Goal: Task Accomplishment & Management: Use online tool/utility

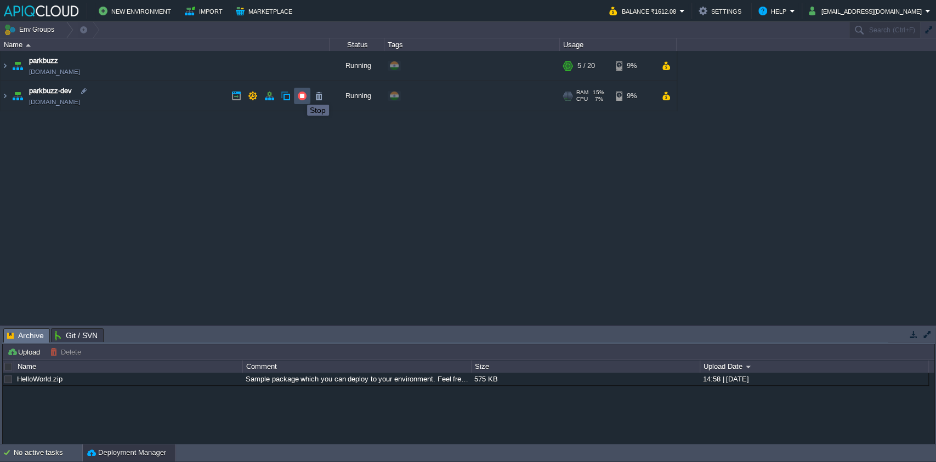
click at [299, 95] on button "button" at bounding box center [302, 96] width 10 height 10
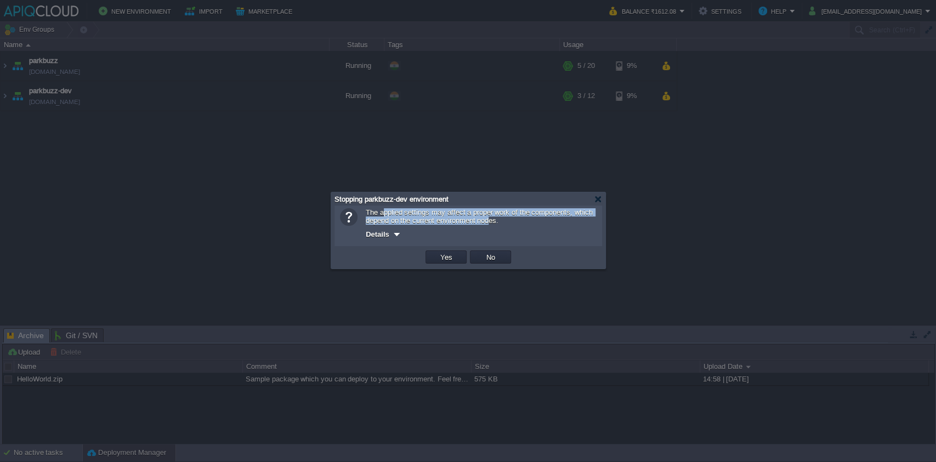
drag, startPoint x: 382, startPoint y: 208, endPoint x: 492, endPoint y: 225, distance: 110.9
click at [491, 225] on span "The applied settings may affect a proper work of the components, which depend o…" at bounding box center [479, 216] width 227 height 16
click at [494, 225] on span "The applied settings may affect a proper work of the components, which depend o…" at bounding box center [479, 216] width 227 height 16
click at [384, 234] on span "Details" at bounding box center [378, 234] width 24 height 8
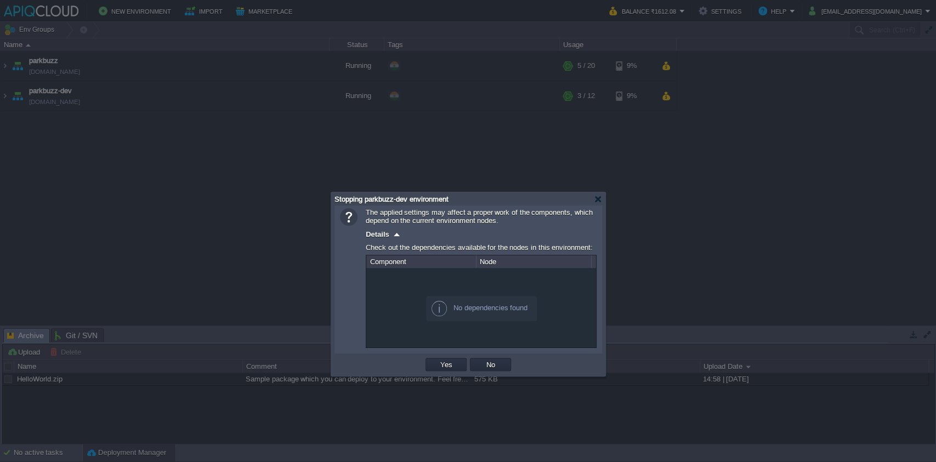
click at [531, 225] on div "The applied settings may affect a proper work of the components, which depend o…" at bounding box center [481, 278] width 231 height 140
click at [456, 367] on td "Yes" at bounding box center [445, 364] width 41 height 13
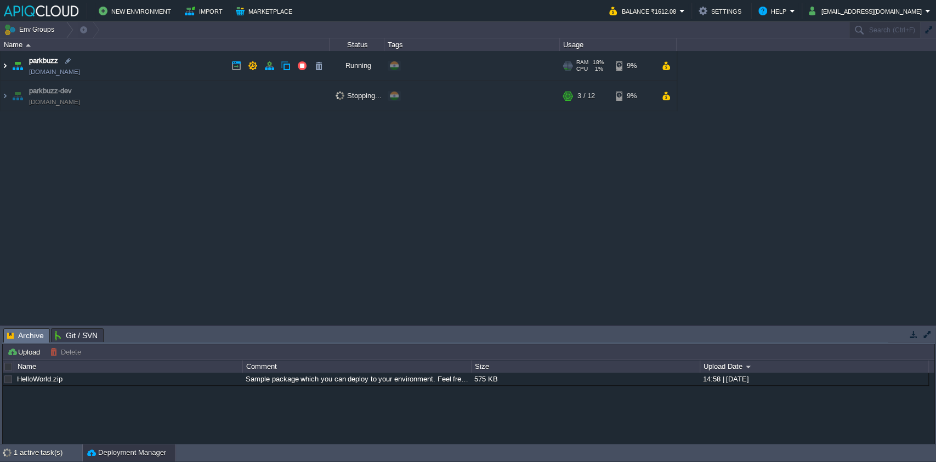
click at [4, 64] on img at bounding box center [5, 66] width 9 height 30
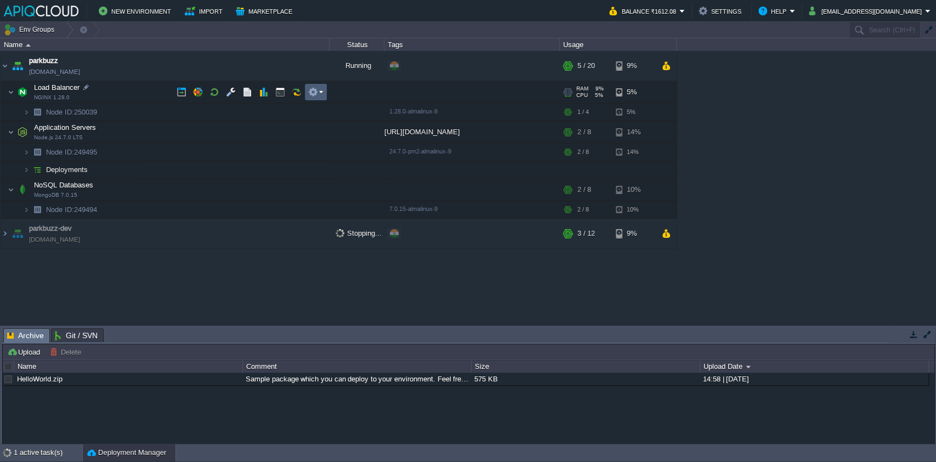
click at [305, 90] on td at bounding box center [316, 92] width 22 height 16
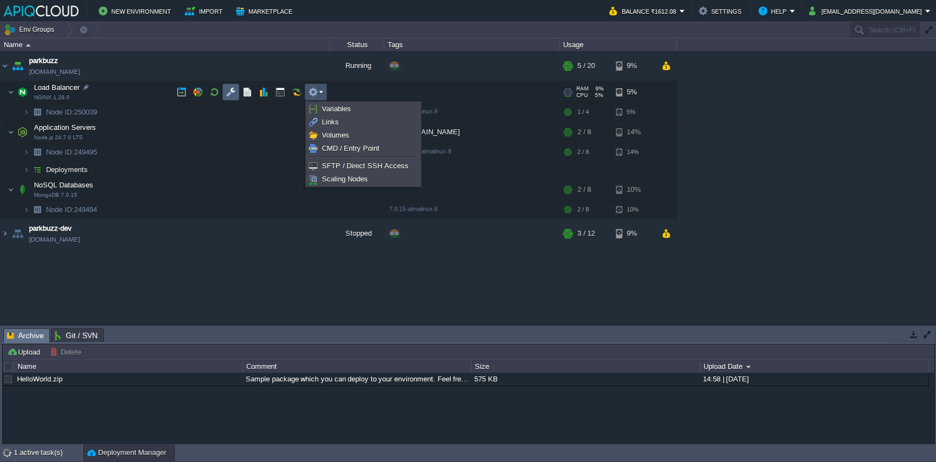
click at [236, 92] on td at bounding box center [231, 92] width 16 height 16
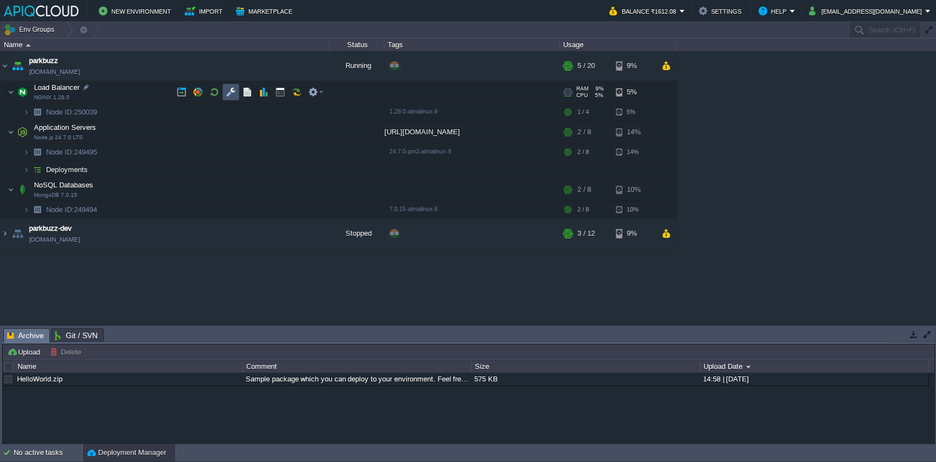
click at [228, 92] on button "button" at bounding box center [231, 92] width 10 height 10
click at [226, 93] on button "button" at bounding box center [231, 92] width 10 height 10
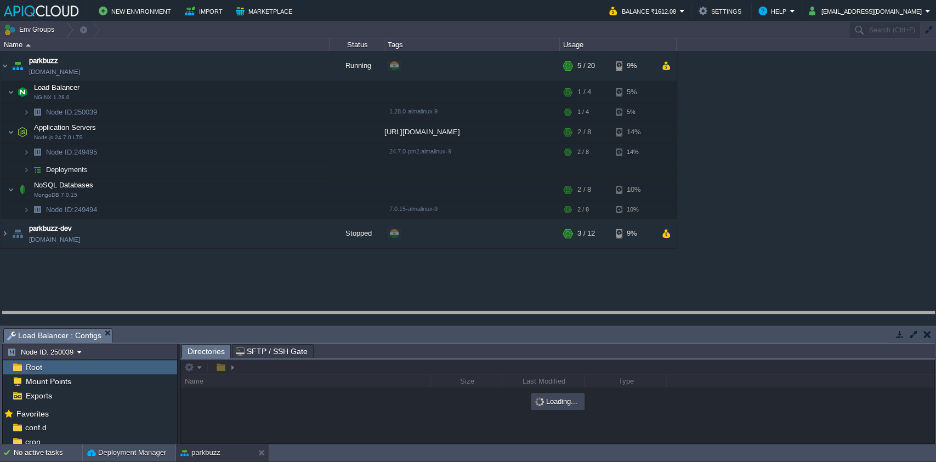
drag, startPoint x: 307, startPoint y: 329, endPoint x: 339, endPoint y: 179, distance: 154.1
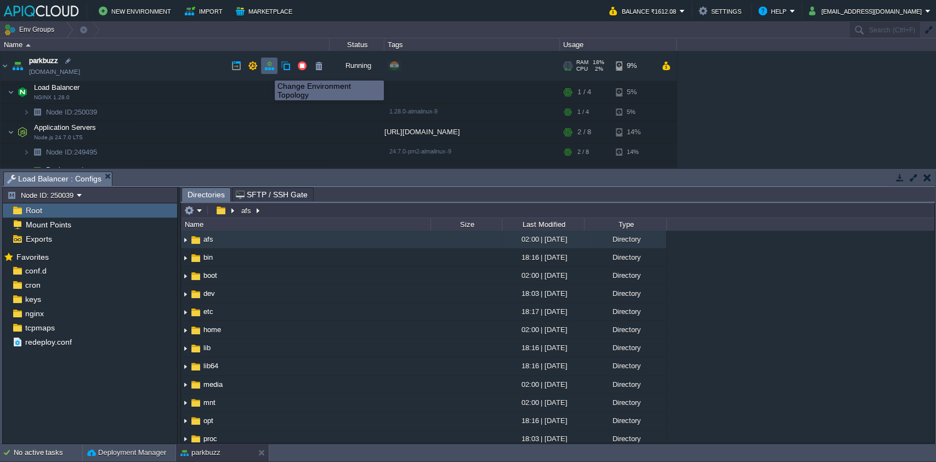
click at [267, 71] on button "button" at bounding box center [269, 66] width 10 height 10
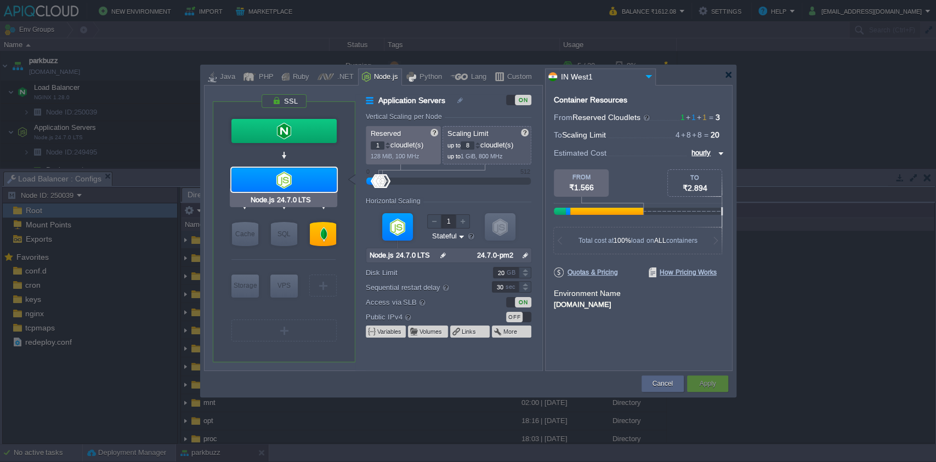
type input "NGINX 1.28.0"
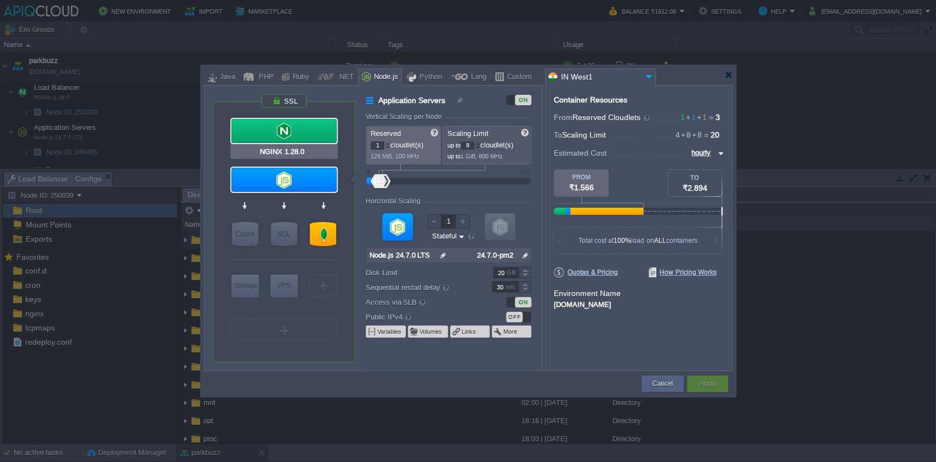
click at [300, 133] on div at bounding box center [283, 131] width 105 height 24
type input "Load Balancer"
type input "4"
type input "NGINX 1.28.0"
type input "null"
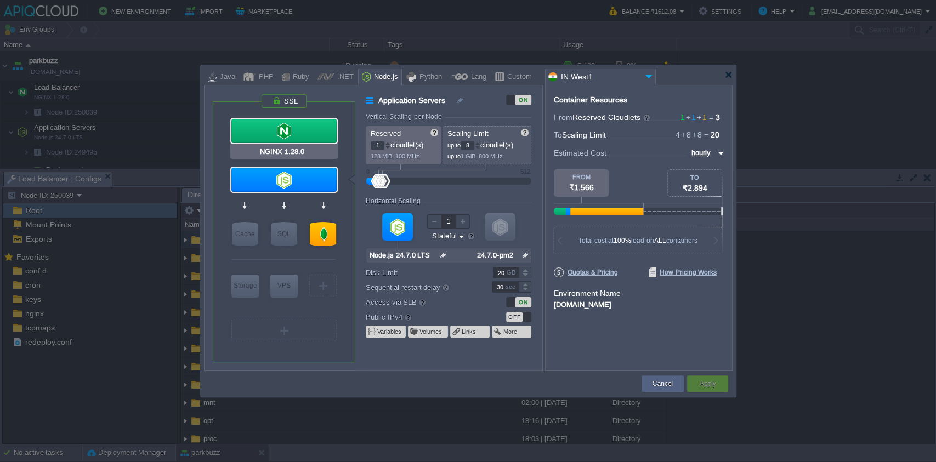
type input "1.28.0-almalin..."
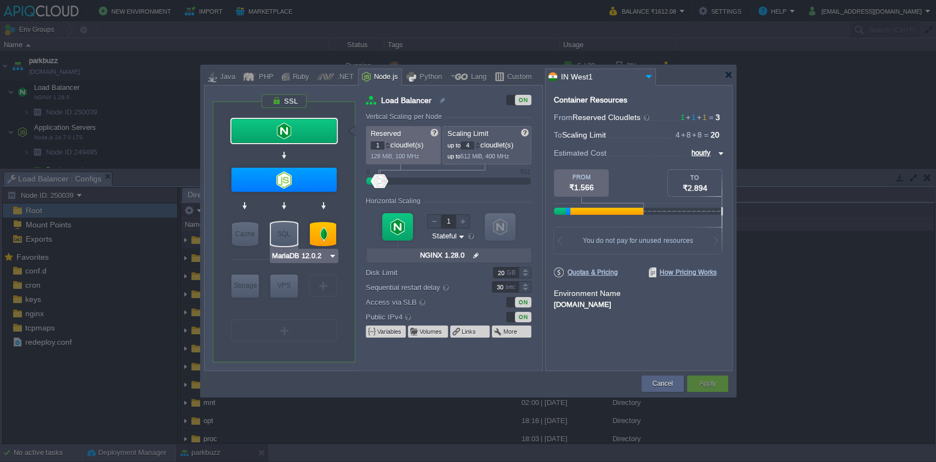
type input "Node.js 24.7.0 LTS"
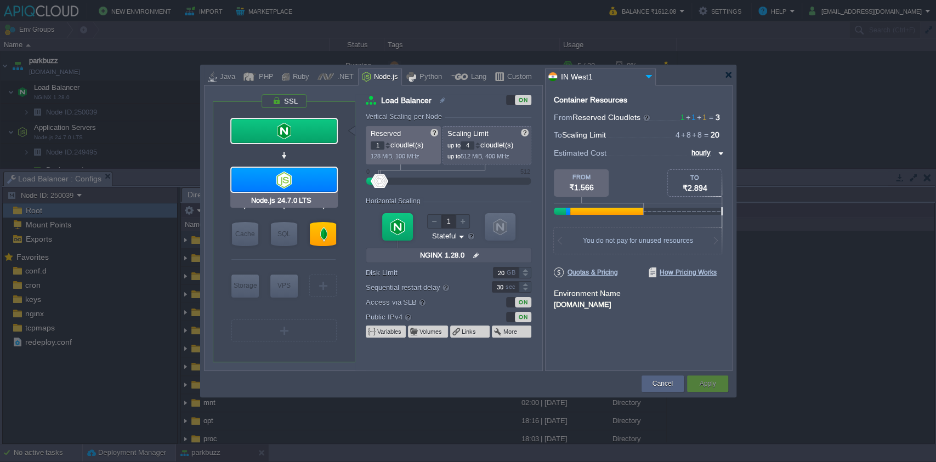
click at [253, 175] on div at bounding box center [283, 180] width 105 height 24
type input "Application Servers"
type input "8"
type input "Node.js 24.7.0 LTS"
type input "null"
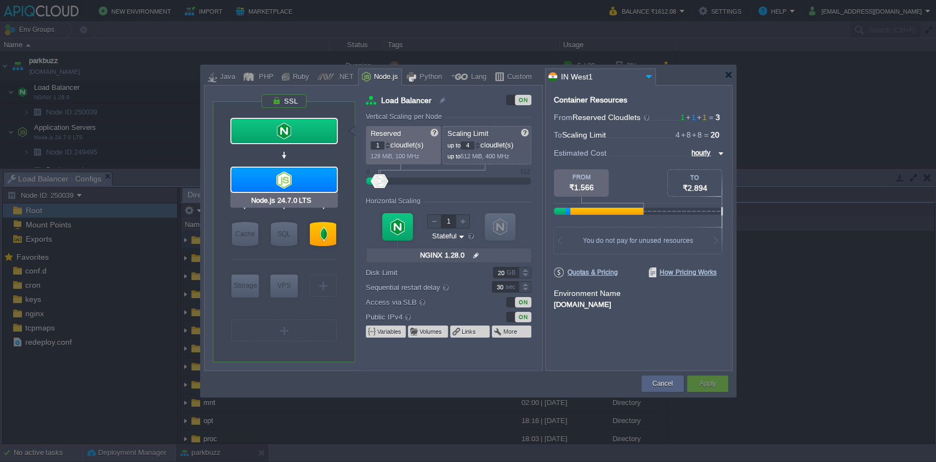
type input "24.7.0-pm2"
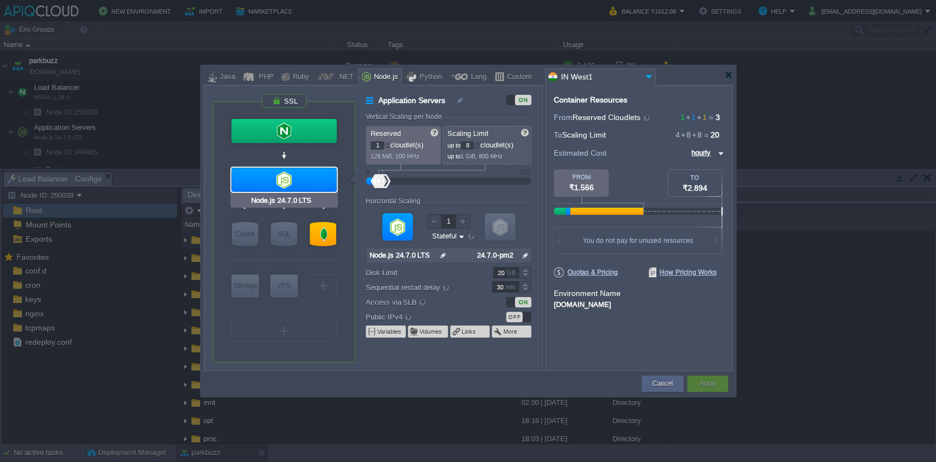
type input "NGINX 1.28.0"
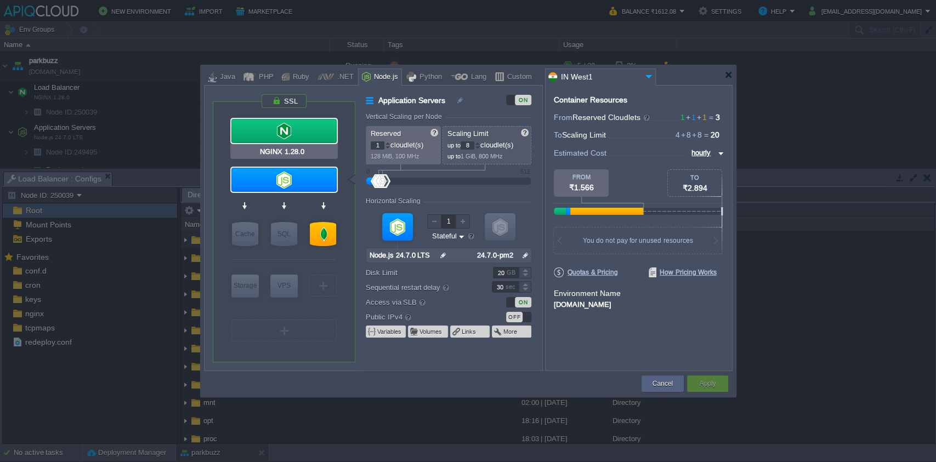
click at [267, 121] on div at bounding box center [283, 131] width 105 height 24
type input "Load Balancer"
type input "4"
type input "NGINX 1.28.0"
type input "null"
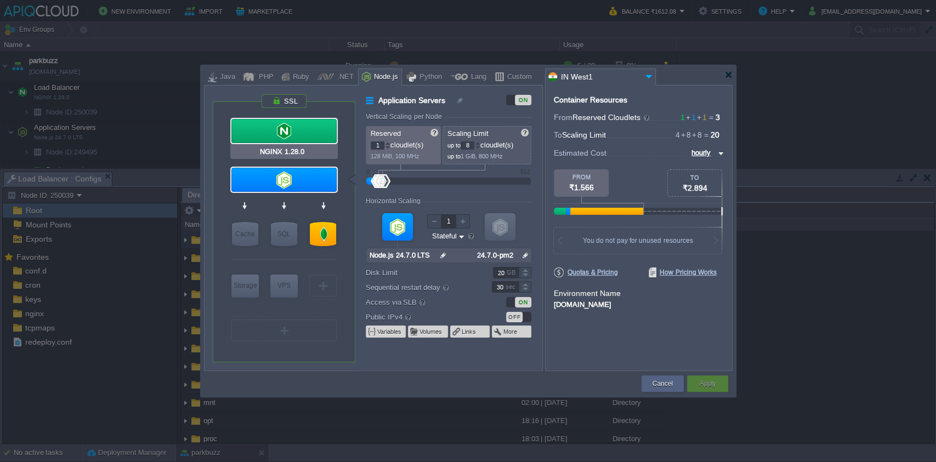
type input "1.28.0-almalin..."
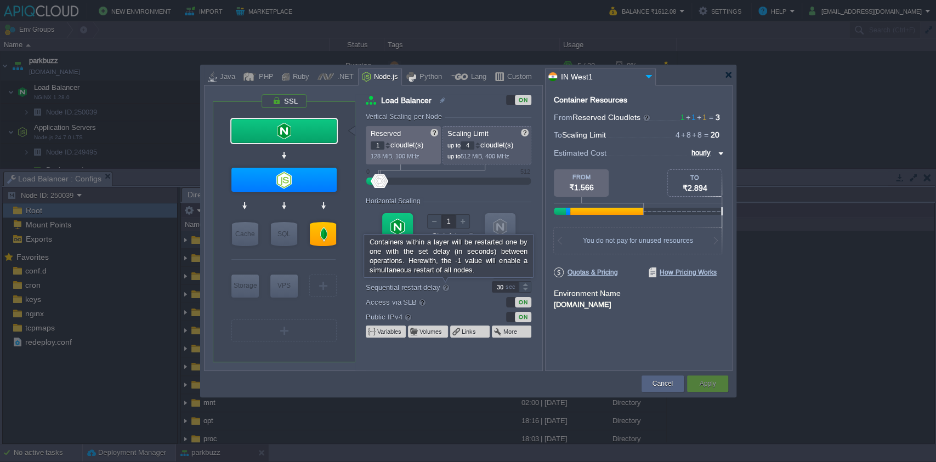
type input "MongoDB 7.0.15"
drag, startPoint x: 369, startPoint y: 156, endPoint x: 412, endPoint y: 154, distance: 42.2
click at [412, 154] on span "128 MiB, 100 MHz" at bounding box center [395, 156] width 49 height 7
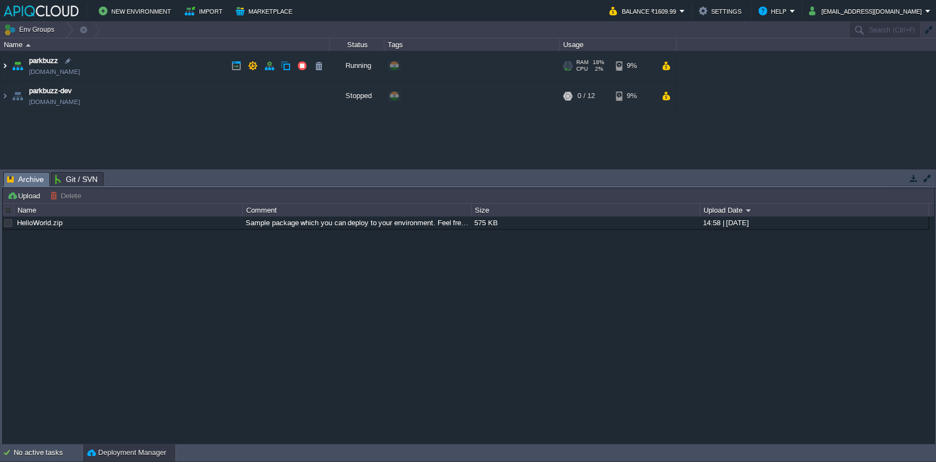
click at [1, 68] on img at bounding box center [5, 66] width 9 height 30
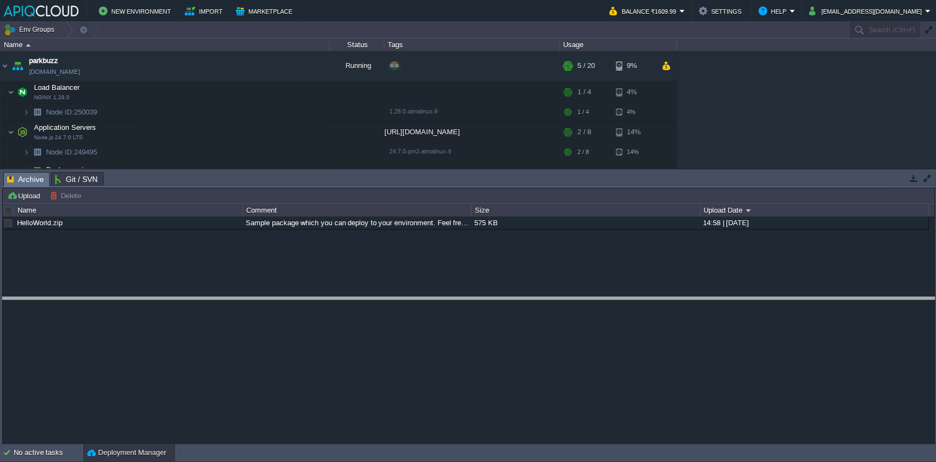
drag, startPoint x: 443, startPoint y: 178, endPoint x: 471, endPoint y: 322, distance: 147.4
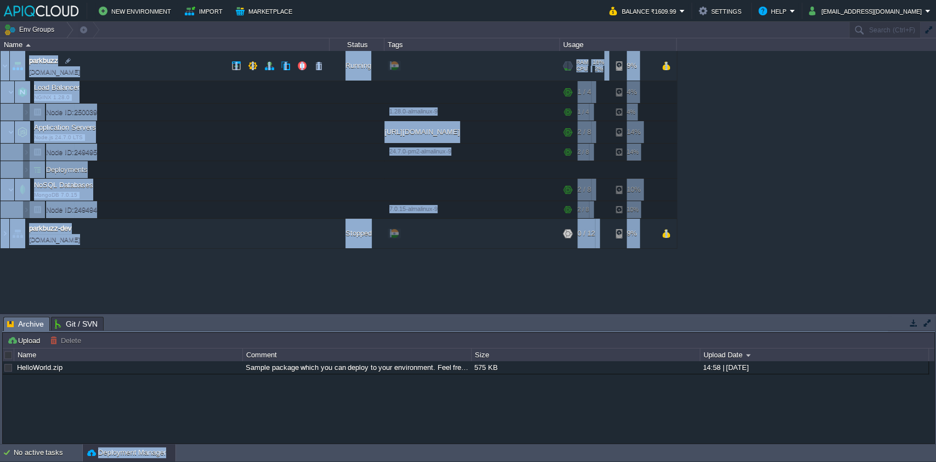
drag, startPoint x: 465, startPoint y: 290, endPoint x: 205, endPoint y: -64, distance: 438.8
click at [205, 0] on html "New Environment Import Marketplace Bonus ₹0.00 Upgrade Account Balance ₹1609.99…" at bounding box center [468, 231] width 936 height 462
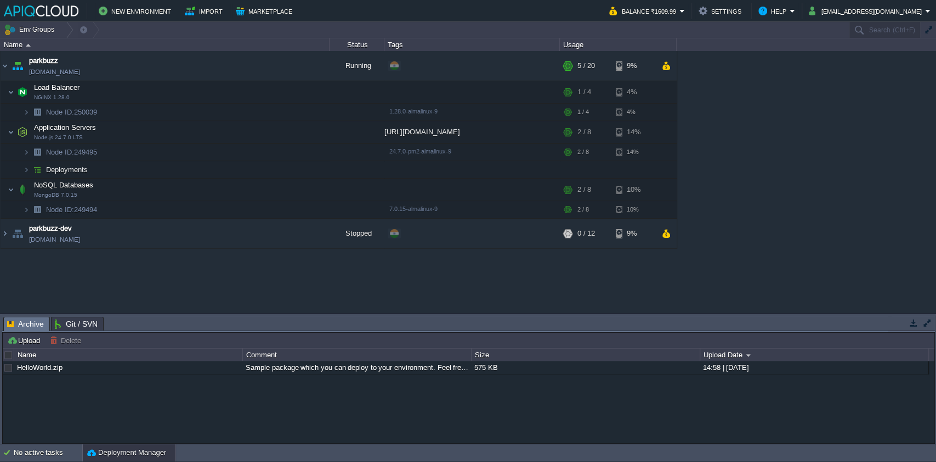
click at [259, 294] on div "parkbuzz parkbuzz.in1.apiqcloud.com Running + Add to Env Group RAM 18% CPU 2% 5…" at bounding box center [468, 182] width 936 height 262
click at [265, 90] on button "button" at bounding box center [264, 92] width 10 height 10
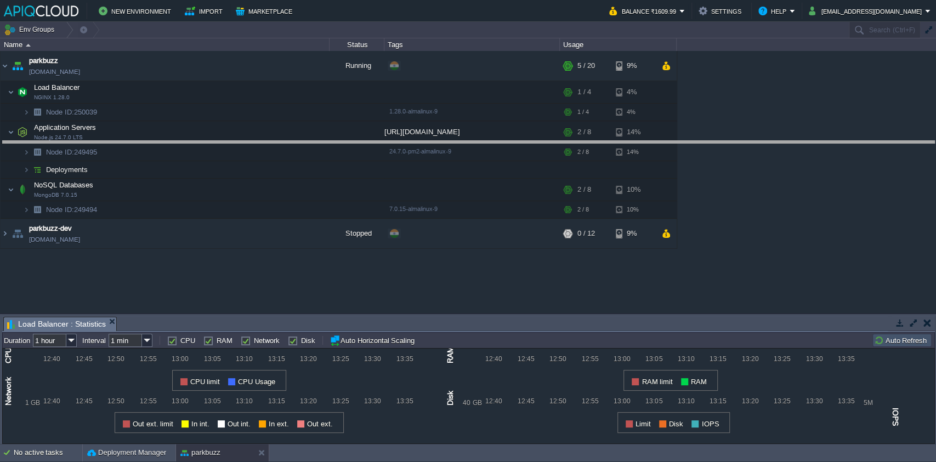
drag, startPoint x: 419, startPoint y: 325, endPoint x: 453, endPoint y: 101, distance: 226.2
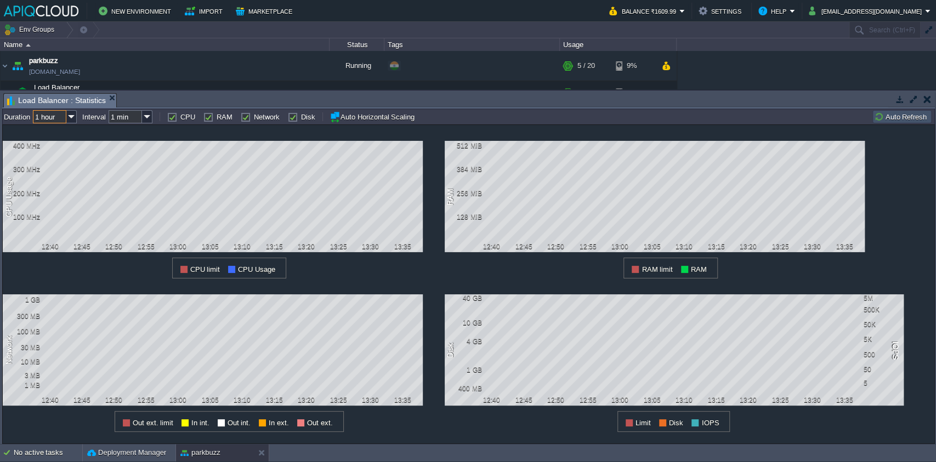
click at [55, 115] on input "1 hour" at bounding box center [49, 116] width 33 height 13
click at [61, 143] on div "6 hours" at bounding box center [55, 145] width 43 height 14
type input "6 hours"
type input "1 hour"
click at [74, 111] on img at bounding box center [71, 116] width 10 height 13
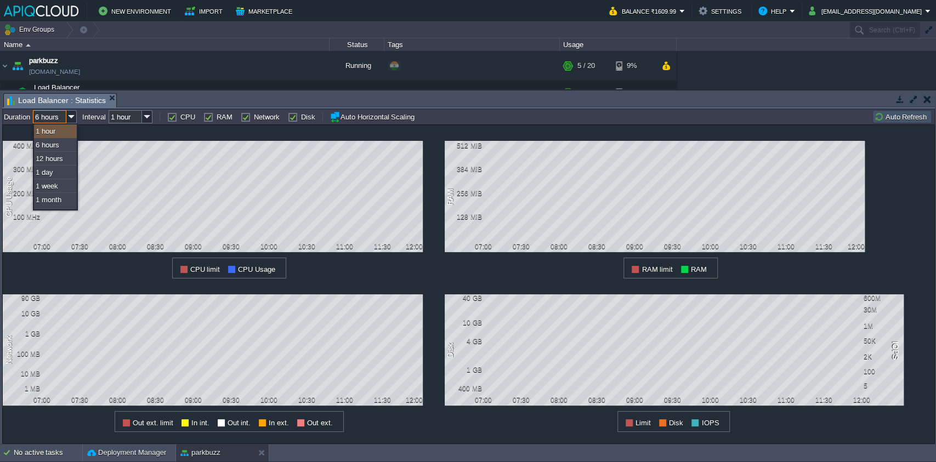
click at [59, 133] on div "1 hour" at bounding box center [55, 131] width 43 height 14
type input "1 hour"
type input "1 min"
click at [80, 129] on div "1 CPU Usage 400 MHz 300 MHz 200 MHz 100 MHz 07:00 07:30 08:00 08:30 09:00 09:30…" at bounding box center [224, 201] width 442 height 153
click at [72, 118] on img at bounding box center [71, 116] width 10 height 13
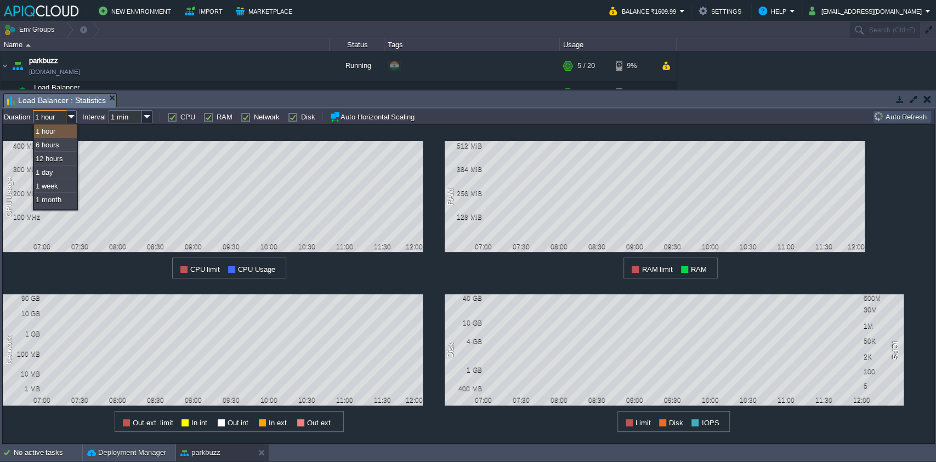
click at [65, 134] on div "1 hour" at bounding box center [55, 131] width 43 height 14
click at [43, 121] on input "1 hour" at bounding box center [49, 116] width 33 height 13
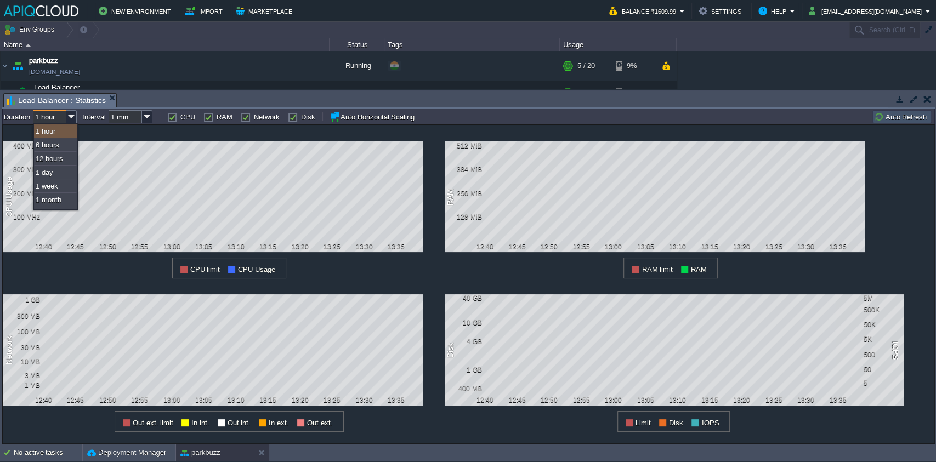
click at [55, 130] on div "1 hour" at bounding box center [55, 131] width 43 height 14
click at [86, 131] on div "1 CPU Usage 400 MHz 300 MHz 200 MHz 100 MHz 12:40 12:45 12:50 12:55 13:00 13:05…" at bounding box center [224, 201] width 442 height 153
click at [141, 118] on input "1 min" at bounding box center [125, 116] width 33 height 13
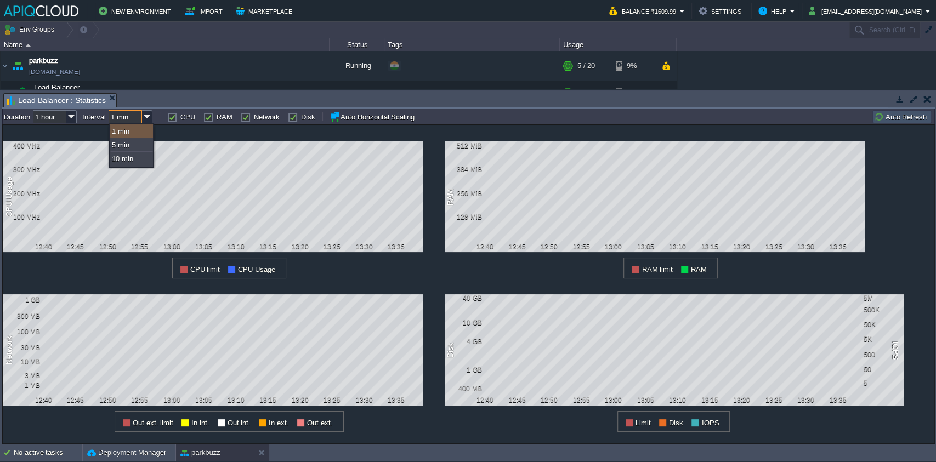
click at [136, 116] on input "1 min" at bounding box center [125, 116] width 33 height 13
click at [210, 122] on td "RAM" at bounding box center [217, 116] width 29 height 13
click at [217, 117] on label "RAM" at bounding box center [225, 117] width 16 height 8
click at [203, 117] on input "RAM" at bounding box center [206, 116] width 7 height 7
checkbox input "false"
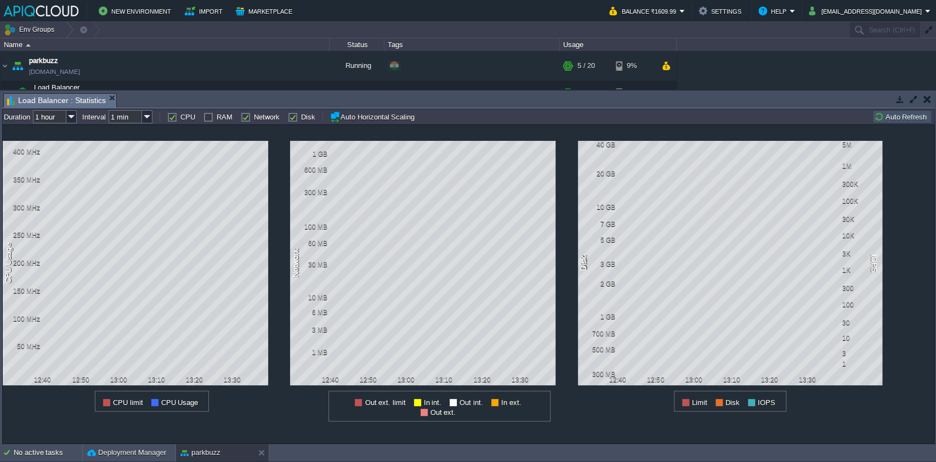
click at [180, 117] on label "CPU" at bounding box center [187, 117] width 15 height 8
click at [174, 117] on input "CPU" at bounding box center [170, 116] width 7 height 7
checkbox input "false"
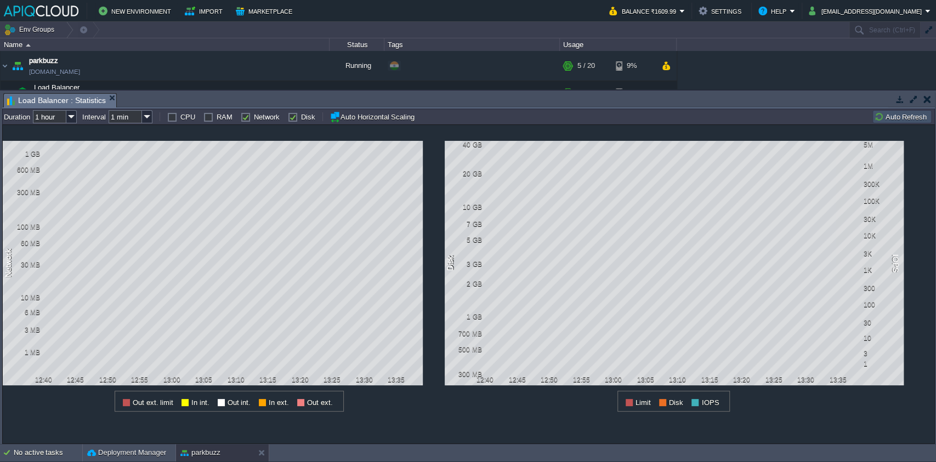
click at [301, 115] on label "Disk" at bounding box center [308, 117] width 14 height 8
click at [288, 115] on input "Disk" at bounding box center [291, 116] width 7 height 7
checkbox input "false"
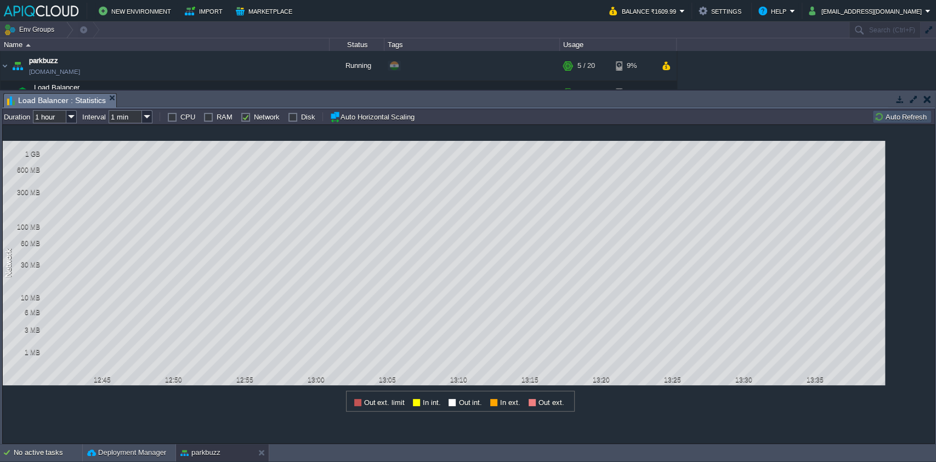
click at [180, 118] on label "CPU" at bounding box center [187, 117] width 15 height 8
click at [174, 118] on input "CPU" at bounding box center [170, 116] width 7 height 7
checkbox input "true"
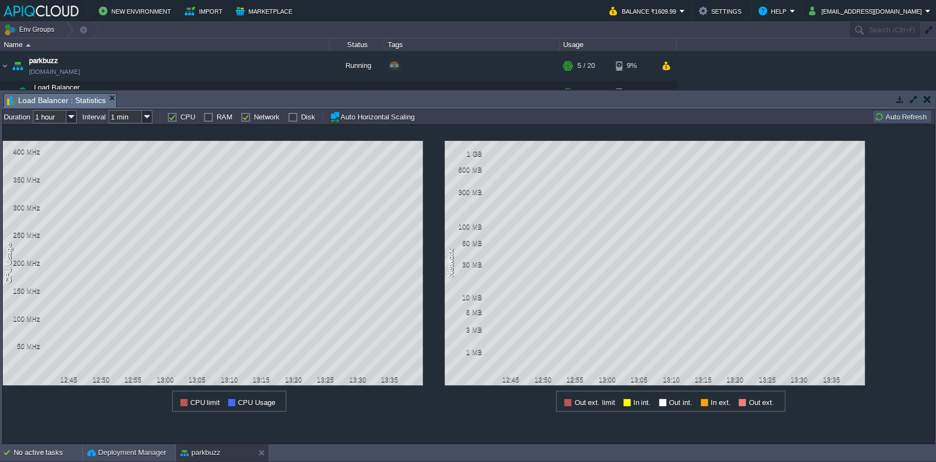
click at [217, 113] on label "RAM" at bounding box center [225, 117] width 16 height 8
click at [207, 113] on input "RAM" at bounding box center [206, 116] width 7 height 7
checkbox input "true"
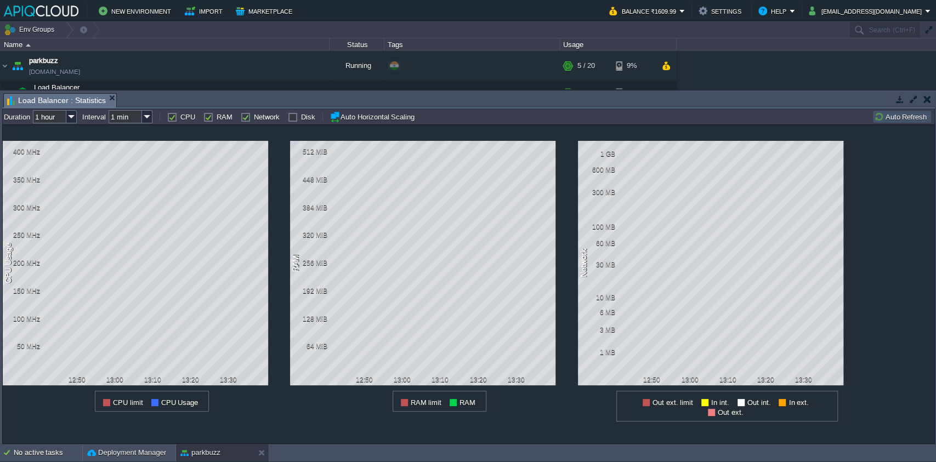
click at [301, 115] on label "Disk" at bounding box center [308, 117] width 14 height 8
click at [289, 115] on input "Disk" at bounding box center [291, 116] width 7 height 7
checkbox input "true"
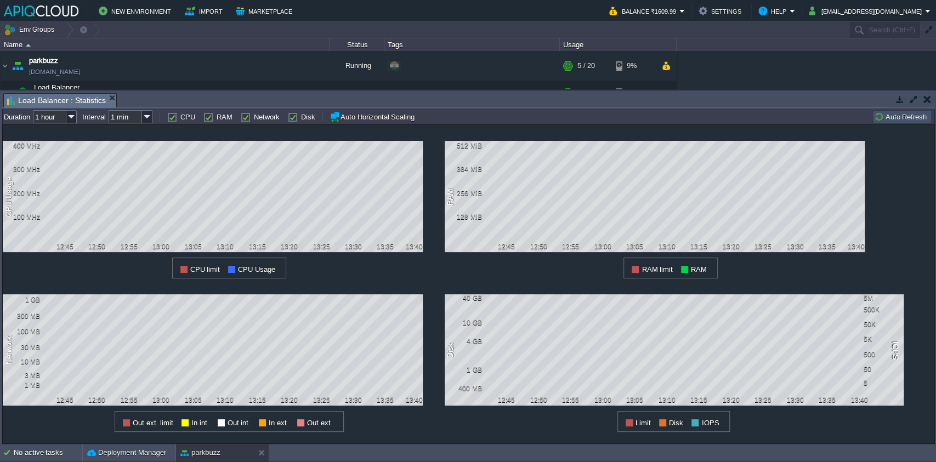
click at [929, 97] on button "button" at bounding box center [927, 99] width 8 height 10
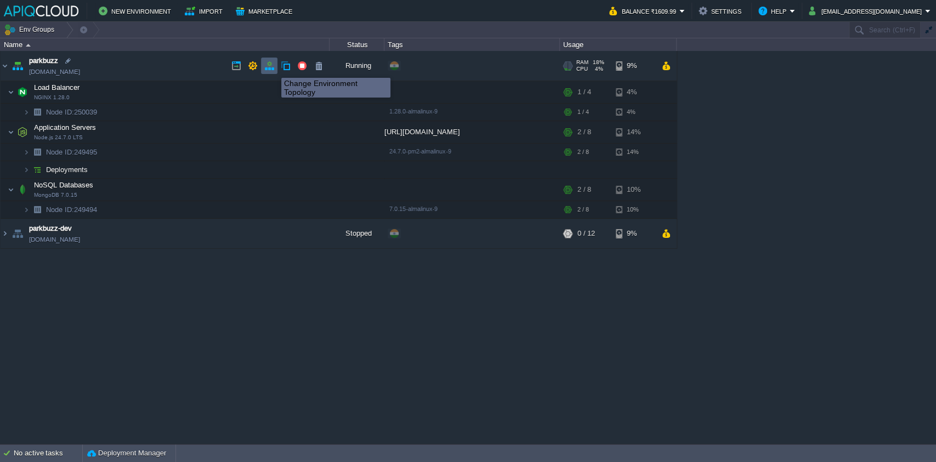
click at [274, 68] on td at bounding box center [269, 66] width 16 height 16
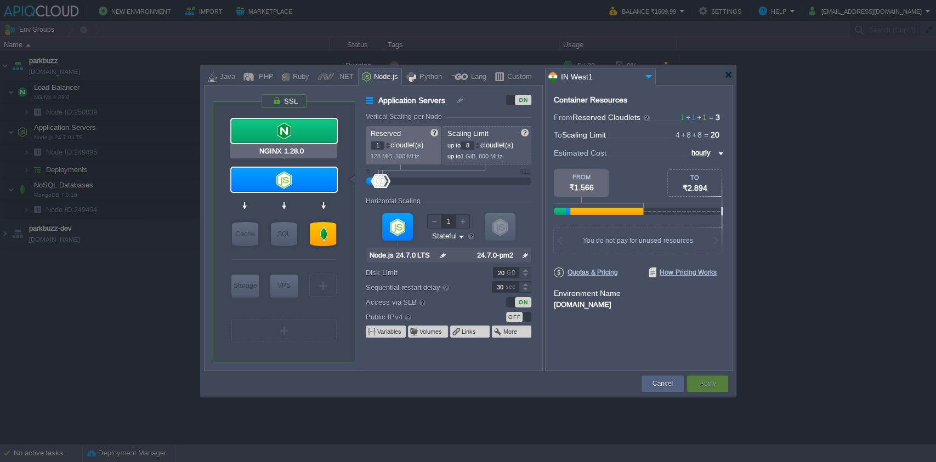
click at [326, 127] on div at bounding box center [283, 131] width 105 height 24
type input "Load Balancer"
type input "4"
type input "NGINX 1.28.0"
type input "null"
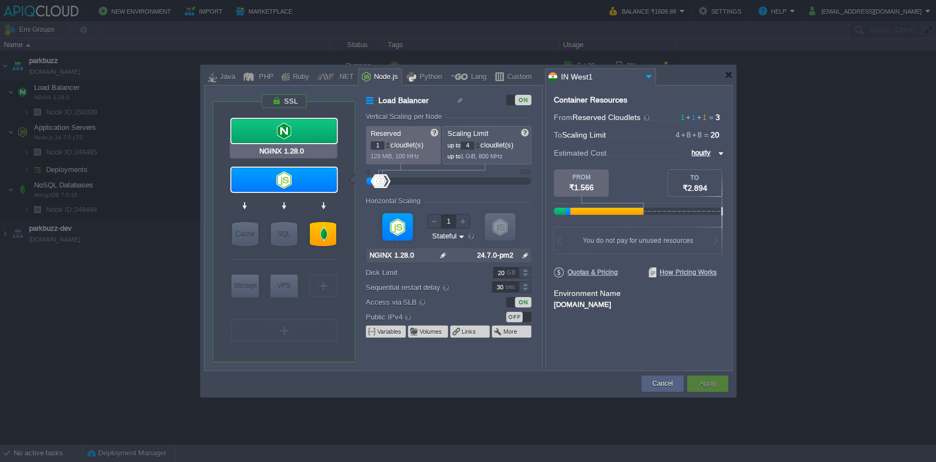
type input "1.28.0-almalin..."
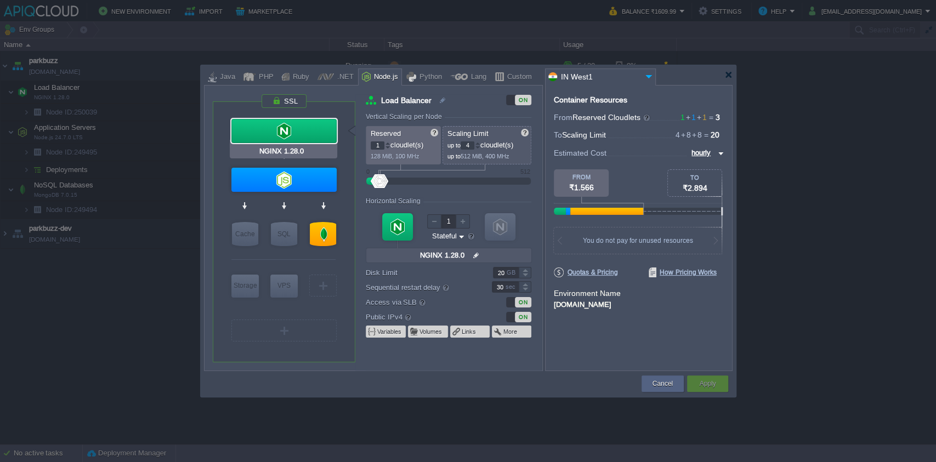
type input "Node.js 24.7.0 LTS"
click at [280, 189] on div at bounding box center [283, 180] width 105 height 24
type input "Application Servers"
type input "8"
type input "Node.js 24.7.0 LTS"
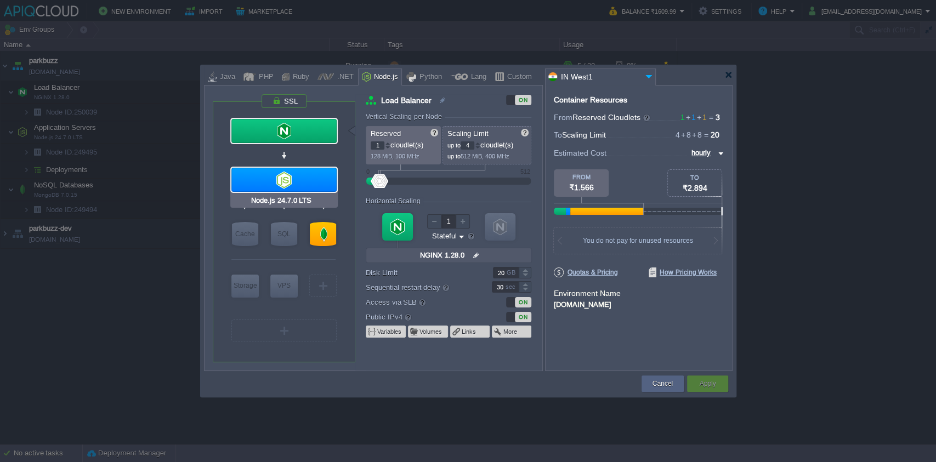
type input "null"
type input "24.7.0-pm2"
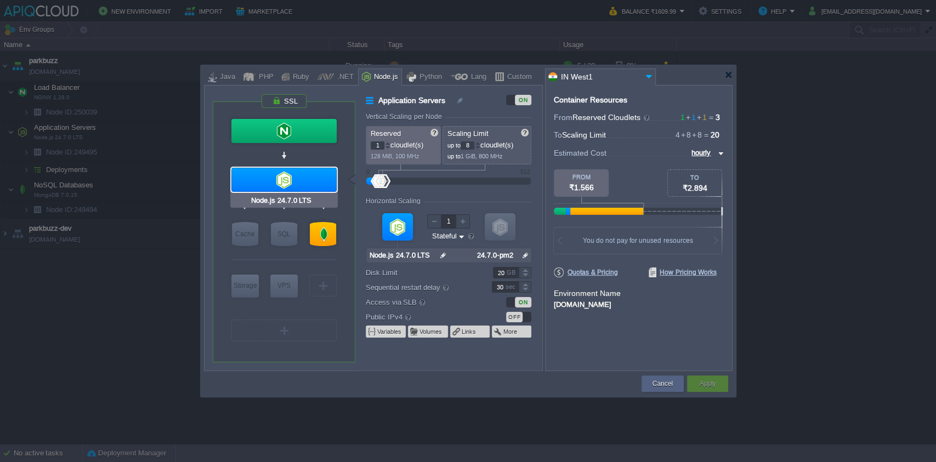
type input "NGINX 1.28.0"
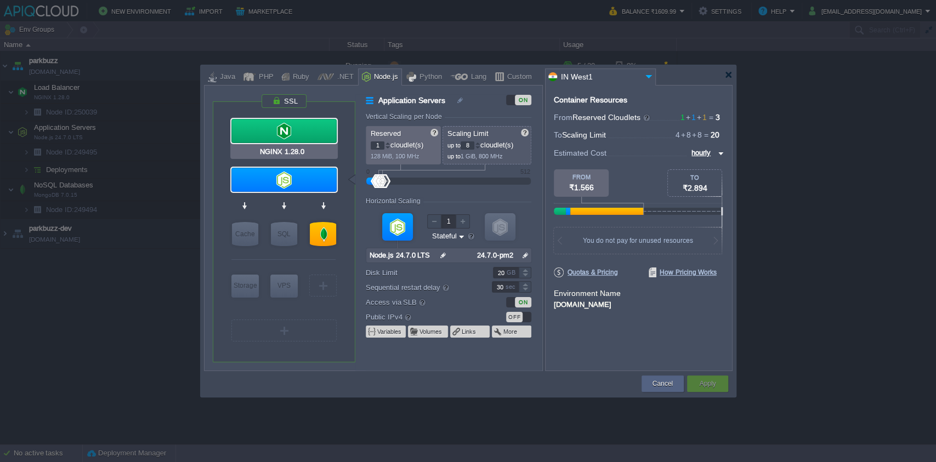
click at [286, 127] on div at bounding box center [283, 131] width 105 height 24
type input "Load Balancer"
type input "4"
type input "NGINX 1.28.0"
type input "null"
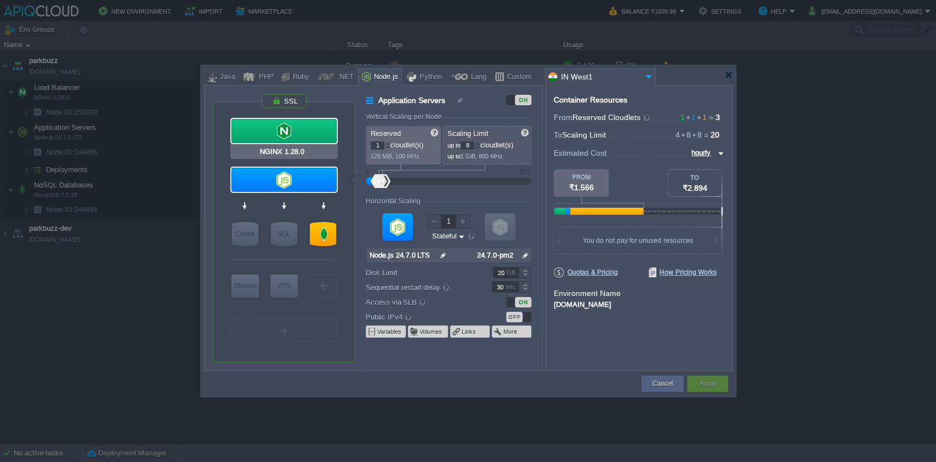
type input "1.28.0-almalin..."
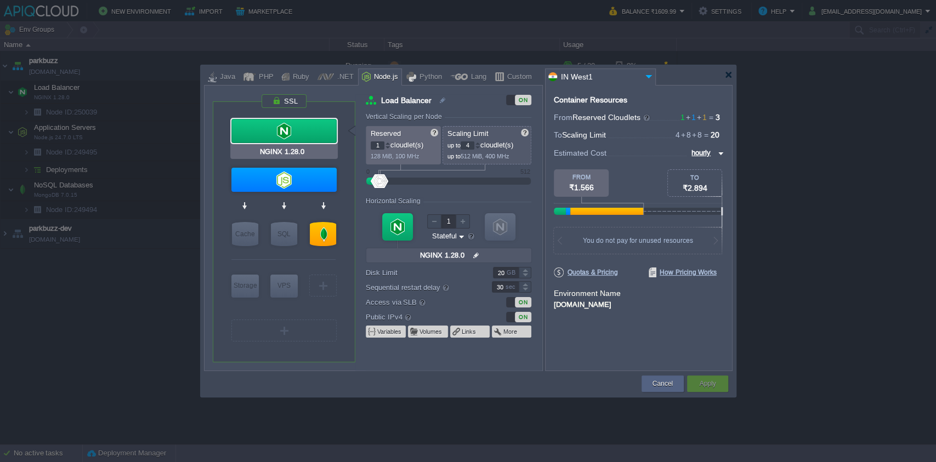
type input "Node.js 24.7.0 LTS"
click at [296, 176] on div at bounding box center [283, 180] width 105 height 24
type input "Application Servers"
type input "8"
type input "Node.js 24.7.0 LTS"
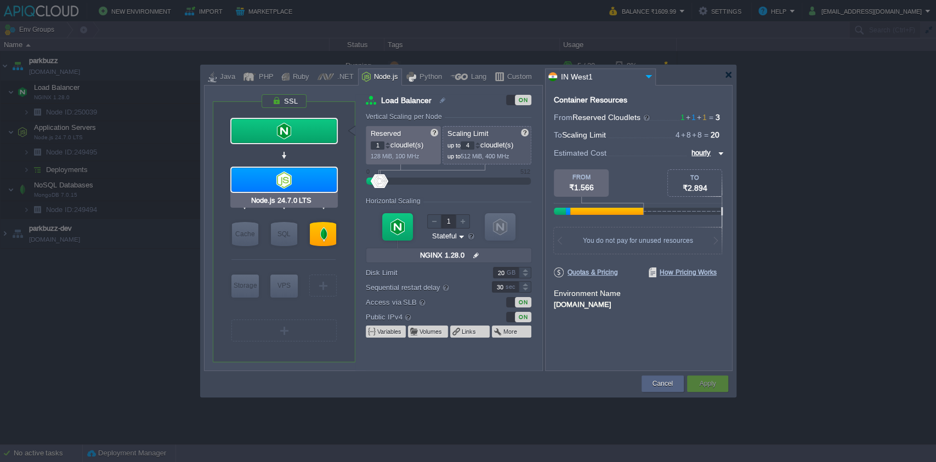
type input "null"
type input "24.7.0-pm2"
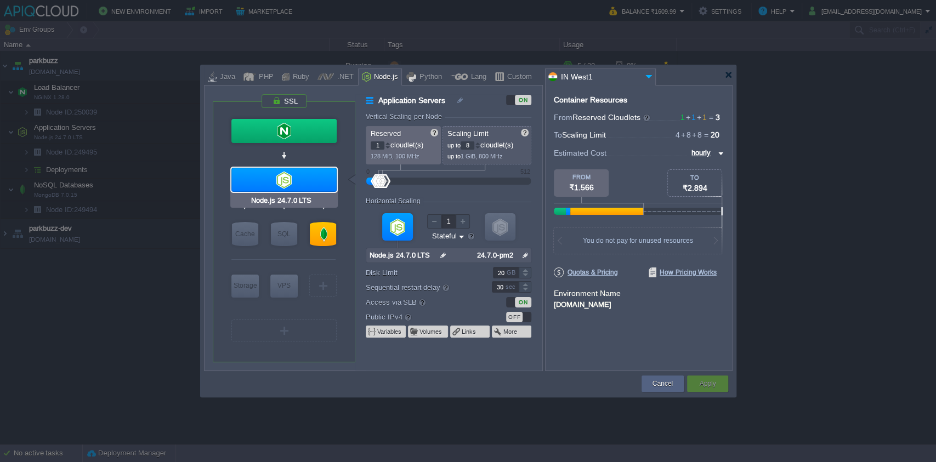
type input "NGINX 1.28.0"
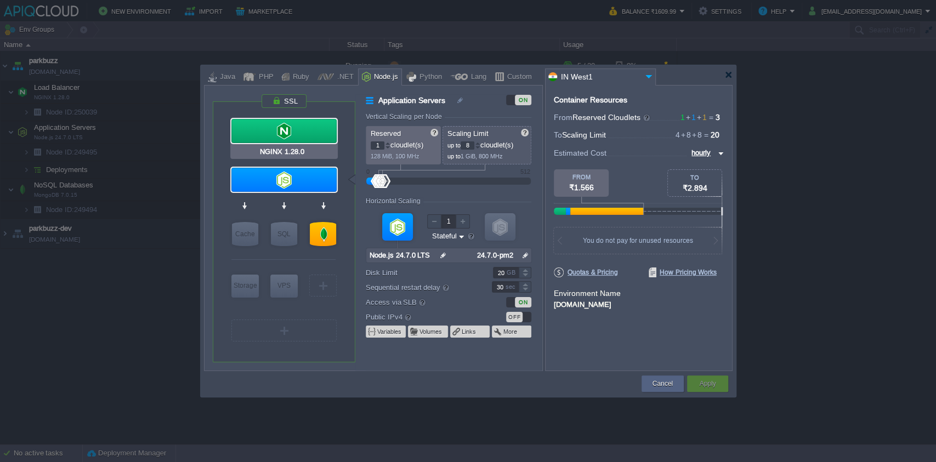
click at [297, 127] on div at bounding box center [283, 131] width 105 height 24
type input "Load Balancer"
type input "4"
type input "NGINX 1.28.0"
type input "null"
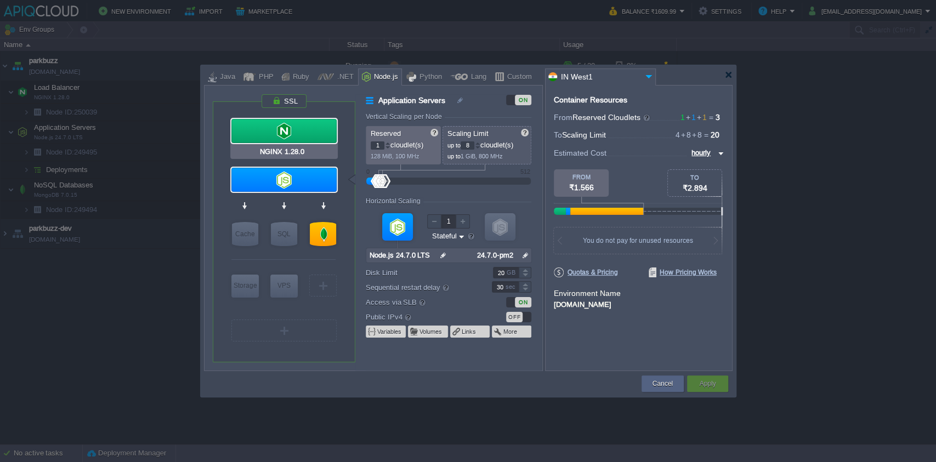
type input "1.28.0-almalin..."
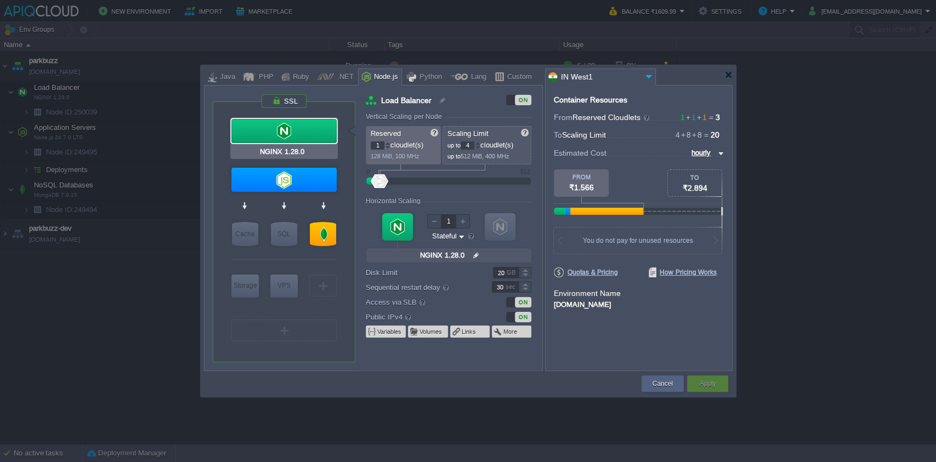
type input "Node.js 24.7.0 LTS"
click at [298, 172] on div at bounding box center [283, 180] width 105 height 24
type input "Application Servers"
type input "8"
type input "Node.js 24.7.0 LTS"
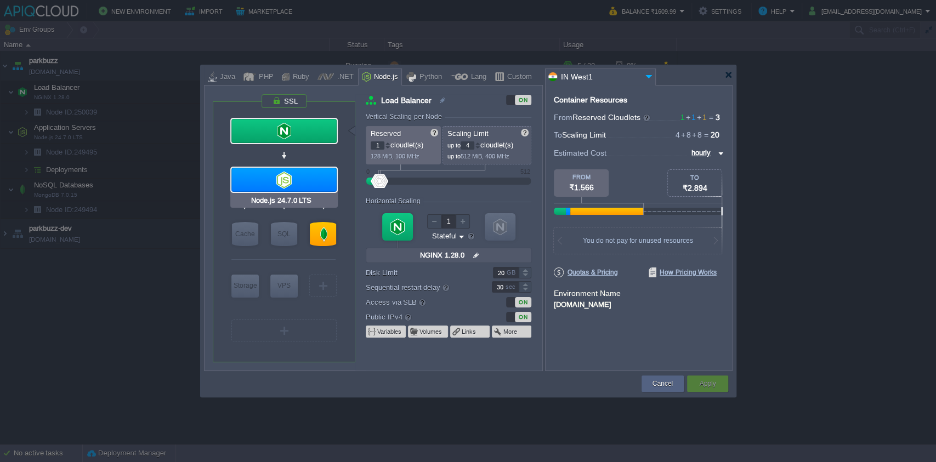
type input "null"
type input "24.7.0-pm2"
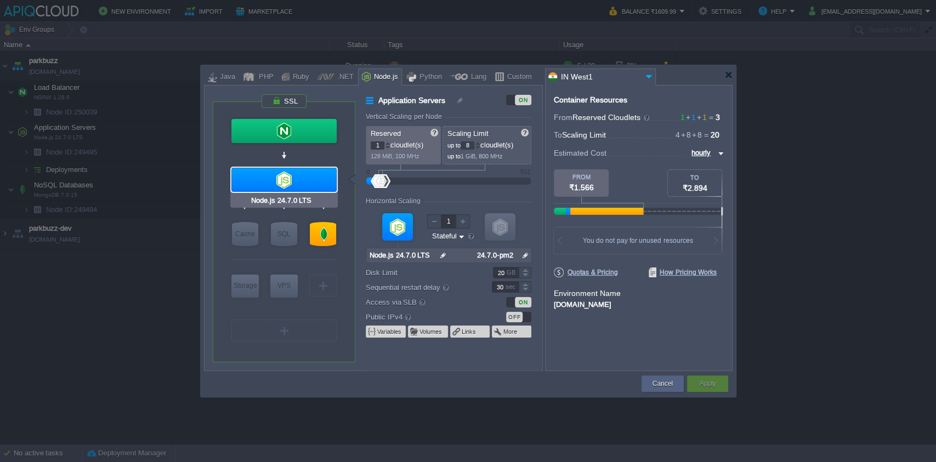
type input "NGINX 1.28.0"
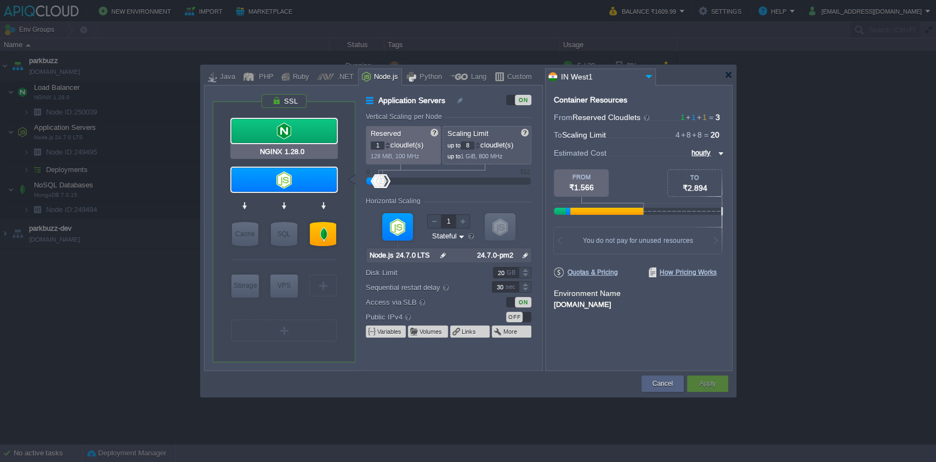
click at [298, 138] on div at bounding box center [283, 131] width 105 height 24
type input "Load Balancer"
type input "4"
type input "NGINX 1.28.0"
type input "null"
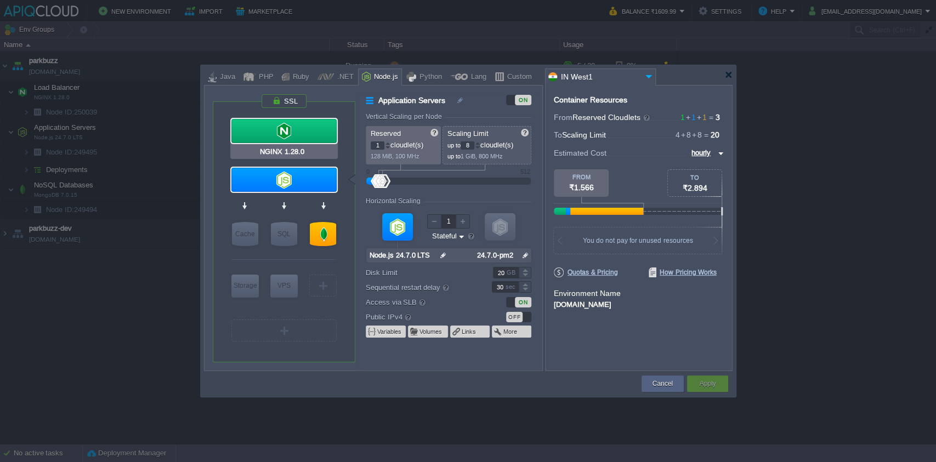
type input "1.28.0-almalin..."
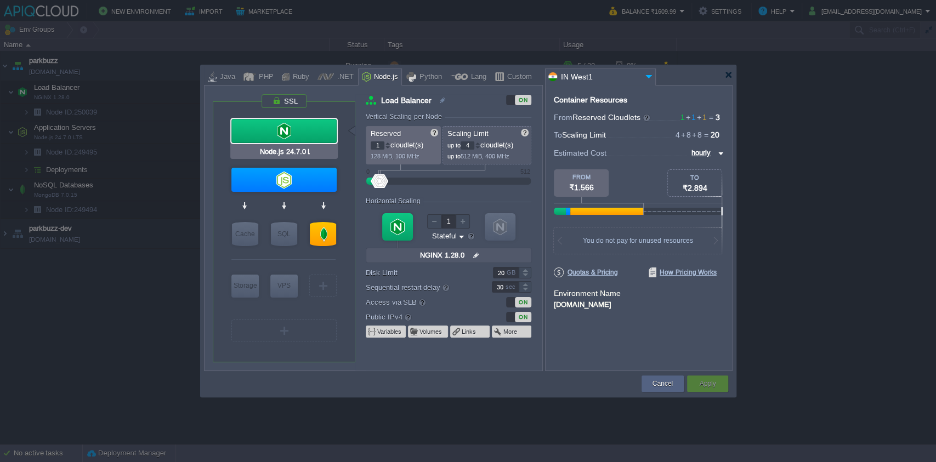
type input "MongoDB 7.0.15"
type input "1"
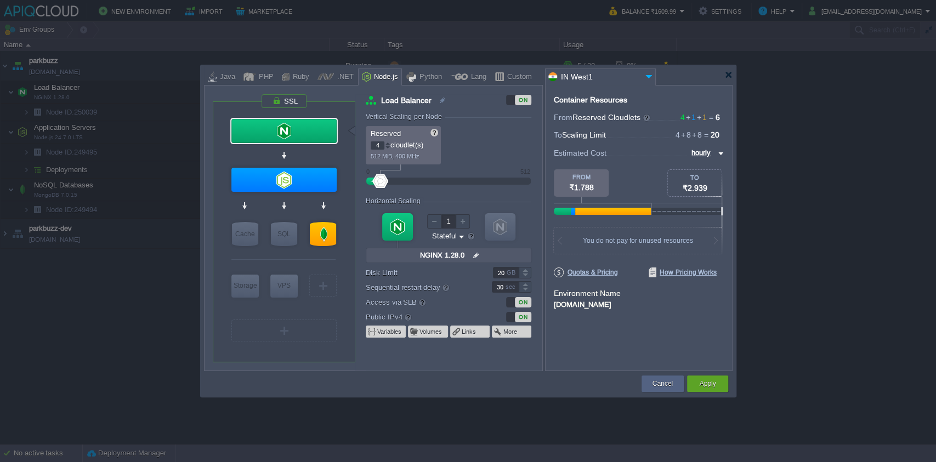
type input "6"
type input "7"
type input "8"
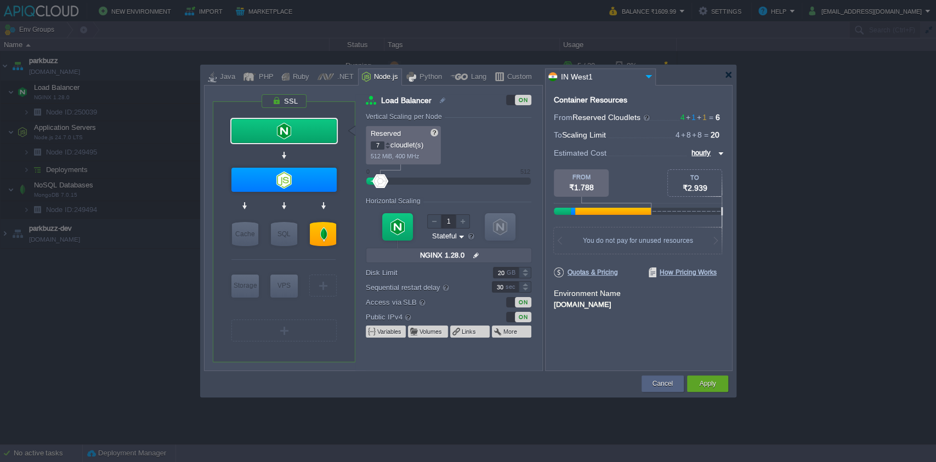
type input "8"
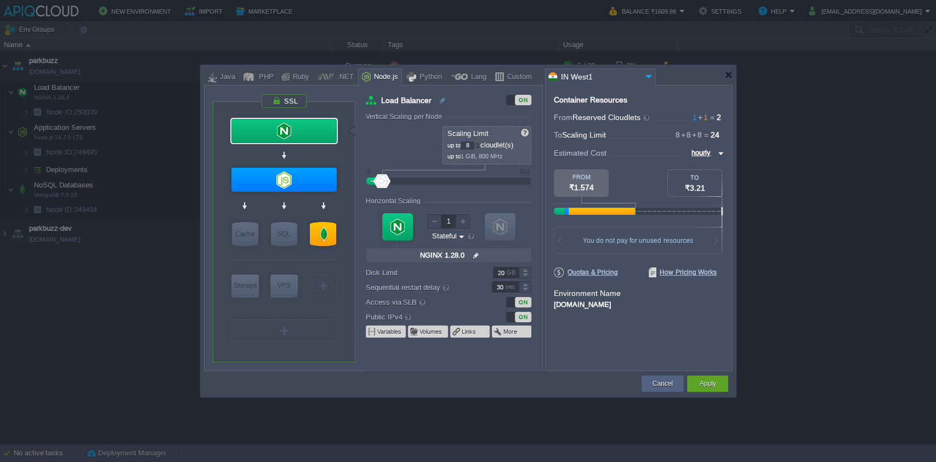
type input "12"
type input "14"
type input "18"
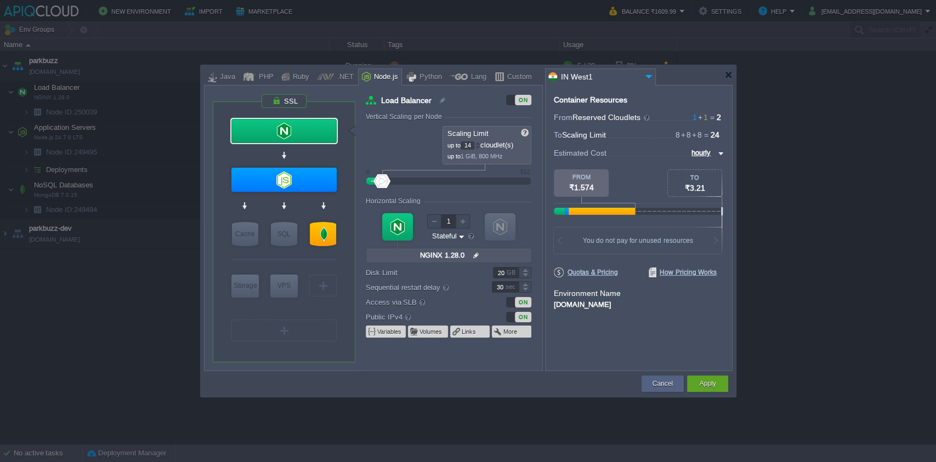
type input "18"
type input "20"
type input "22"
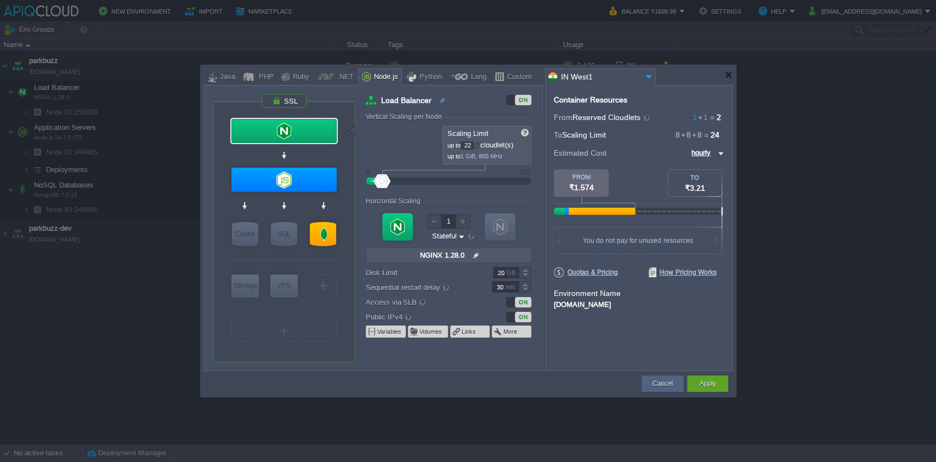
type input "26"
type input "15"
drag, startPoint x: 379, startPoint y: 186, endPoint x: 386, endPoint y: 181, distance: 9.0
click at [386, 181] on div at bounding box center [448, 181] width 140 height 12
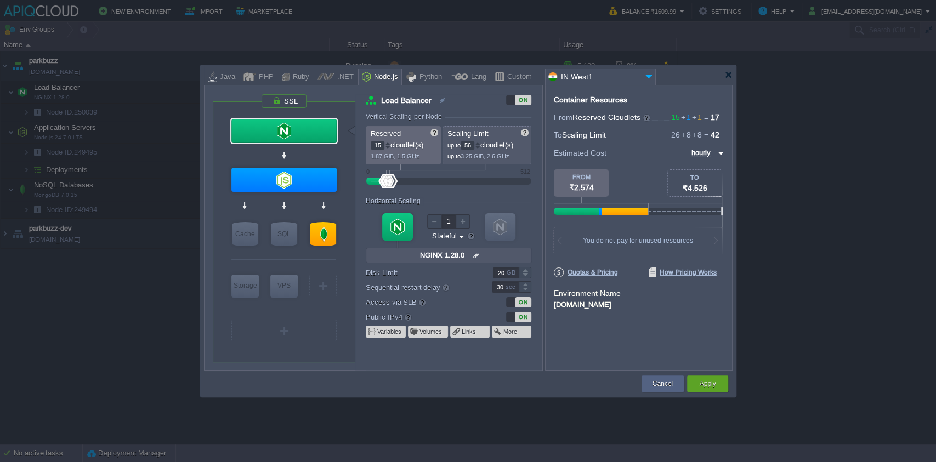
type input "62"
drag, startPoint x: 390, startPoint y: 182, endPoint x: 399, endPoint y: 180, distance: 8.9
click at [399, 180] on div at bounding box center [399, 181] width 16 height 14
type input "20"
click at [388, 178] on div at bounding box center [388, 181] width 16 height 14
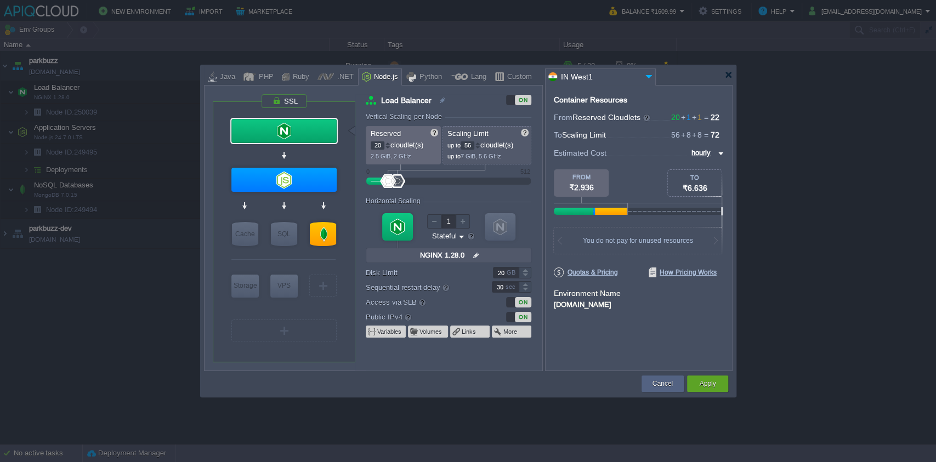
drag, startPoint x: 403, startPoint y: 178, endPoint x: 397, endPoint y: 177, distance: 6.1
click at [397, 177] on div at bounding box center [397, 181] width 16 height 14
click at [480, 147] on div at bounding box center [477, 148] width 5 height 4
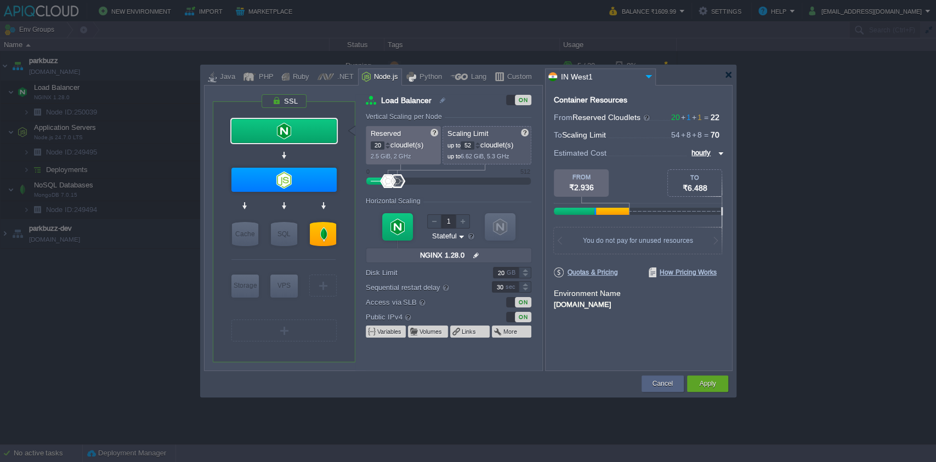
click at [480, 147] on div at bounding box center [477, 148] width 5 height 4
type input "50"
click at [480, 147] on div at bounding box center [477, 148] width 5 height 4
click at [459, 219] on div at bounding box center [463, 221] width 14 height 14
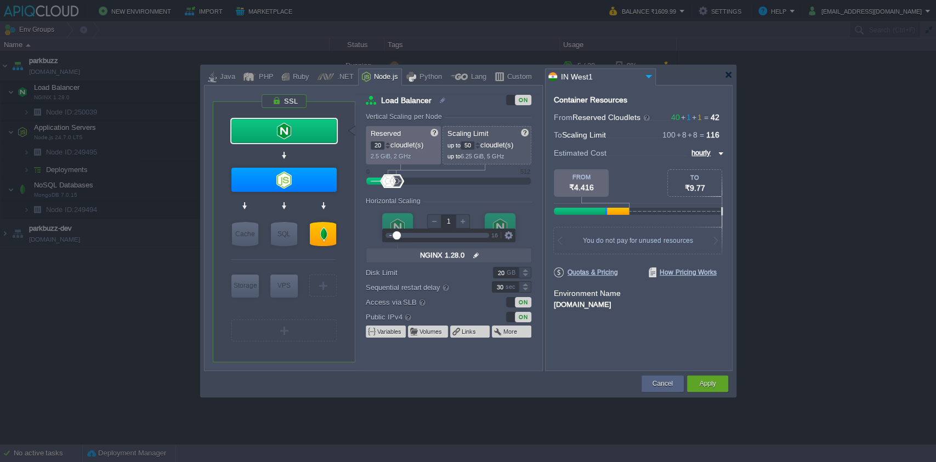
click at [435, 218] on div at bounding box center [434, 221] width 14 height 14
drag, startPoint x: 399, startPoint y: 230, endPoint x: 448, endPoint y: 231, distance: 48.8
click at [448, 231] on div at bounding box center [437, 235] width 94 height 12
drag, startPoint x: 417, startPoint y: 235, endPoint x: 439, endPoint y: 235, distance: 21.9
click at [439, 235] on div at bounding box center [437, 235] width 104 height 12
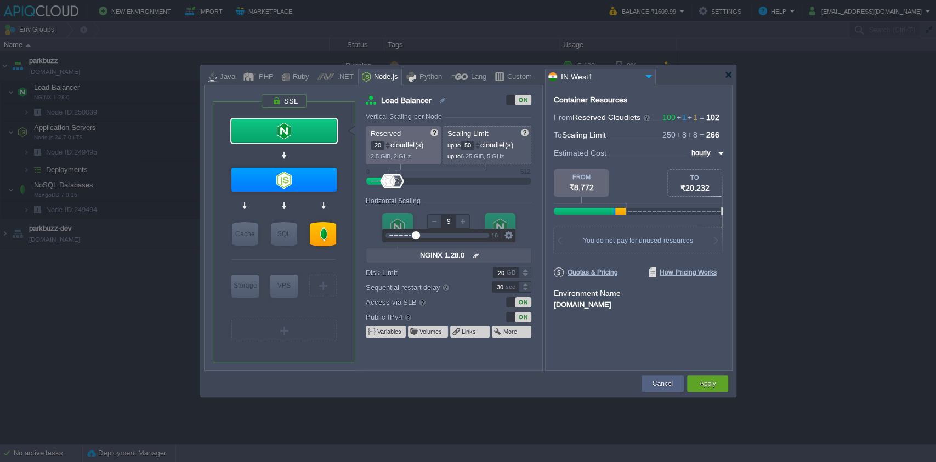
click at [441, 235] on div at bounding box center [437, 235] width 104 height 12
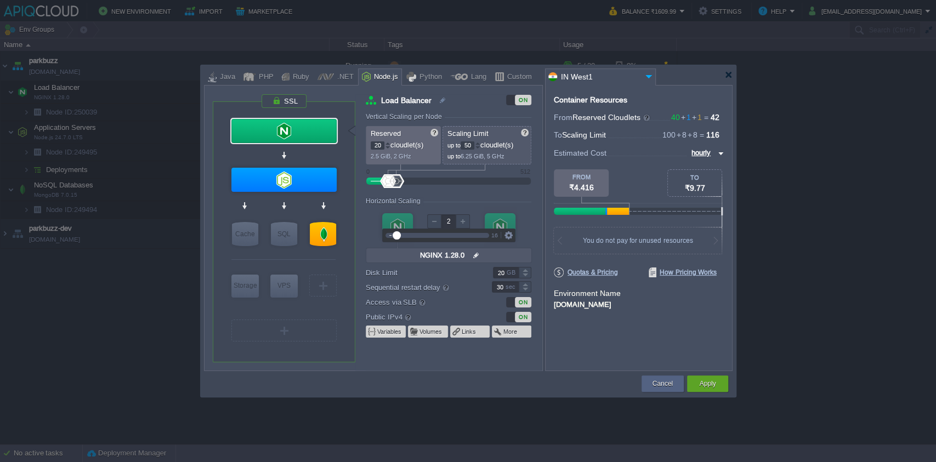
drag, startPoint x: 441, startPoint y: 235, endPoint x: 399, endPoint y: 232, distance: 41.7
click at [399, 232] on div at bounding box center [396, 235] width 8 height 8
click at [447, 194] on form "Vertical Scaling per Node Reserved 20 cloudlet(s) 2.5 GiB, 2 GHz Scaling Limit …" at bounding box center [454, 242] width 176 height 258
click at [500, 229] on div at bounding box center [500, 226] width 31 height 27
click at [497, 225] on div at bounding box center [500, 226] width 31 height 27
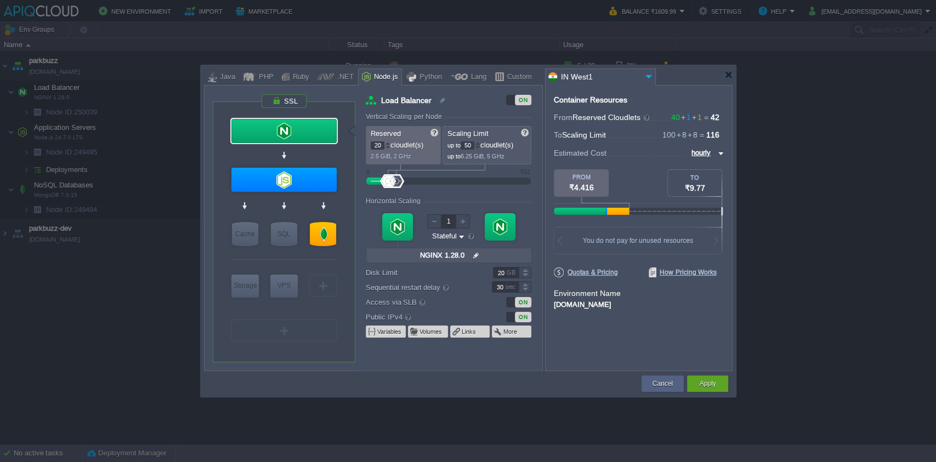
click at [497, 225] on div at bounding box center [500, 226] width 31 height 27
type input "1"
click at [497, 225] on div at bounding box center [500, 226] width 31 height 27
click at [721, 151] on img at bounding box center [719, 153] width 9 height 13
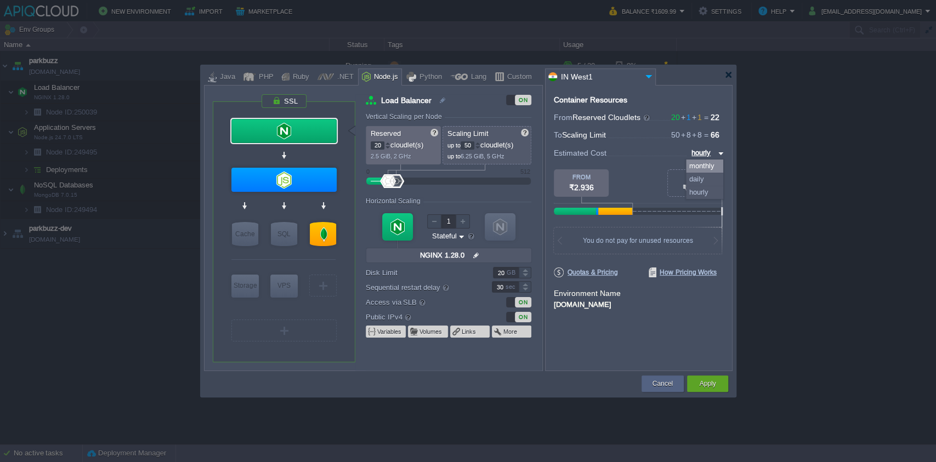
click at [702, 168] on div "monthly" at bounding box center [704, 166] width 37 height 13
type input "monthly"
click at [715, 152] on img at bounding box center [719, 153] width 9 height 13
click at [716, 152] on img at bounding box center [719, 153] width 9 height 13
click at [560, 116] on span "From" at bounding box center [563, 117] width 19 height 9
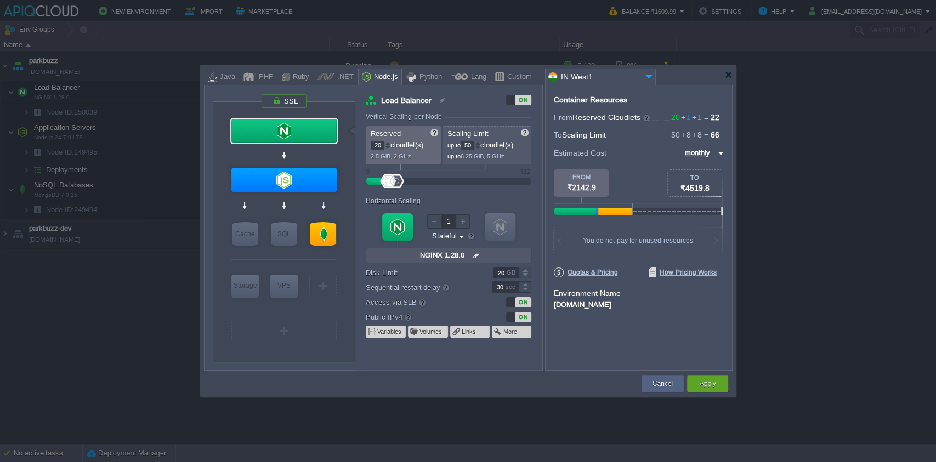
click at [560, 116] on span "From" at bounding box center [563, 117] width 19 height 9
drag, startPoint x: 560, startPoint y: 116, endPoint x: 565, endPoint y: 119, distance: 5.6
click at [565, 119] on span "From" at bounding box center [563, 117] width 19 height 9
click at [653, 382] on button "Cancel" at bounding box center [662, 383] width 20 height 11
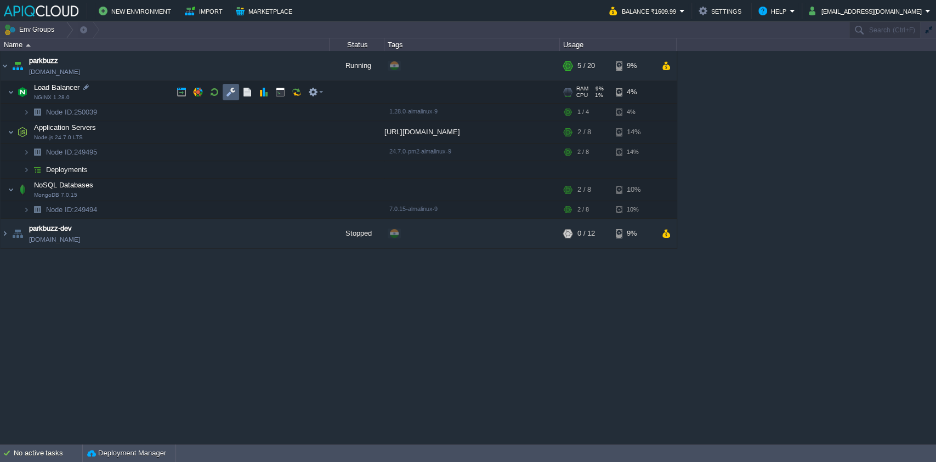
click at [230, 92] on button "button" at bounding box center [231, 92] width 10 height 10
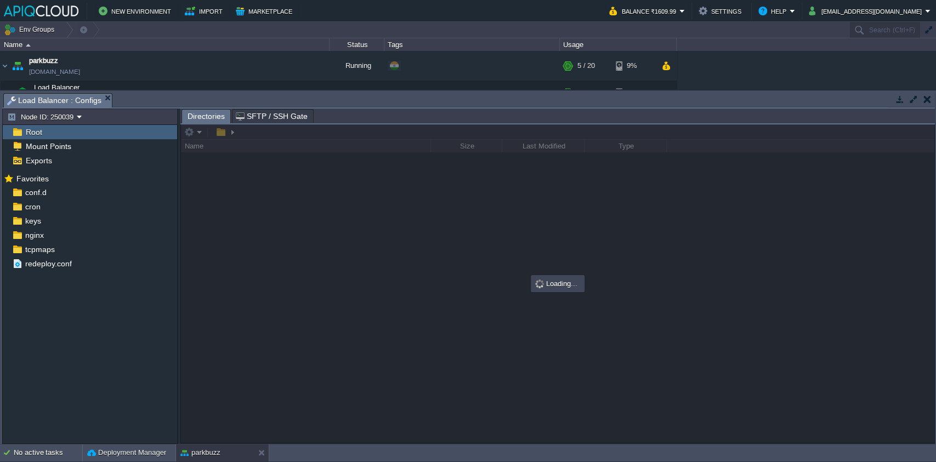
click at [81, 134] on div "Root" at bounding box center [90, 132] width 174 height 14
click at [89, 234] on div "nginx" at bounding box center [90, 235] width 174 height 14
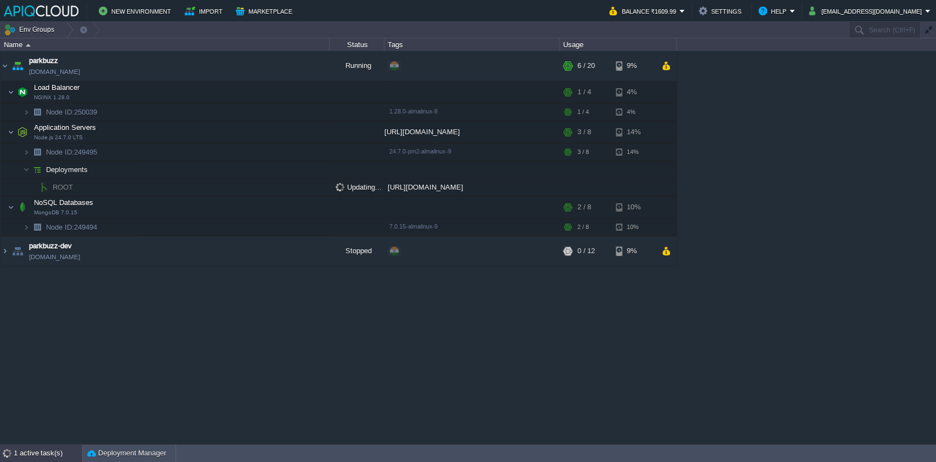
click at [42, 446] on div "1 active task(s)" at bounding box center [48, 454] width 69 height 18
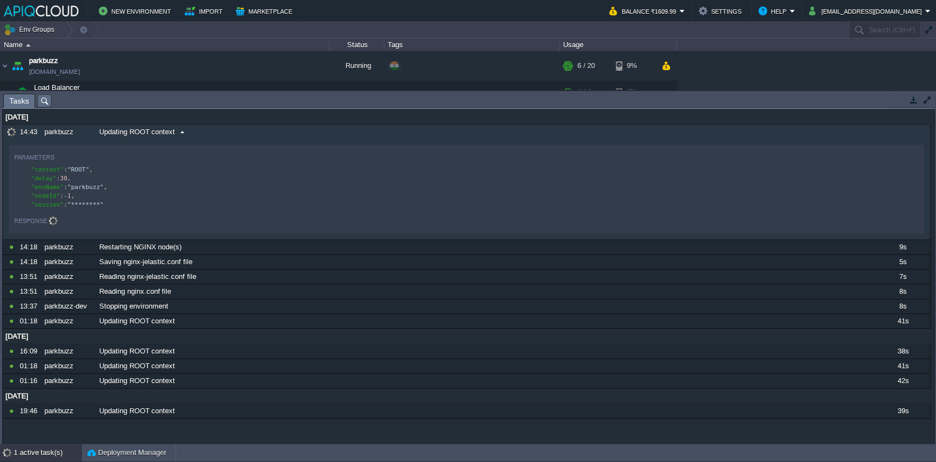
click at [180, 131] on span at bounding box center [182, 132] width 15 height 10
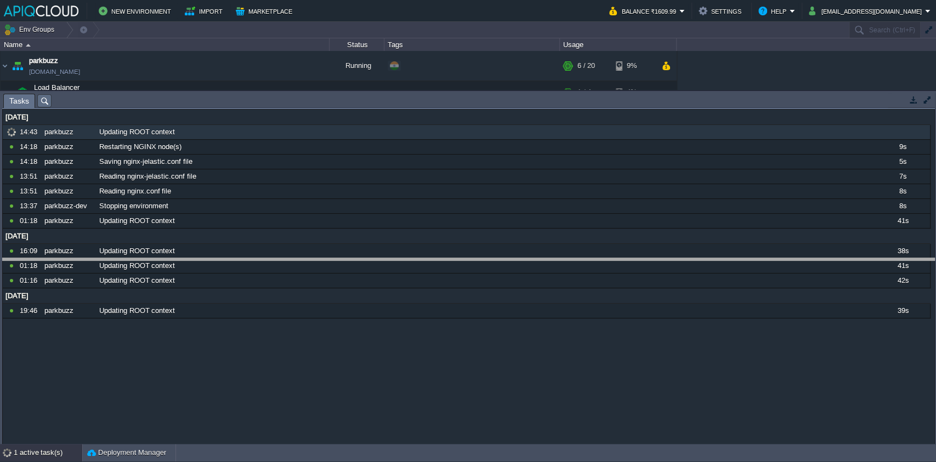
drag, startPoint x: 198, startPoint y: 96, endPoint x: 190, endPoint y: 266, distance: 170.7
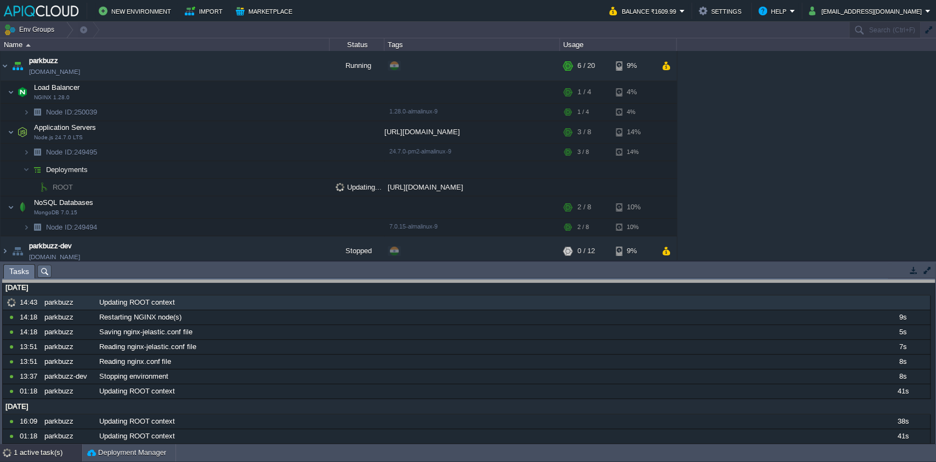
drag, startPoint x: 336, startPoint y: 277, endPoint x: 328, endPoint y: 371, distance: 94.1
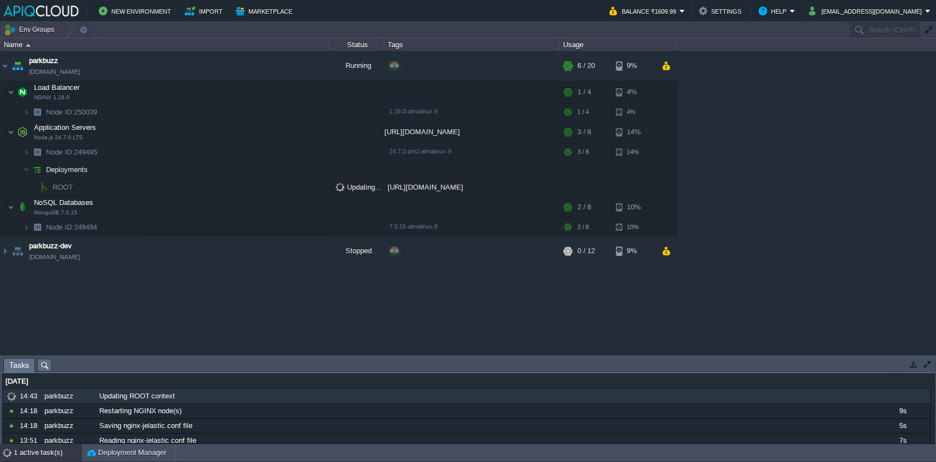
click at [291, 317] on div "parkbuzz parkbuzz.in1.apiqcloud.com Running + Add to Env Group RAM 18% CPU 11% …" at bounding box center [468, 202] width 936 height 303
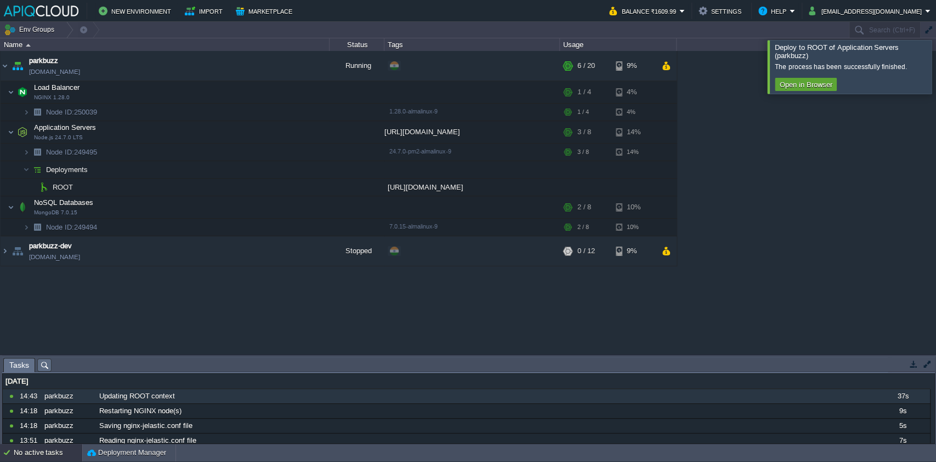
click at [824, 153] on div "parkbuzz parkbuzz.in1.apiqcloud.com Running + Add to Env Group RAM 18% CPU 11% …" at bounding box center [468, 202] width 936 height 303
click at [811, 90] on td "Open in Browser" at bounding box center [806, 84] width 62 height 13
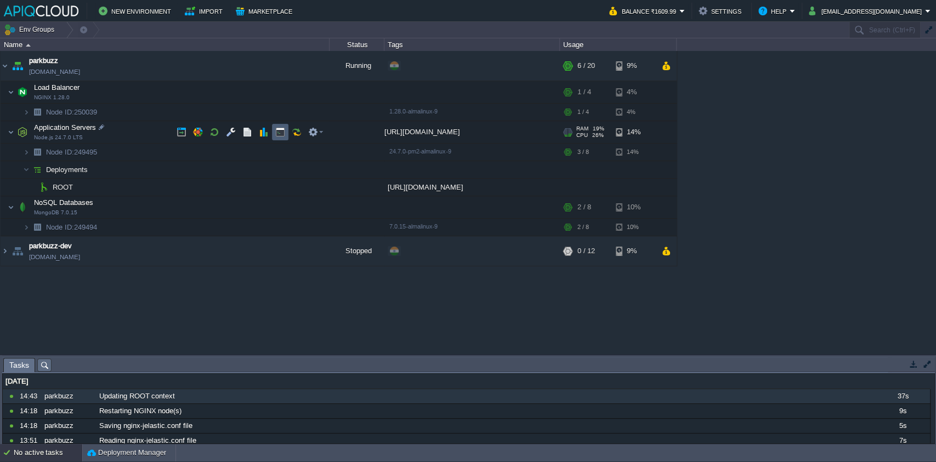
click at [282, 130] on button "button" at bounding box center [280, 132] width 10 height 10
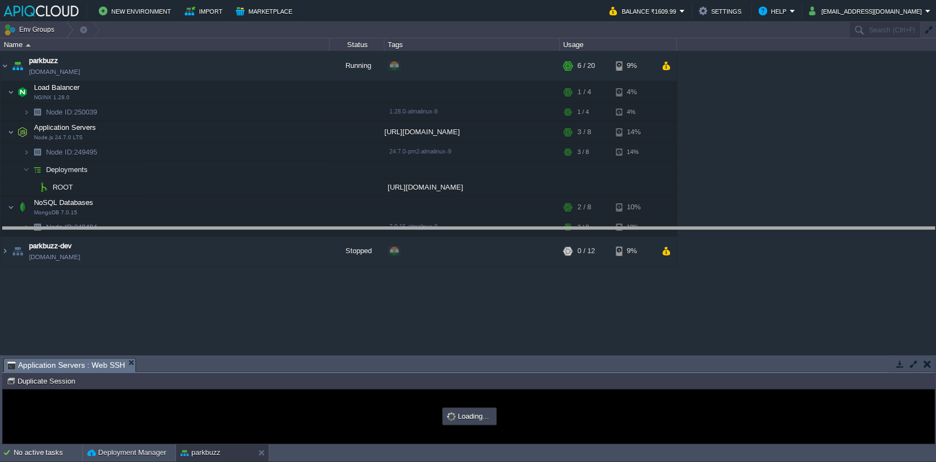
drag, startPoint x: 361, startPoint y: 366, endPoint x: 394, endPoint y: 182, distance: 187.1
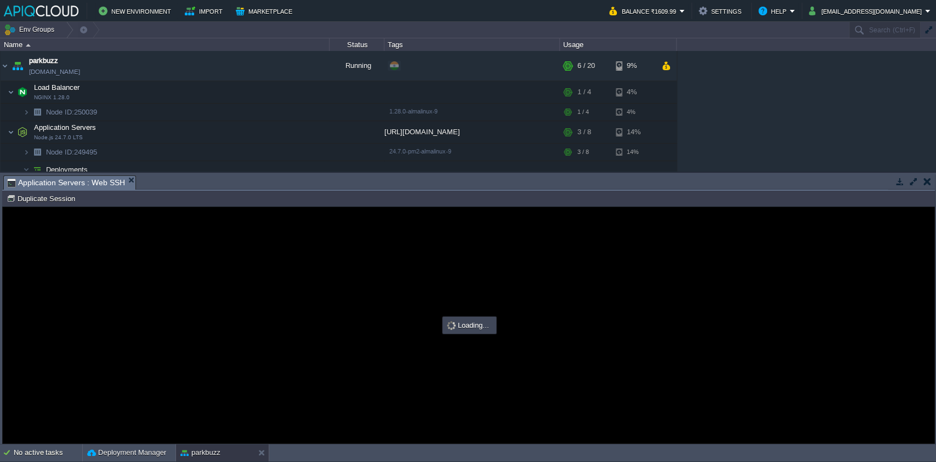
click at [367, 340] on div at bounding box center [468, 325] width 931 height 236
type input "#000000"
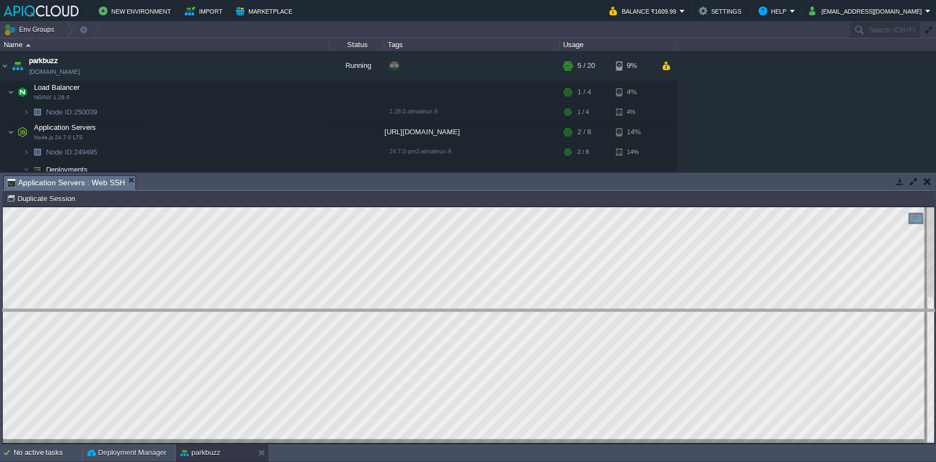
drag, startPoint x: 254, startPoint y: 184, endPoint x: 255, endPoint y: 200, distance: 15.9
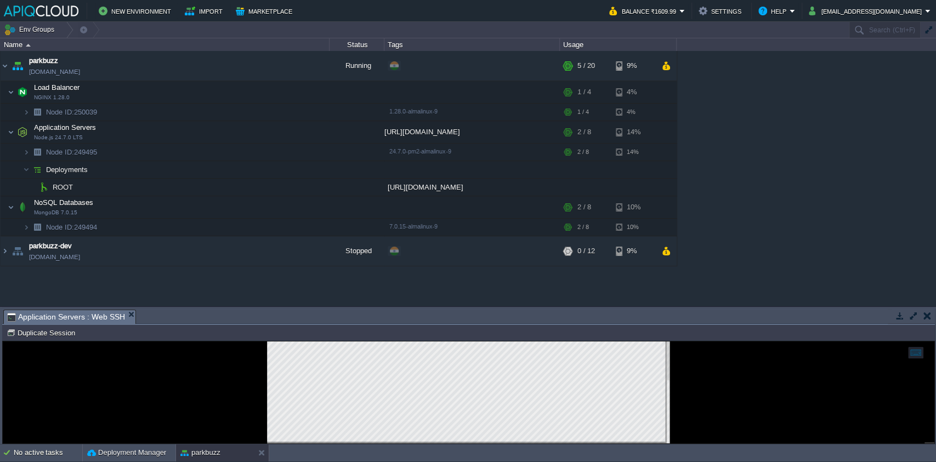
click at [196, 287] on div "parkbuzz parkbuzz.in1.apiqcloud.com Running + Add to Env Group RAM 17% CPU 3% 5…" at bounding box center [468, 178] width 936 height 255
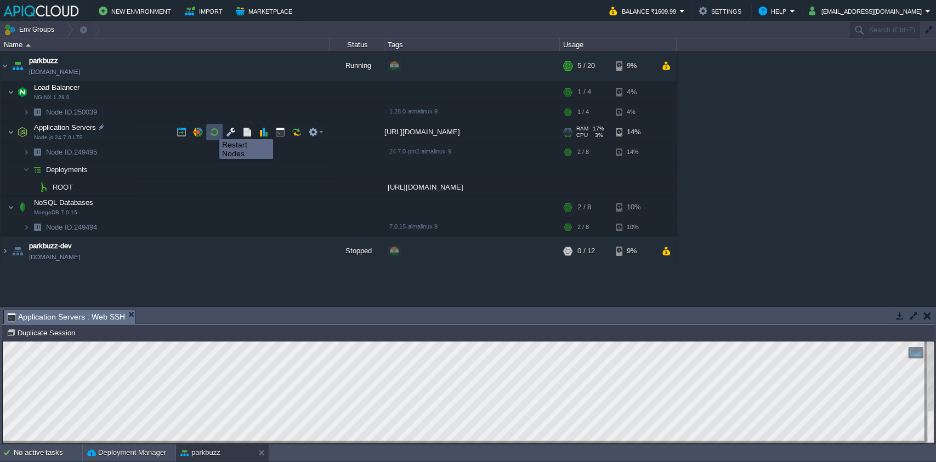
click at [211, 129] on button "button" at bounding box center [214, 132] width 10 height 10
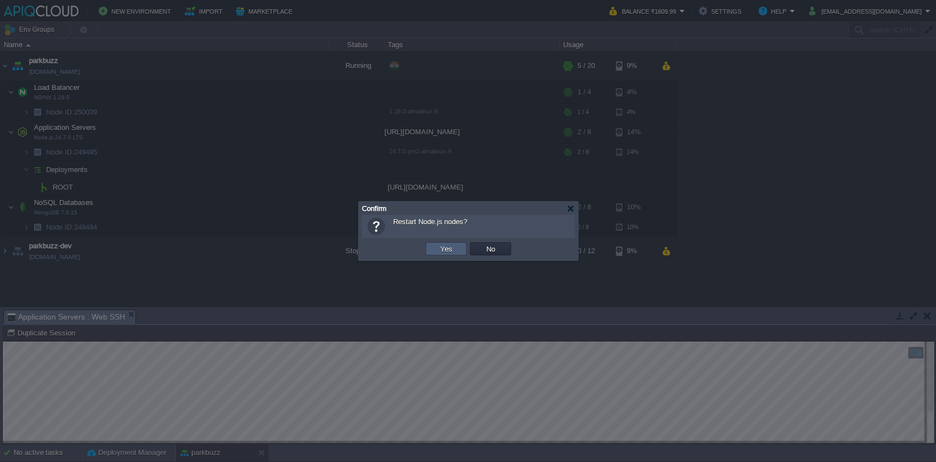
click at [456, 250] on td "Yes" at bounding box center [445, 248] width 41 height 13
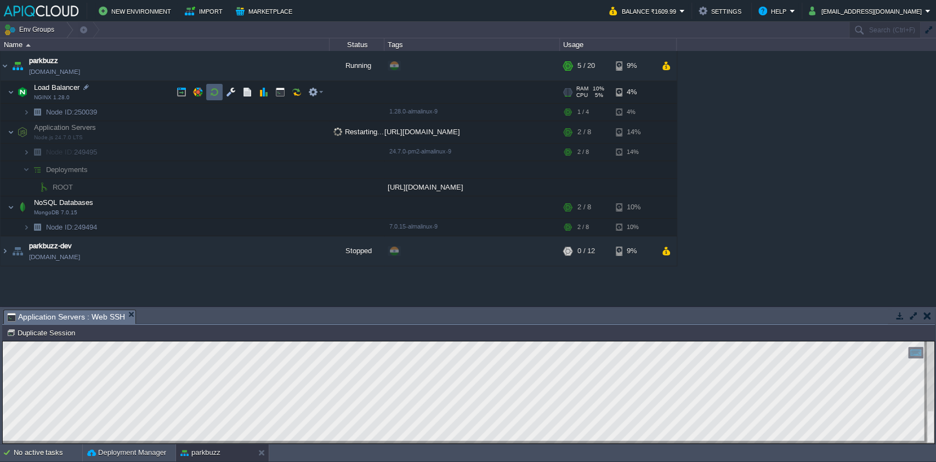
click at [210, 93] on button "button" at bounding box center [214, 92] width 10 height 10
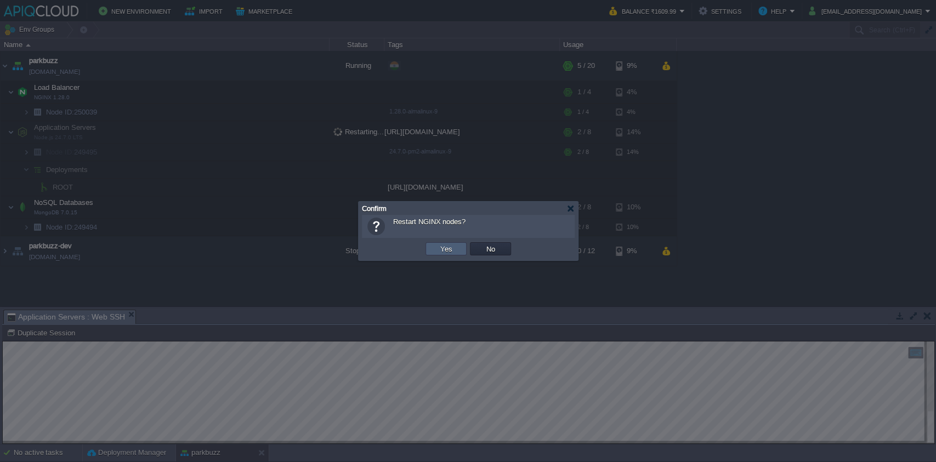
click at [431, 245] on td "Yes" at bounding box center [445, 248] width 41 height 13
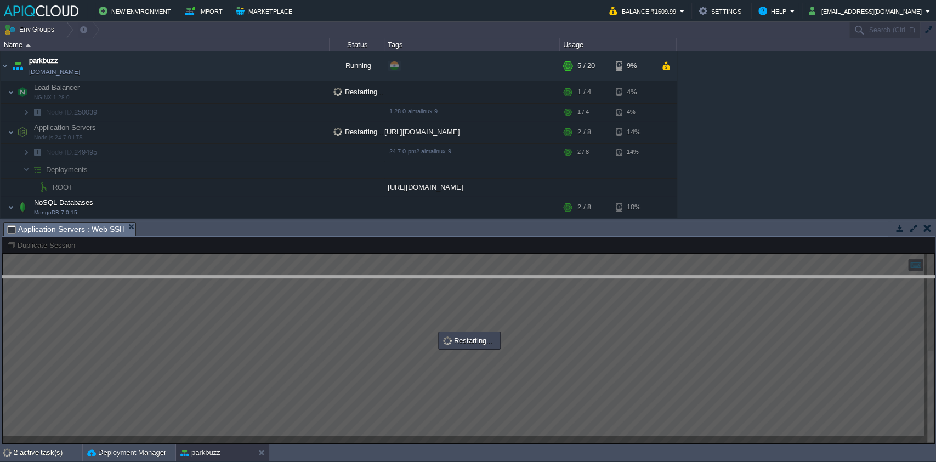
drag, startPoint x: 192, startPoint y: 227, endPoint x: 191, endPoint y: 282, distance: 55.4
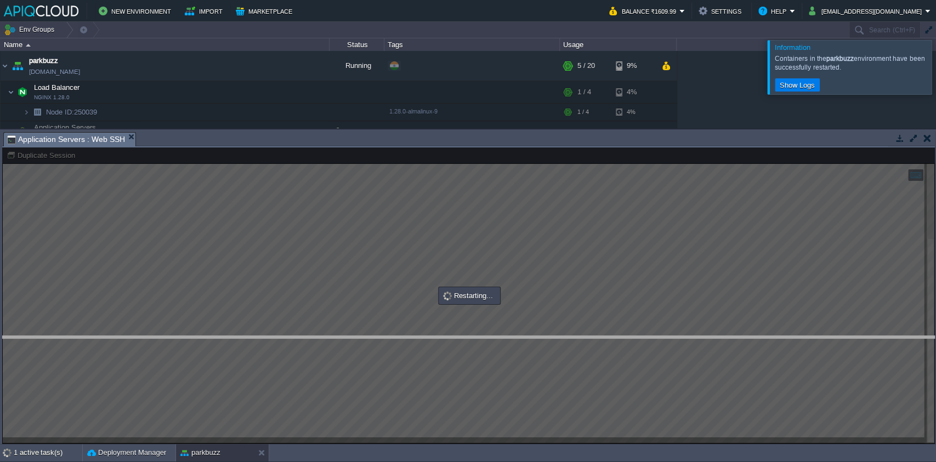
drag, startPoint x: 852, startPoint y: 137, endPoint x: 828, endPoint y: 341, distance: 205.4
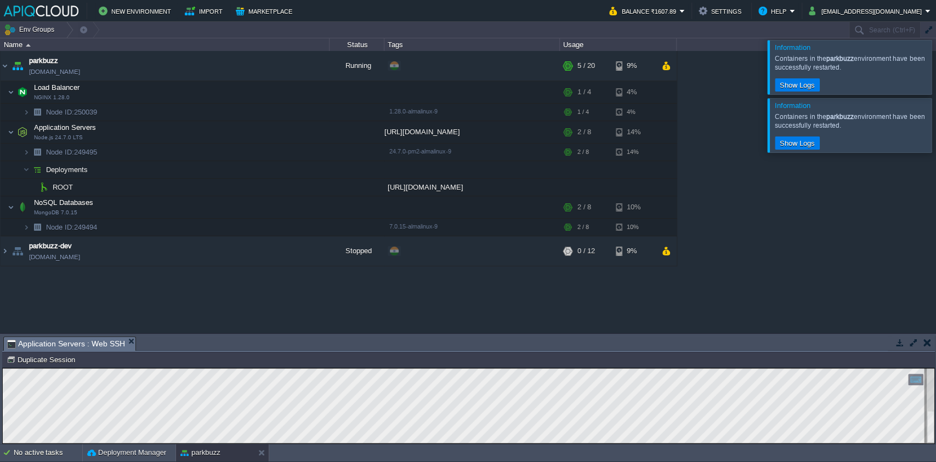
click at [411, 308] on div "parkbuzz parkbuzz.in1.apiqcloud.com Running + Add to Env Group RAM 15% CPU 9% 5…" at bounding box center [468, 192] width 936 height 282
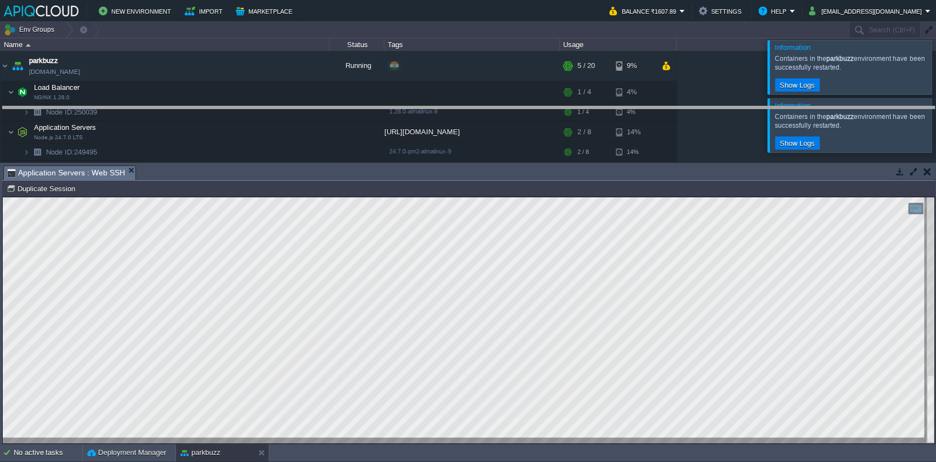
drag, startPoint x: 260, startPoint y: 175, endPoint x: 270, endPoint y: 116, distance: 59.9
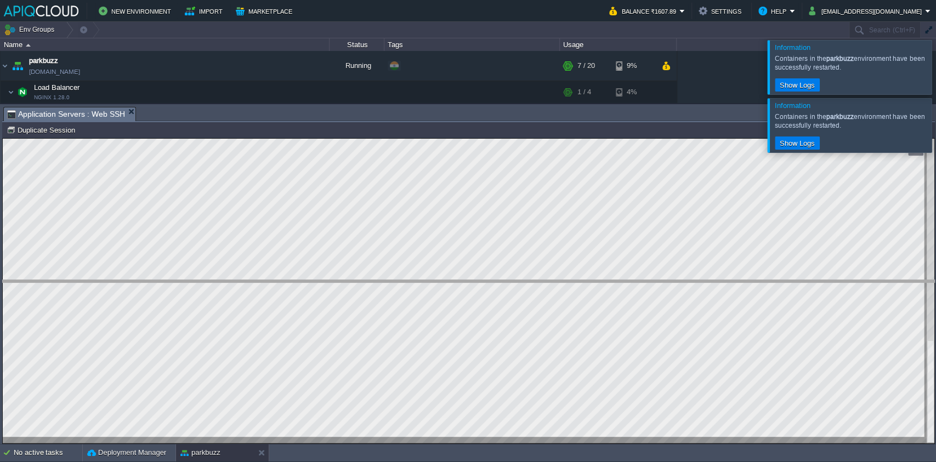
drag, startPoint x: 623, startPoint y: 120, endPoint x: 596, endPoint y: 323, distance: 205.2
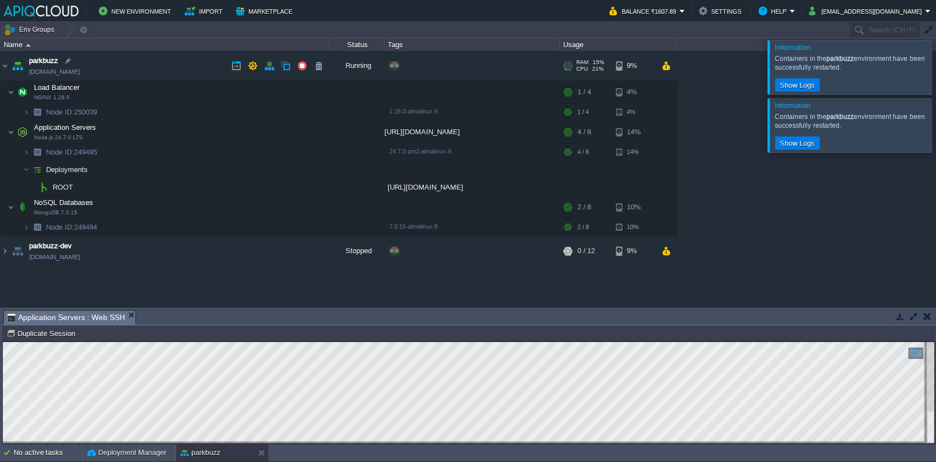
click at [61, 77] on link "[DOMAIN_NAME]" at bounding box center [54, 71] width 51 height 11
click at [265, 64] on button "button" at bounding box center [269, 66] width 10 height 10
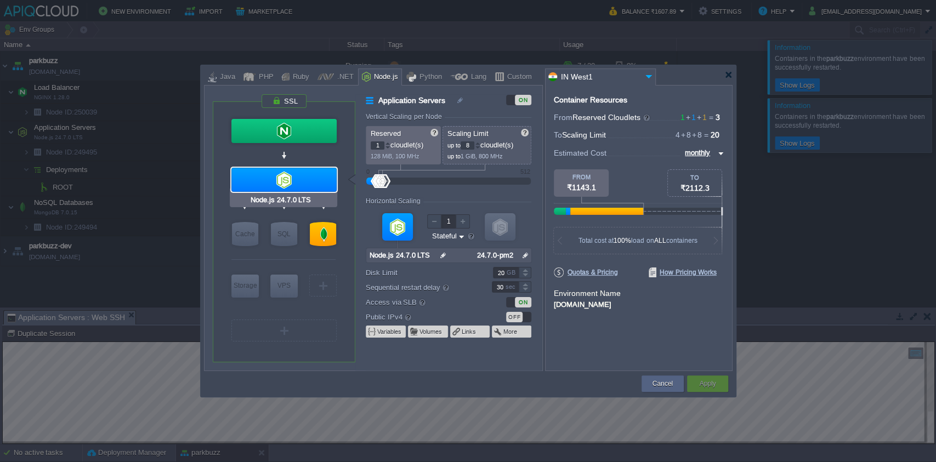
type input "NGINX 1.28.0"
click at [730, 76] on div at bounding box center [728, 75] width 8 height 8
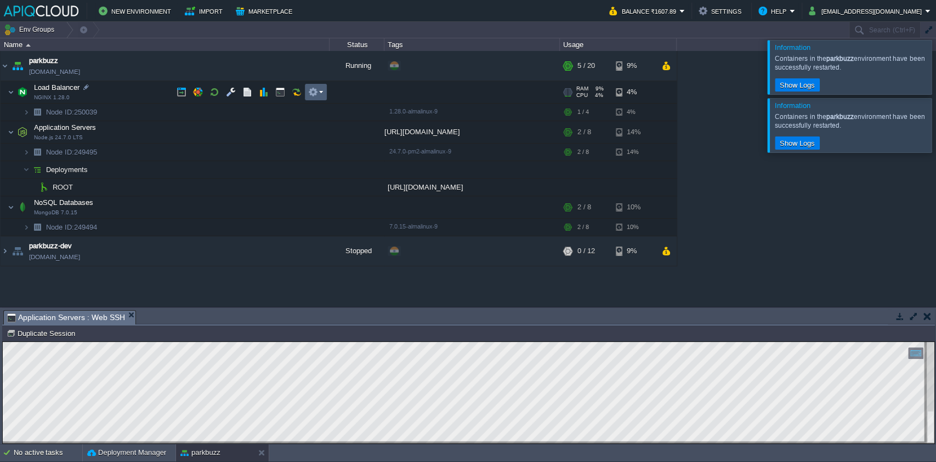
click at [322, 94] on em at bounding box center [315, 92] width 15 height 10
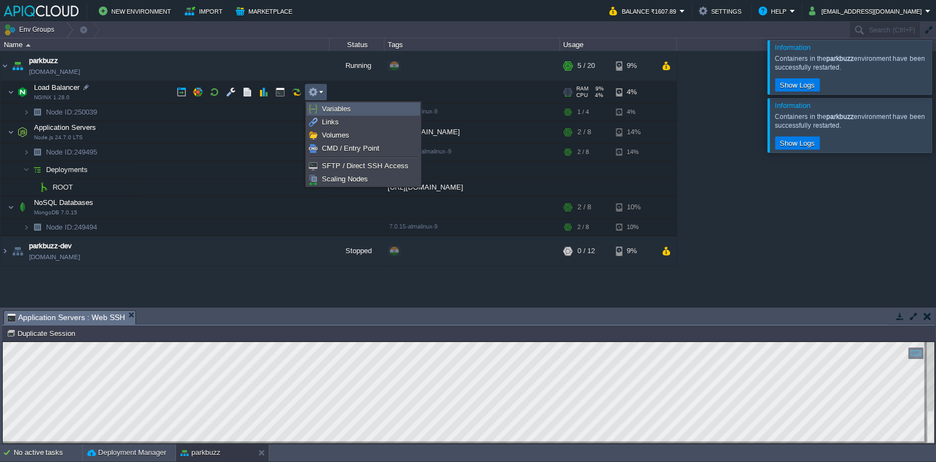
click at [331, 103] on link "Variables" at bounding box center [363, 109] width 112 height 12
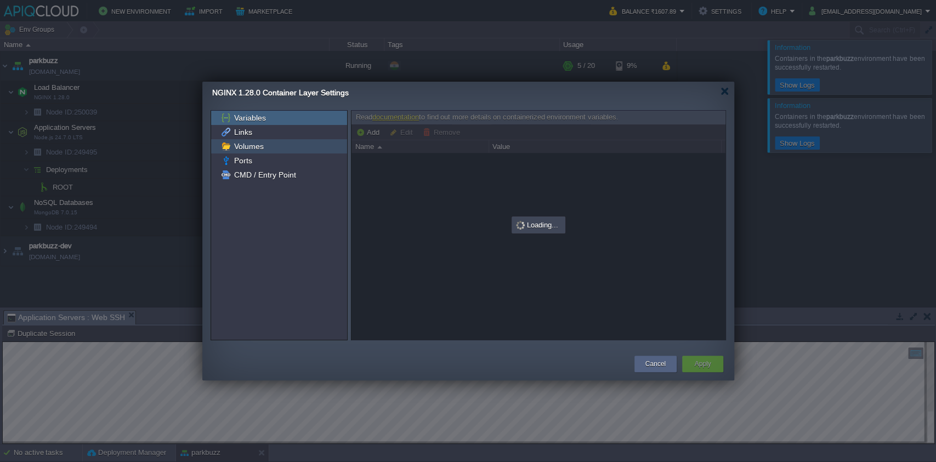
click at [256, 139] on div "Volumes" at bounding box center [279, 146] width 136 height 14
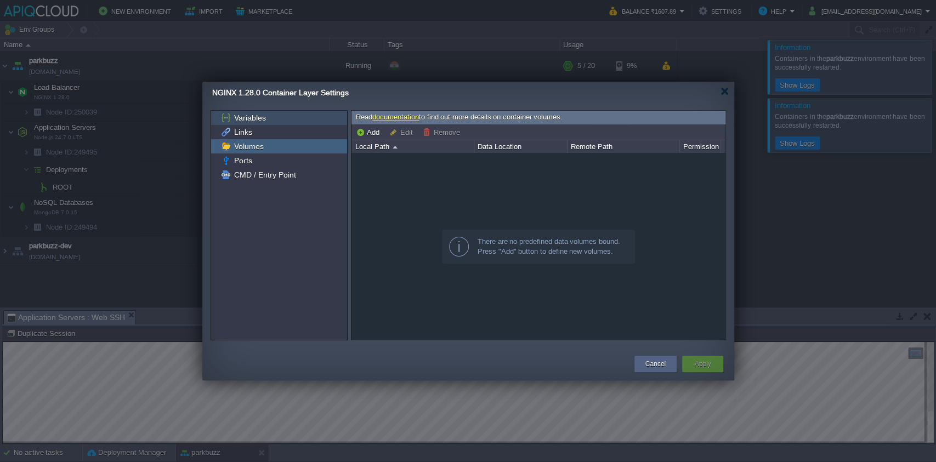
click at [278, 118] on div "Variables" at bounding box center [279, 118] width 136 height 14
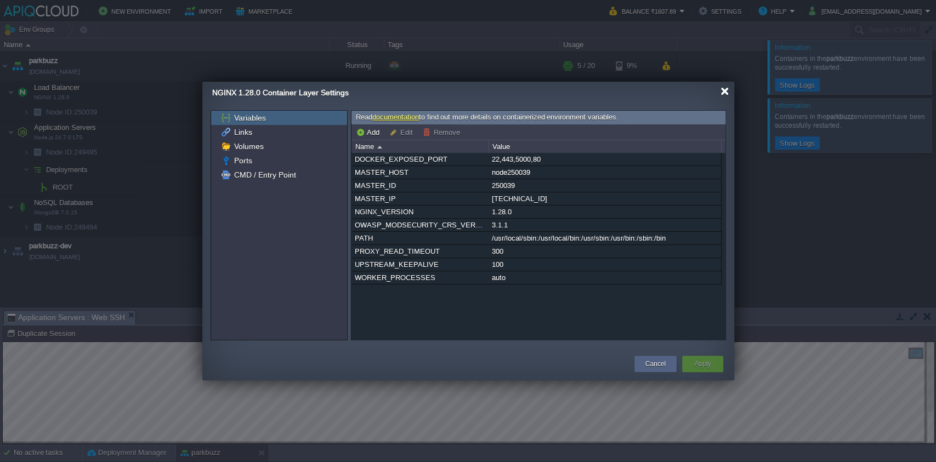
click at [724, 94] on div at bounding box center [724, 91] width 8 height 8
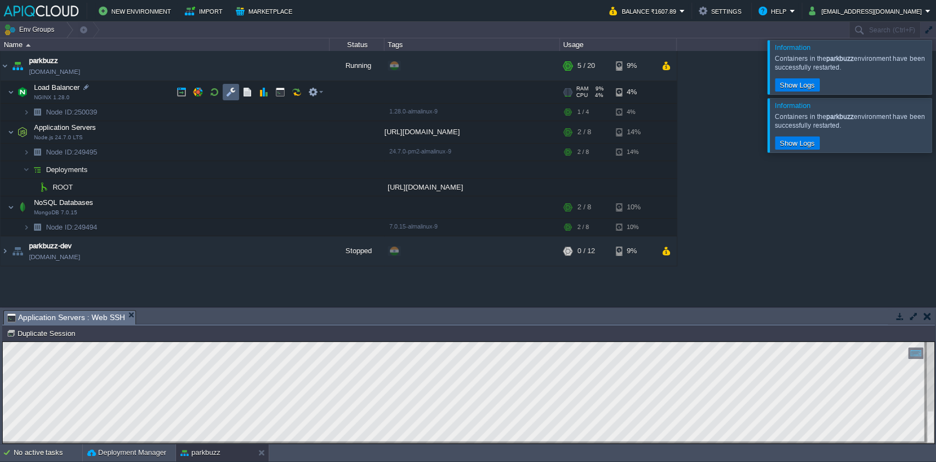
click at [238, 96] on td at bounding box center [231, 92] width 16 height 16
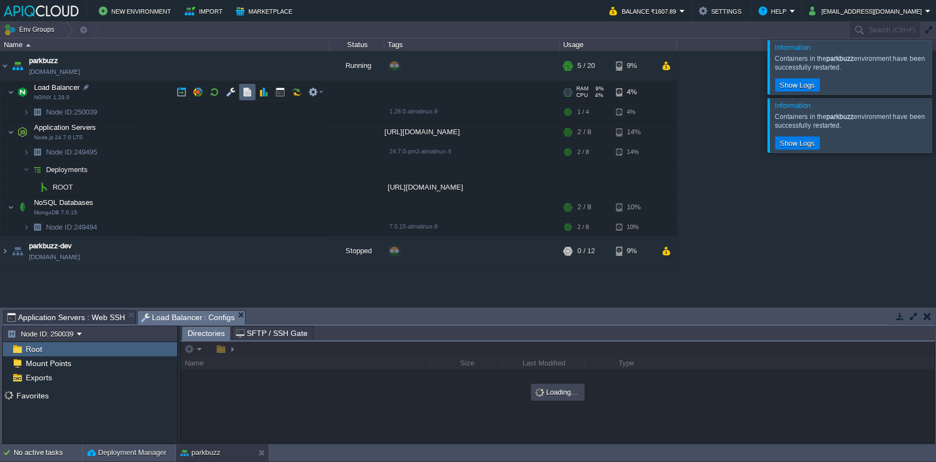
click at [246, 95] on button "button" at bounding box center [247, 92] width 10 height 10
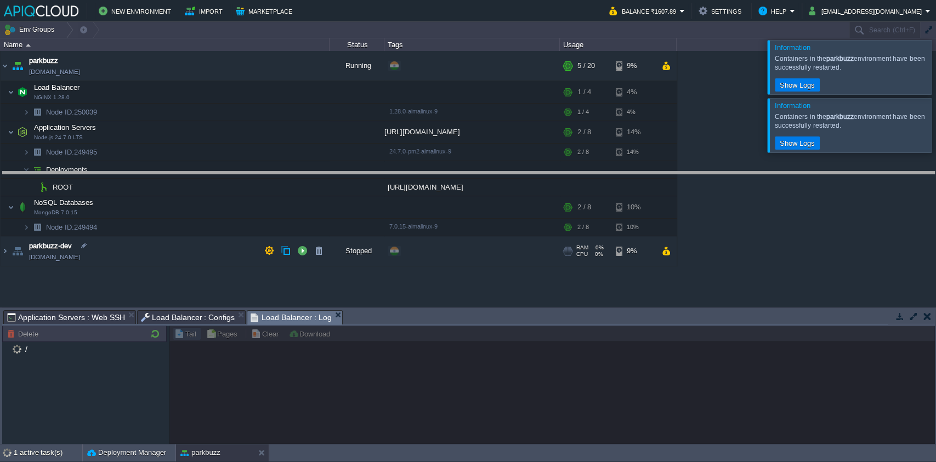
drag, startPoint x: 392, startPoint y: 322, endPoint x: 421, endPoint y: 183, distance: 142.8
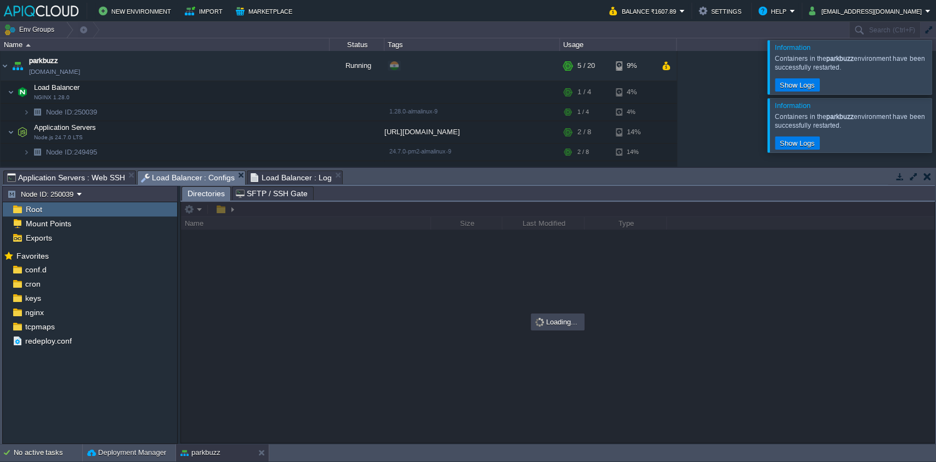
click at [184, 180] on span "Load Balancer : Configs" at bounding box center [188, 178] width 94 height 14
click at [260, 177] on span "Load Balancer : Log" at bounding box center [291, 177] width 81 height 13
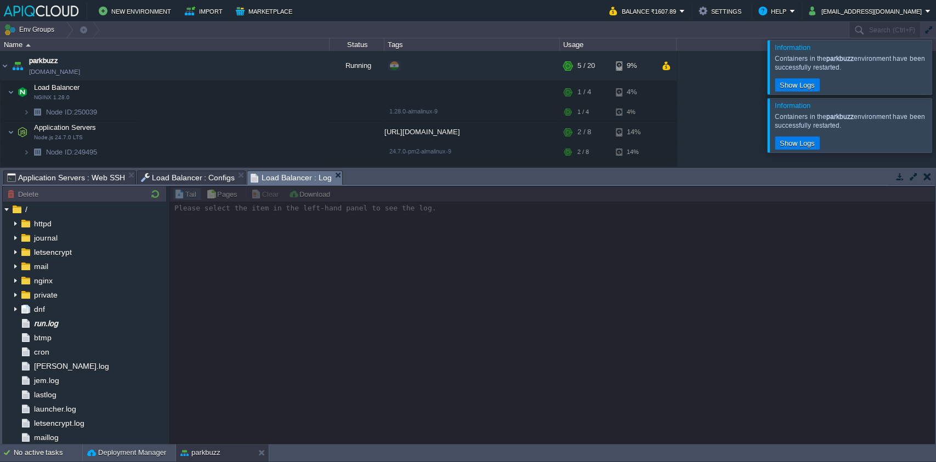
click at [315, 313] on div at bounding box center [551, 315] width 765 height 258
click at [12, 280] on img at bounding box center [15, 281] width 9 height 14
click at [193, 180] on span "Load Balancer : Configs" at bounding box center [188, 177] width 94 height 13
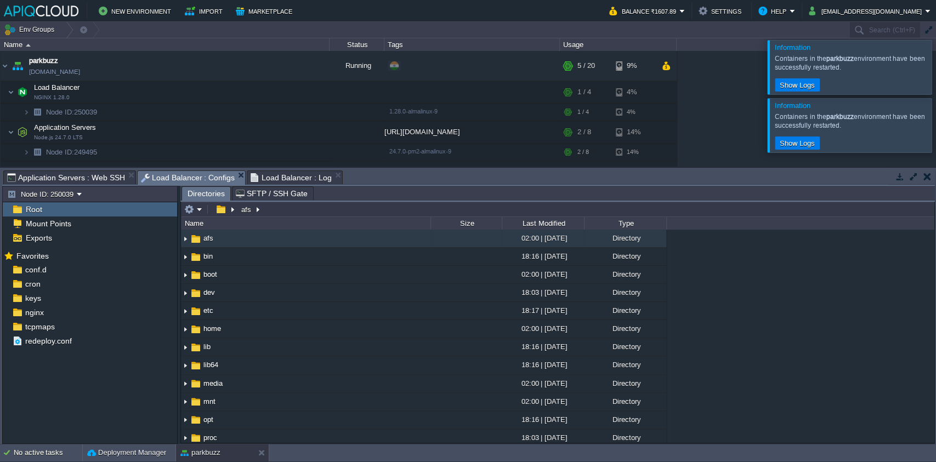
click at [78, 171] on span "Application Servers : Web SSH" at bounding box center [66, 177] width 118 height 13
click at [175, 181] on span "Load Balancer : Configs" at bounding box center [188, 178] width 94 height 14
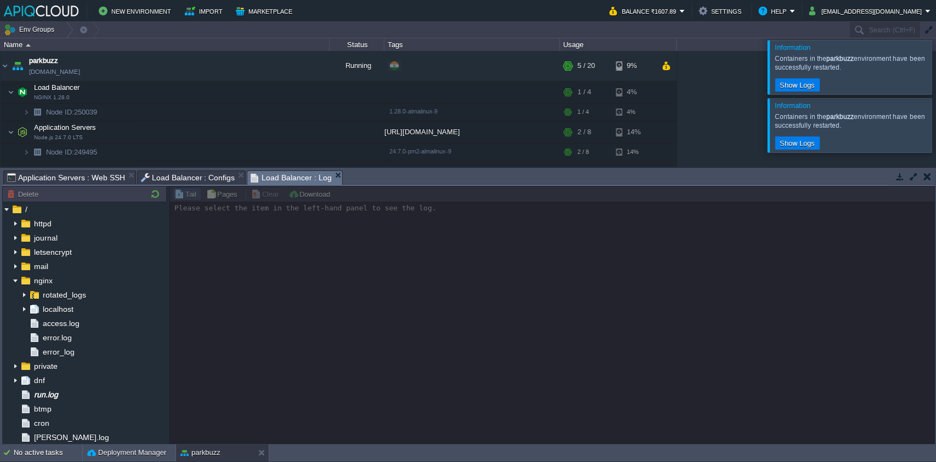
click at [280, 174] on span "Load Balancer : Log" at bounding box center [291, 178] width 81 height 14
click at [280, 248] on div at bounding box center [551, 315] width 765 height 258
click at [62, 303] on div "localhost" at bounding box center [84, 309] width 164 height 14
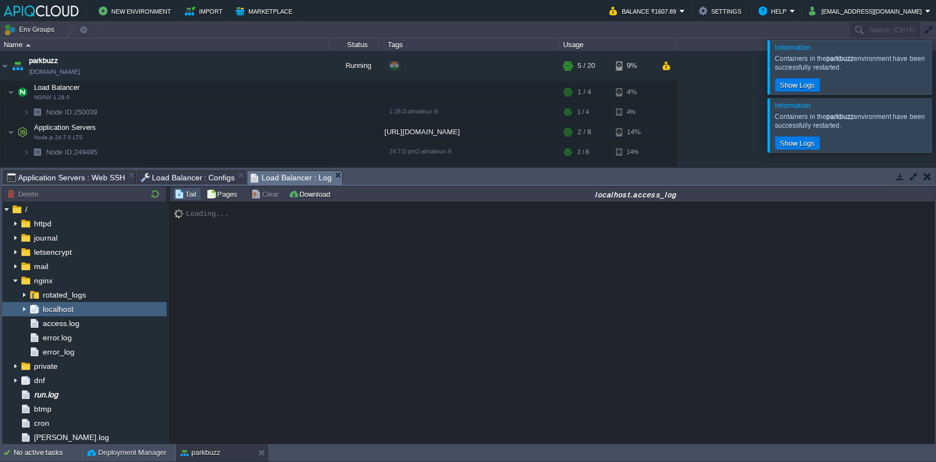
scroll to position [504, 0]
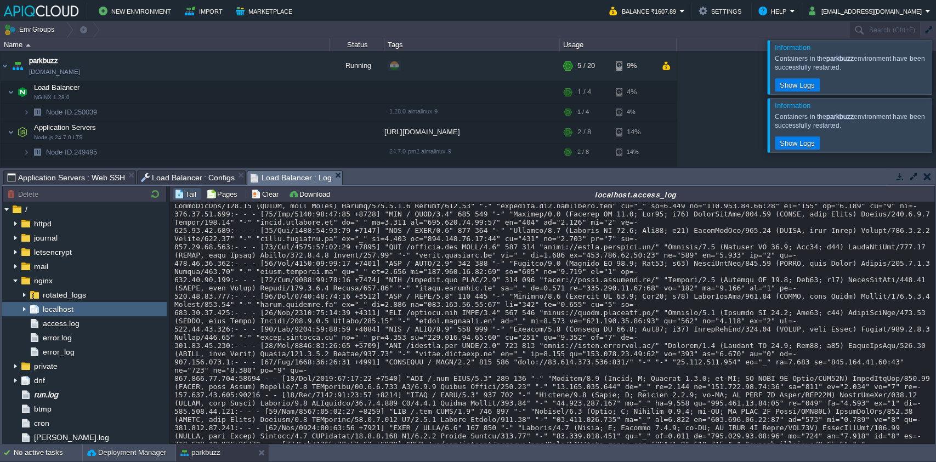
click at [497, 457] on div "Loading..." at bounding box center [552, 459] width 756 height 5
click at [439, 309] on div at bounding box center [552, 78] width 756 height 756
click at [491, 457] on div "Loading..." at bounding box center [552, 459] width 756 height 5
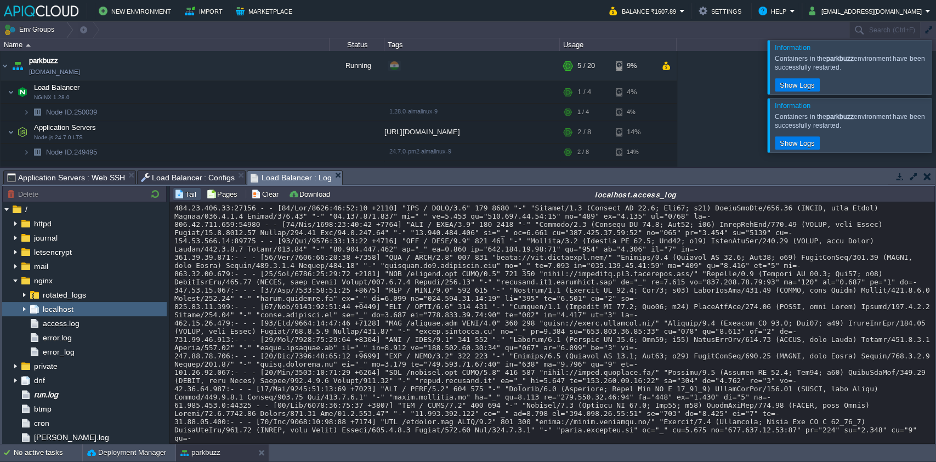
click at [194, 178] on span "Load Balancer : Configs" at bounding box center [188, 177] width 94 height 13
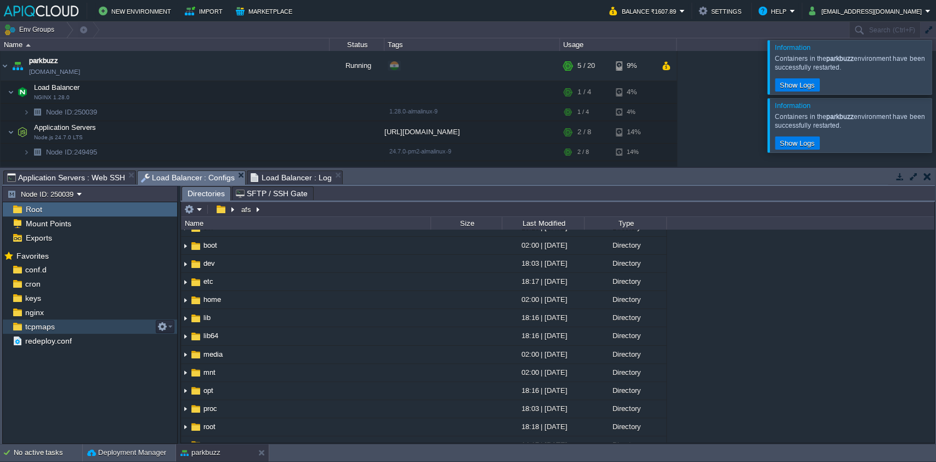
scroll to position [31, 0]
click at [71, 309] on div "nginx" at bounding box center [90, 312] width 174 height 14
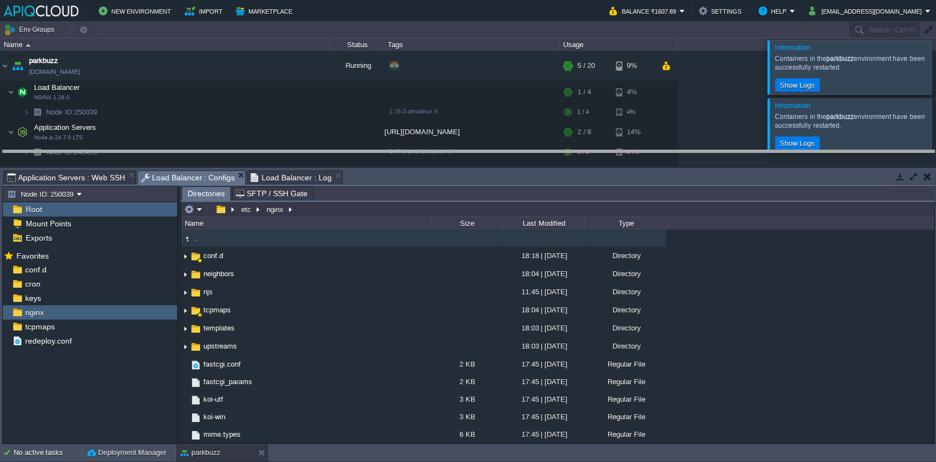
drag, startPoint x: 403, startPoint y: 178, endPoint x: 412, endPoint y: 157, distance: 22.6
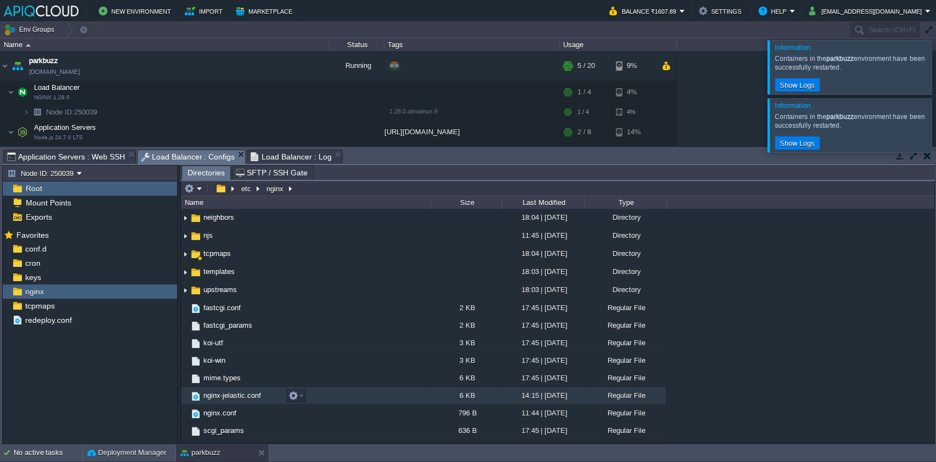
scroll to position [39, 0]
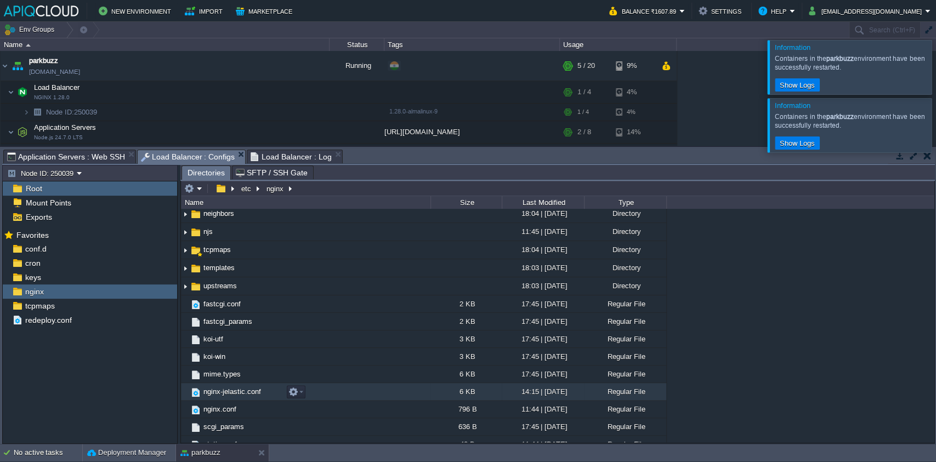
click at [245, 394] on span "nginx-jelastic.conf" at bounding box center [232, 391] width 61 height 9
click at [255, 392] on span "nginx-jelastic.conf" at bounding box center [232, 391] width 61 height 9
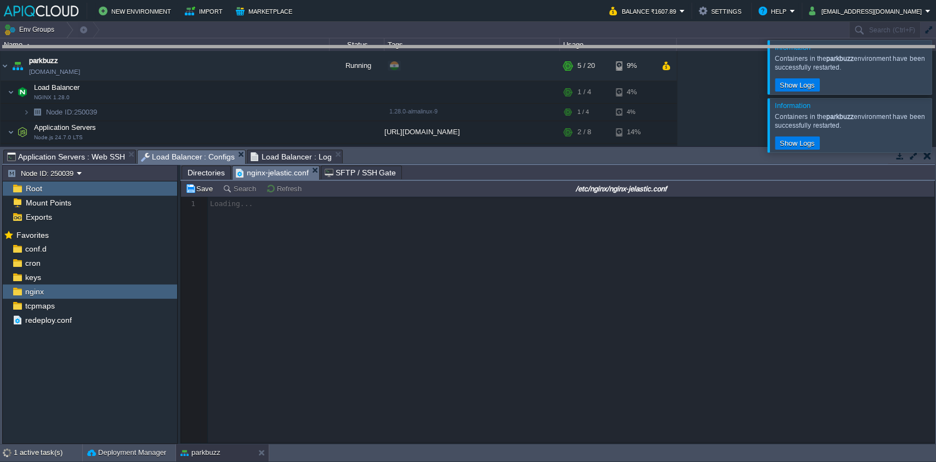
drag, startPoint x: 421, startPoint y: 156, endPoint x: 429, endPoint y: 49, distance: 107.2
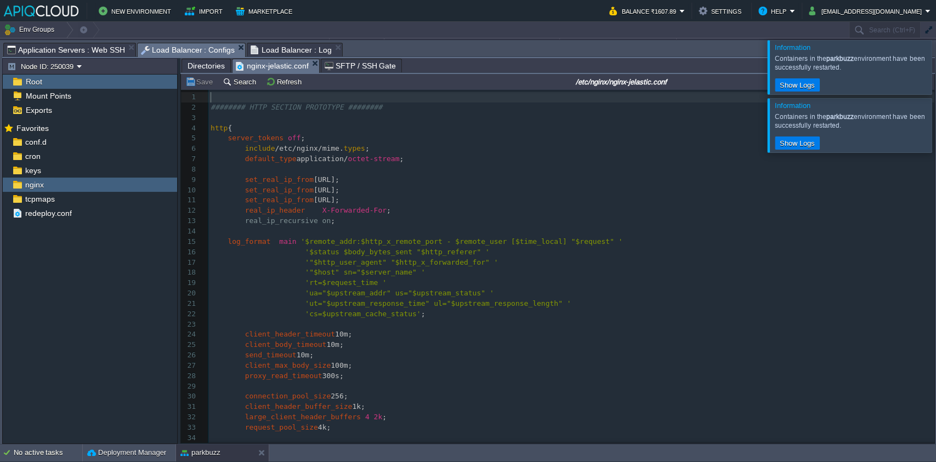
scroll to position [3, 0]
click at [458, 312] on pre "'cs=$upstream_cache_status' ;" at bounding box center [571, 314] width 726 height 10
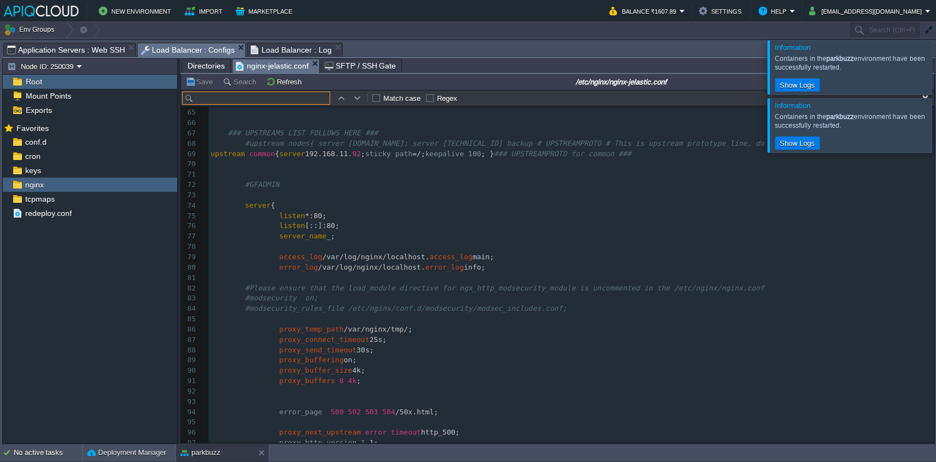
scroll to position [0, 0]
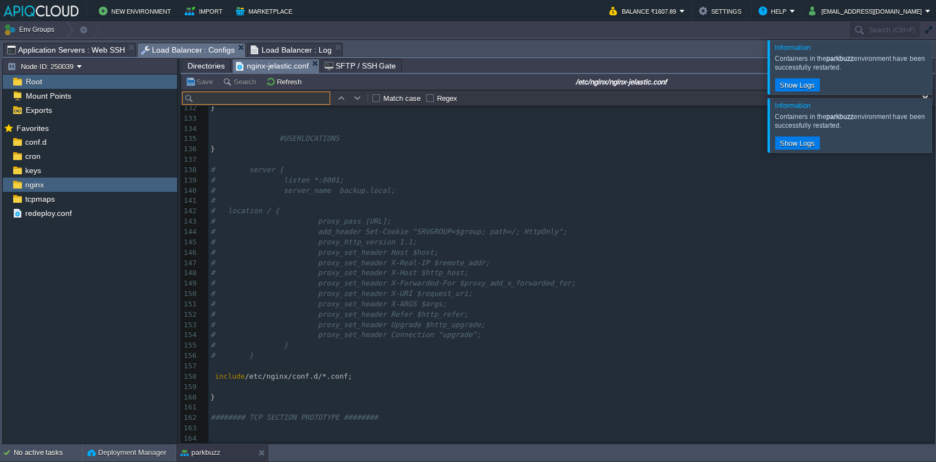
click at [546, 280] on div "164 'cs=$upstream_cache_status' ; 101 proxy_set_header X-Forwarded-For $proxy_a…" at bounding box center [571, 113] width 726 height 661
click at [515, 237] on pre "# proxy_http_version 1.1;" at bounding box center [571, 242] width 726 height 10
paste input "default_upstream"
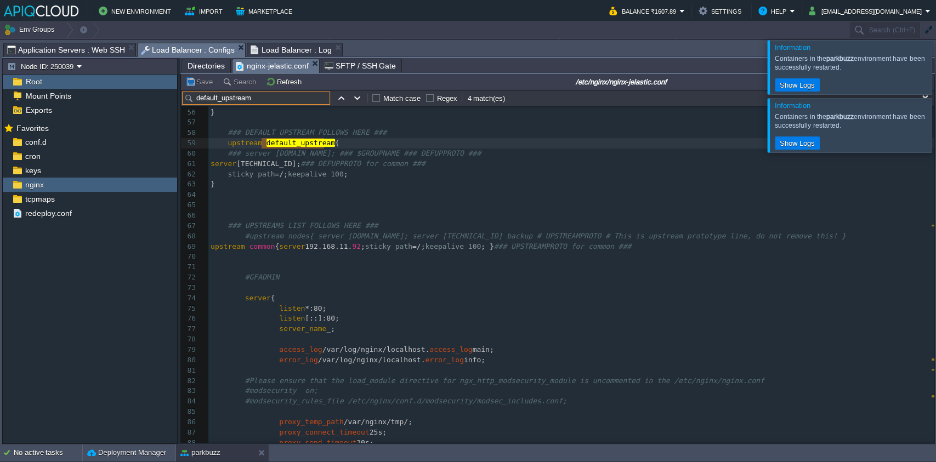
type input "default_upstream"
click at [511, 282] on pre "#GFADMIN" at bounding box center [571, 277] width 726 height 10
type textarea "-"
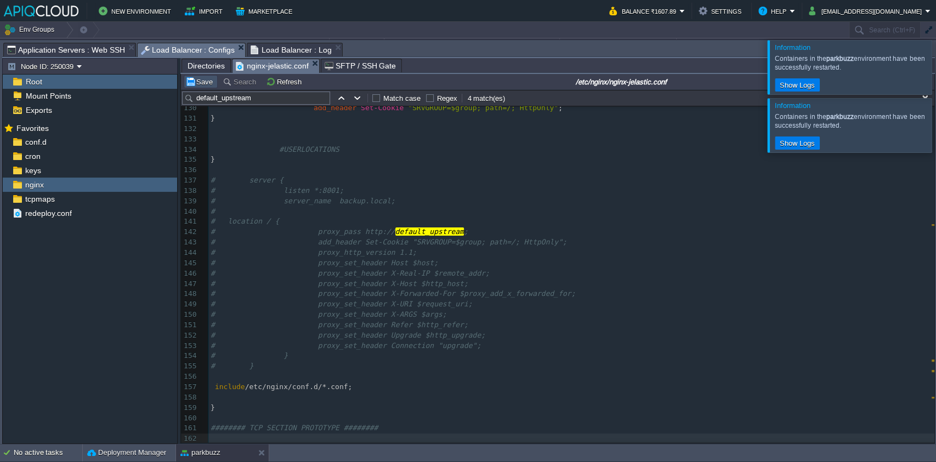
click at [208, 84] on button "Save" at bounding box center [200, 82] width 31 height 10
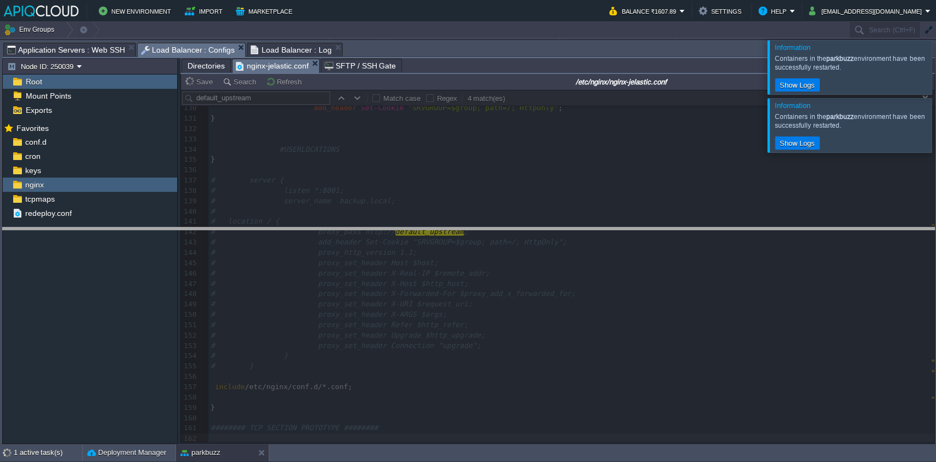
drag, startPoint x: 563, startPoint y: 52, endPoint x: 563, endPoint y: 237, distance: 185.3
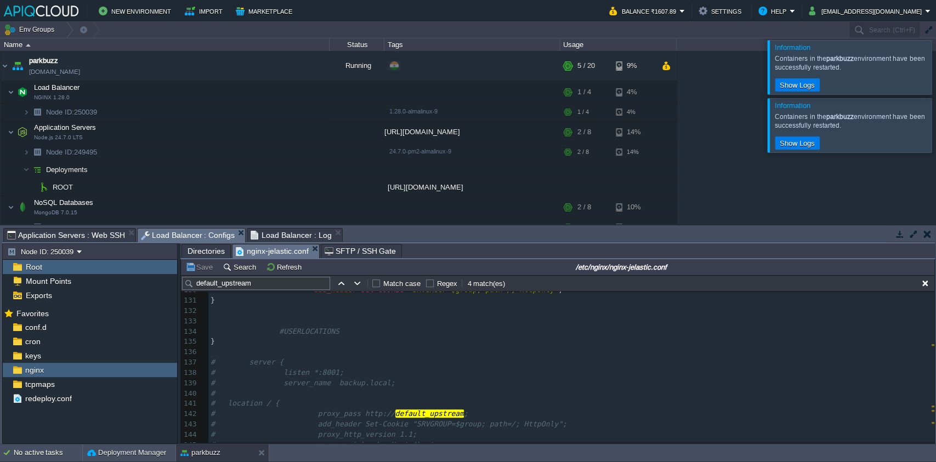
click at [503, 393] on pre "#" at bounding box center [571, 394] width 726 height 10
click at [219, 92] on td at bounding box center [214, 92] width 16 height 16
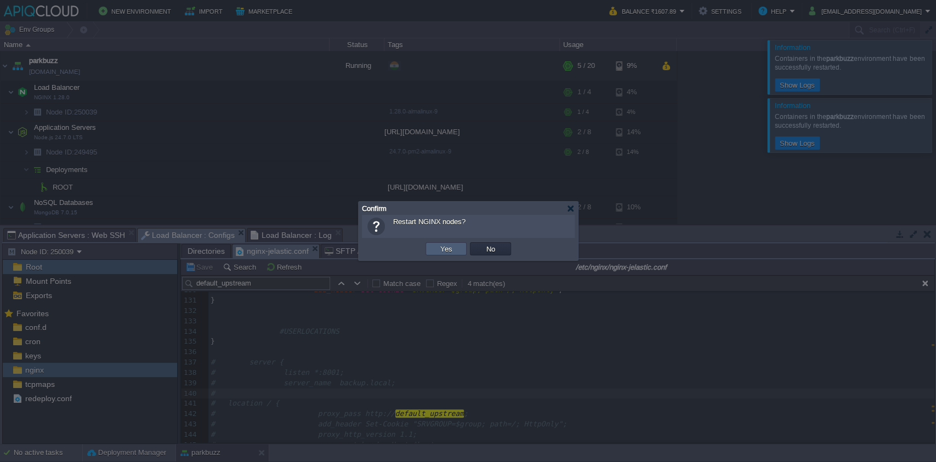
click at [437, 243] on td "Yes" at bounding box center [445, 248] width 41 height 13
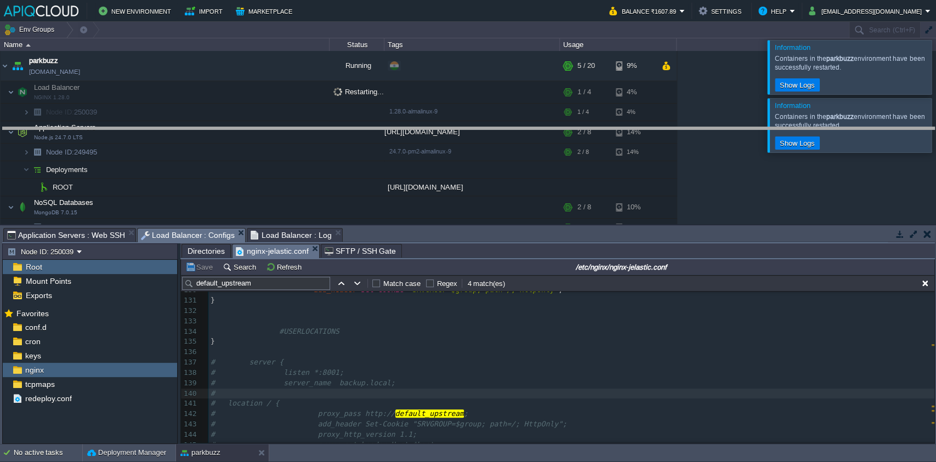
drag, startPoint x: 430, startPoint y: 234, endPoint x: 446, endPoint y: 122, distance: 112.9
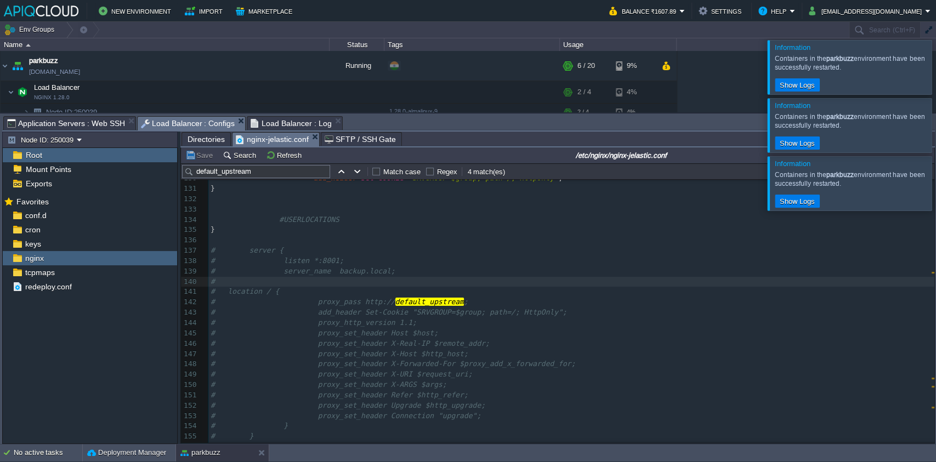
click at [538, 300] on pre "# proxy_pass http:// default_upstream ;" at bounding box center [571, 302] width 726 height 10
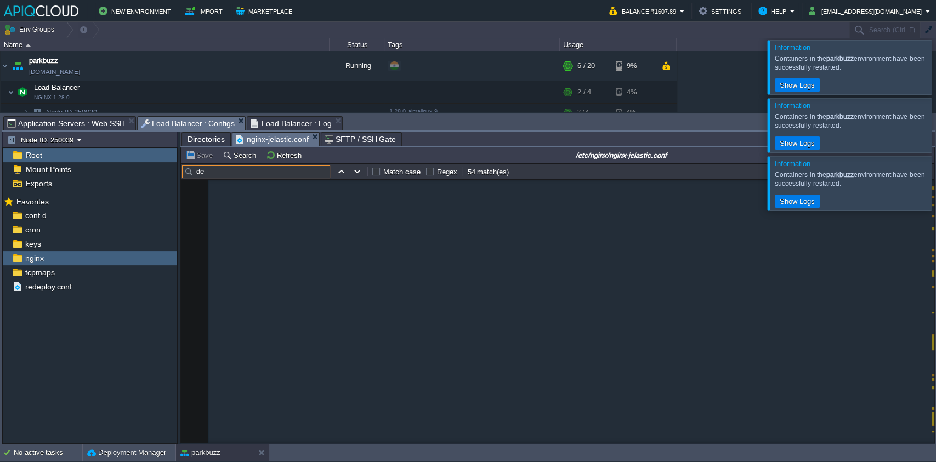
scroll to position [570, 0]
type input "defau"
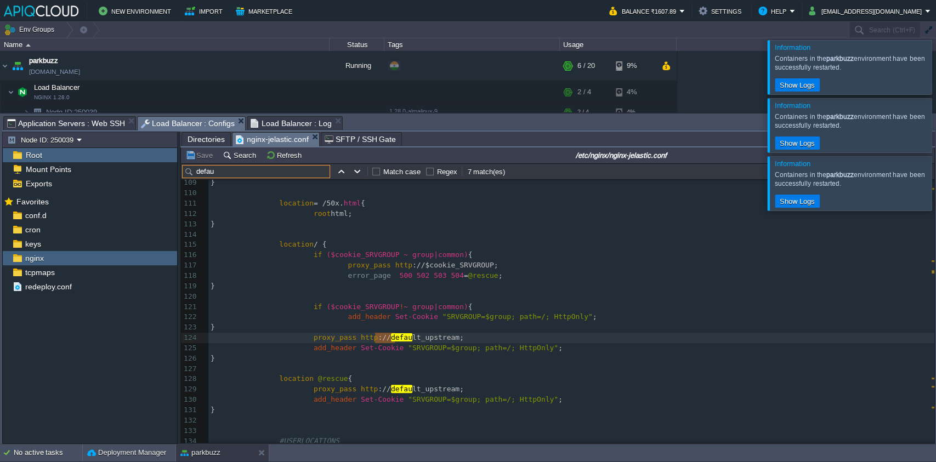
scroll to position [1128, 0]
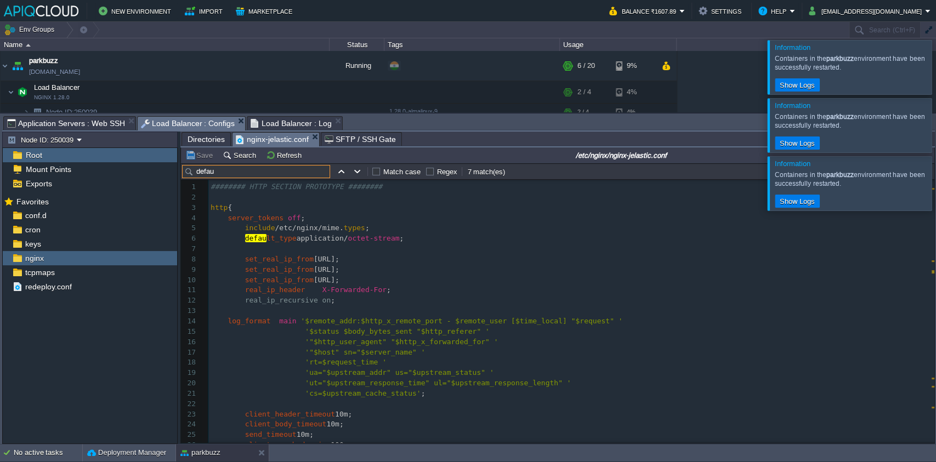
click at [273, 172] on input "defau" at bounding box center [256, 171] width 148 height 13
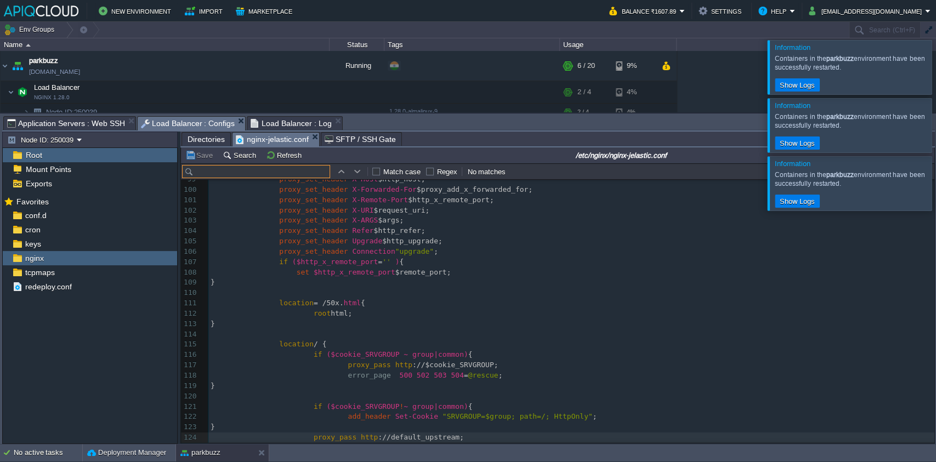
click at [570, 335] on pre "​" at bounding box center [571, 334] width 726 height 10
click at [935, 56] on div at bounding box center [949, 67] width 0 height 54
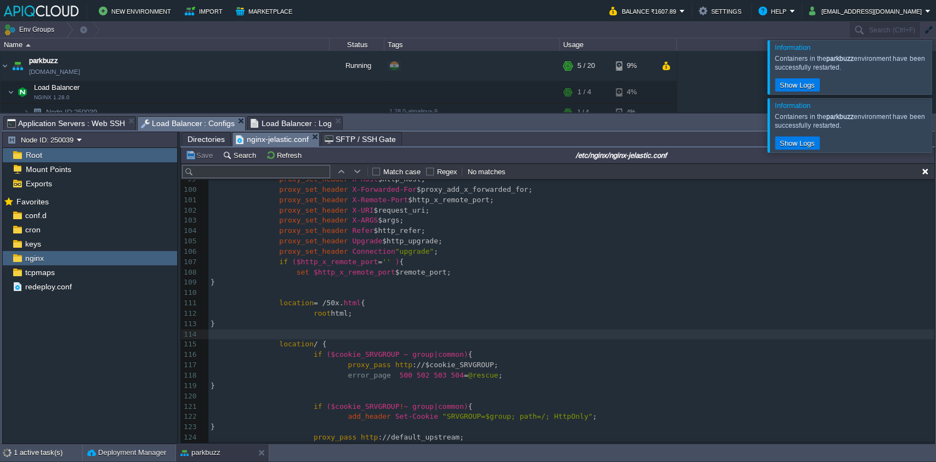
scroll to position [79, 0]
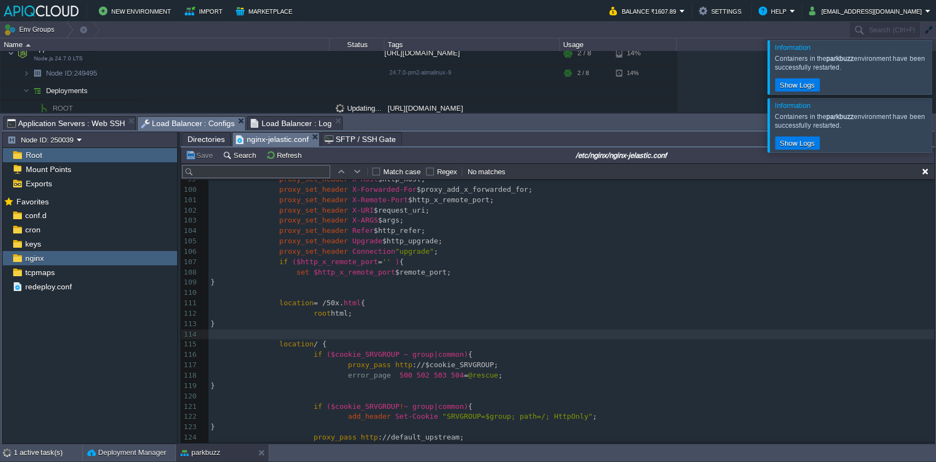
click at [935, 79] on div at bounding box center [949, 67] width 0 height 54
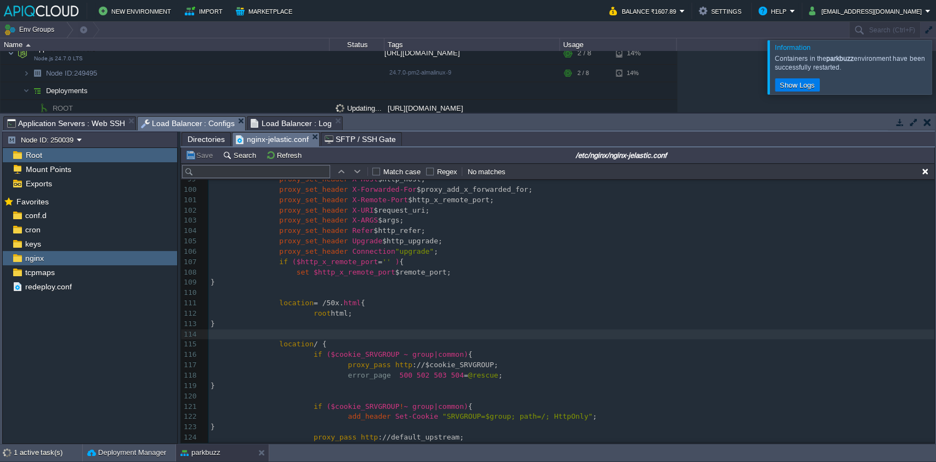
click at [935, 83] on div at bounding box center [949, 67] width 0 height 54
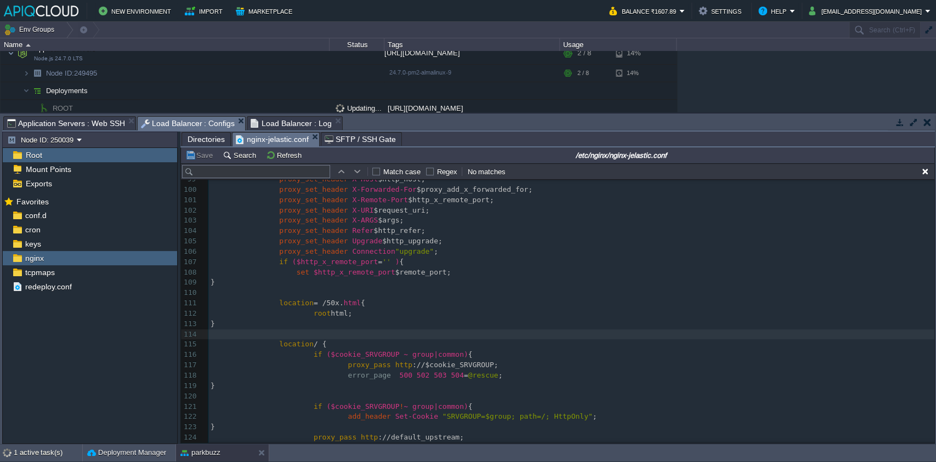
click at [927, 120] on button "button" at bounding box center [927, 122] width 8 height 10
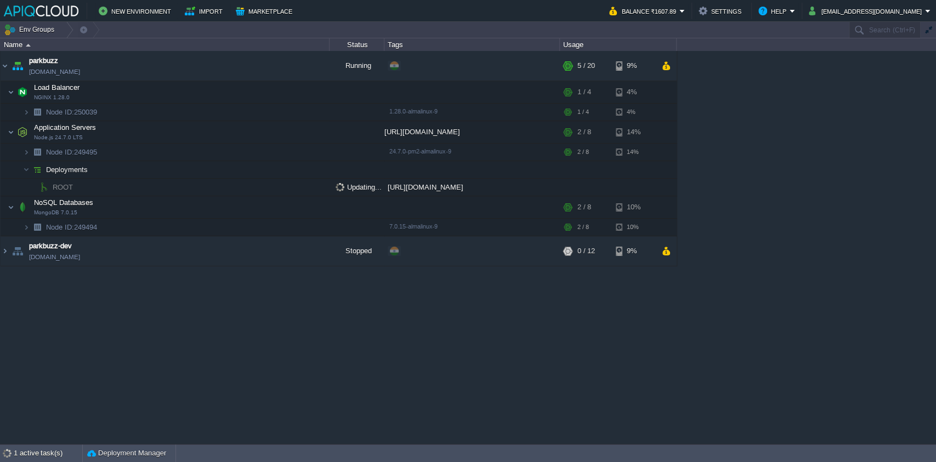
scroll to position [0, 0]
click at [626, 335] on div "parkbuzz parkbuzz.in1.apiqcloud.com Running + Add to Env Group RAM 17% CPU 3% 5…" at bounding box center [468, 247] width 936 height 392
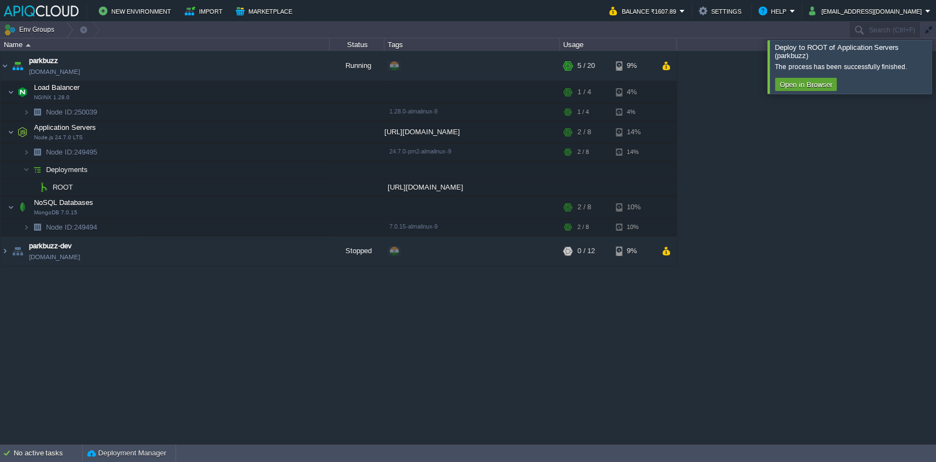
click at [358, 337] on div "parkbuzz parkbuzz.in1.apiqcloud.com Running + Add to Env Group RAM 17% CPU 1% 5…" at bounding box center [468, 247] width 936 height 392
click at [231, 92] on button "button" at bounding box center [231, 92] width 10 height 10
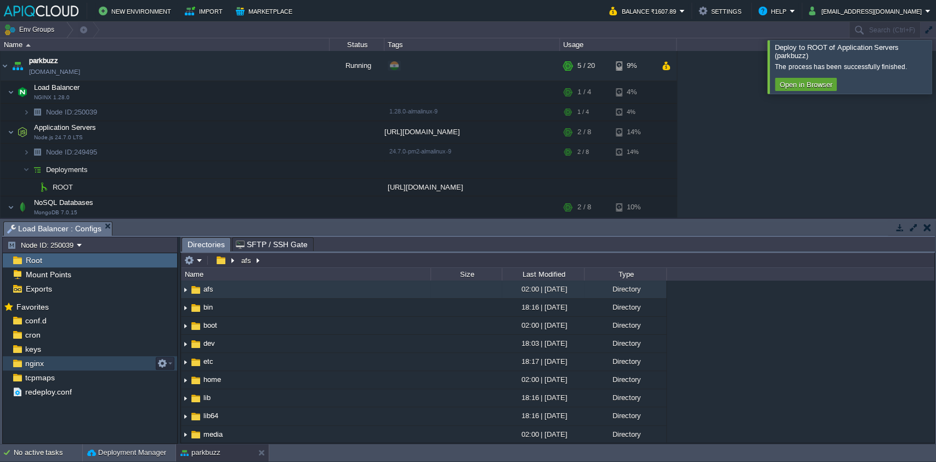
click at [55, 361] on div "nginx" at bounding box center [90, 363] width 174 height 14
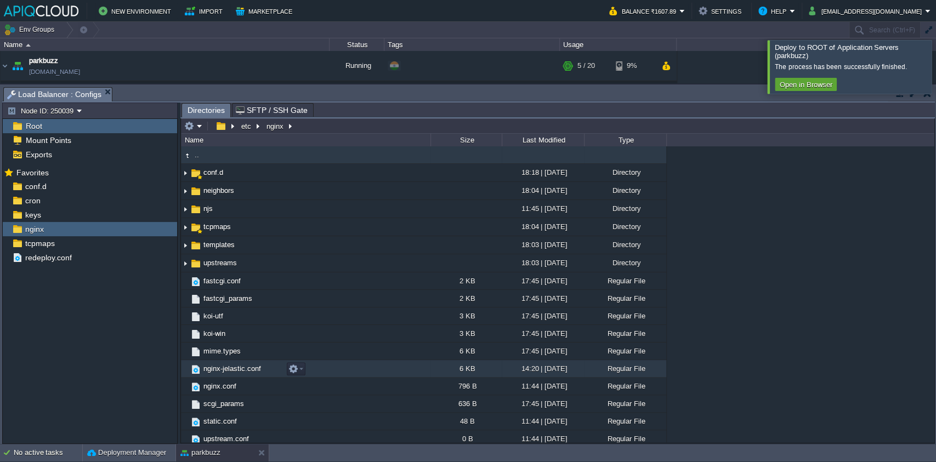
click at [260, 371] on span "nginx-jelastic.conf" at bounding box center [232, 368] width 61 height 9
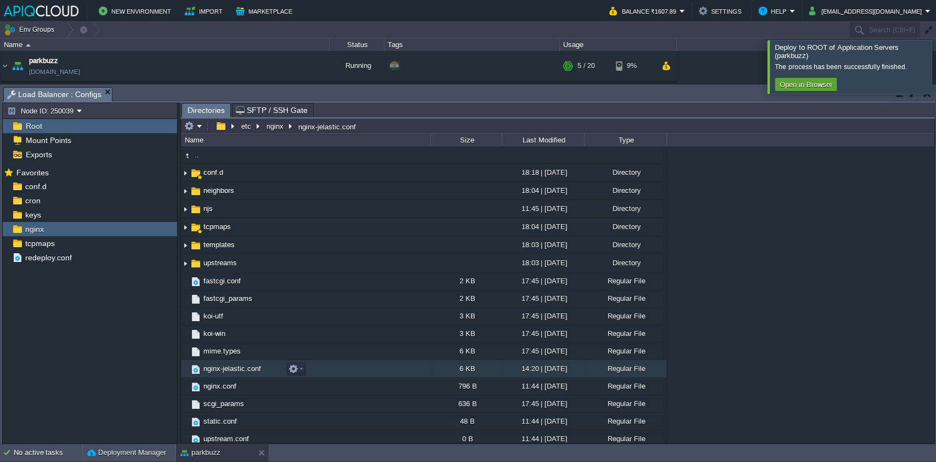
click at [220, 367] on span "nginx-jelastic.conf" at bounding box center [232, 368] width 61 height 9
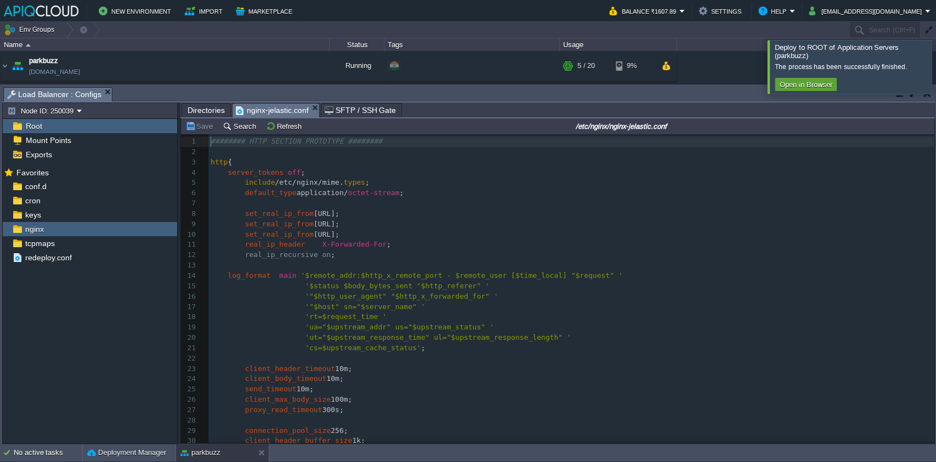
scroll to position [3, 0]
click at [471, 329] on div "163 1 ######## HTTP SECTION PROTOTYPE ######## 2 ​ 3 http { 4 server_tokens off…" at bounding box center [571, 337] width 726 height 403
type input "remotea=u"
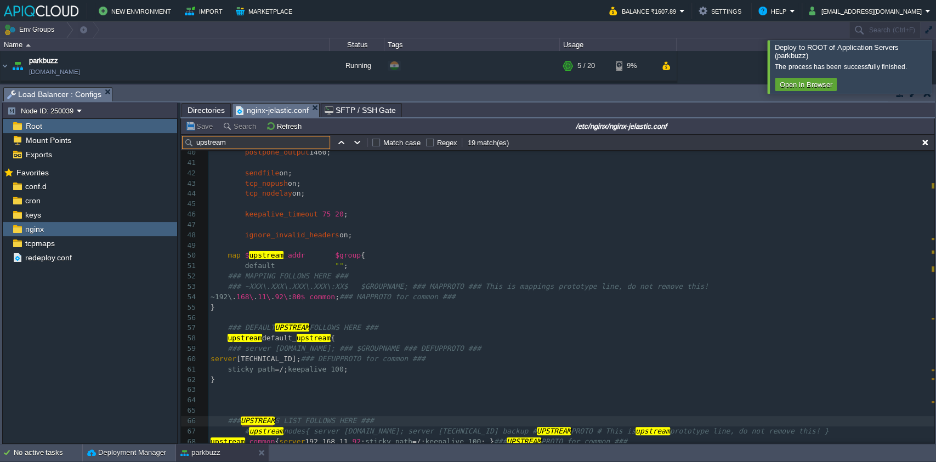
scroll to position [397, 0]
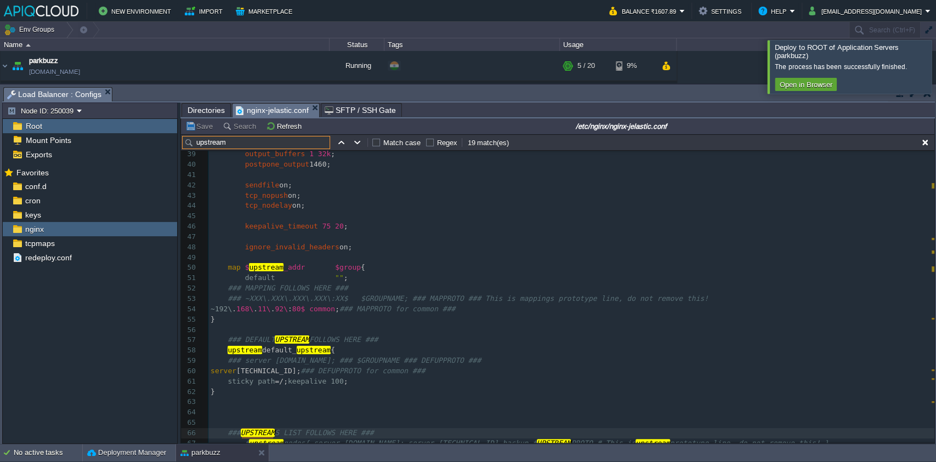
type input "upstream"
type textarea ";"
click at [517, 240] on pre "​" at bounding box center [571, 237] width 726 height 10
type textarea "-"
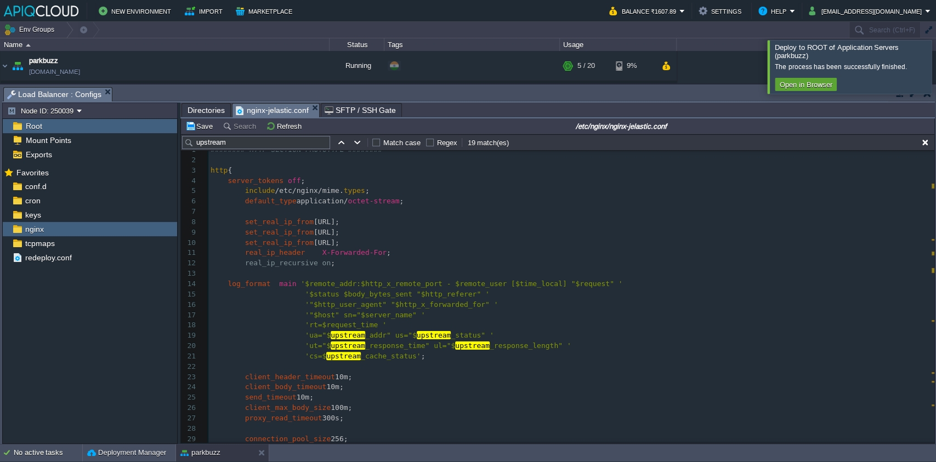
scroll to position [0, 0]
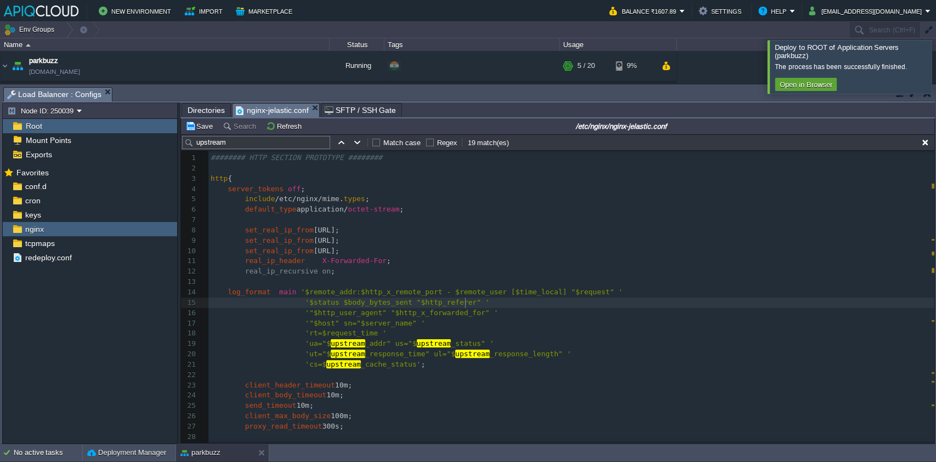
click at [598, 305] on pre "'$status $body_bytes_sent "$http_referer" '" at bounding box center [571, 303] width 726 height 10
click at [616, 270] on pre "real_ip_recursive on ;" at bounding box center [571, 271] width 726 height 10
click at [208, 125] on button "Save" at bounding box center [200, 126] width 31 height 10
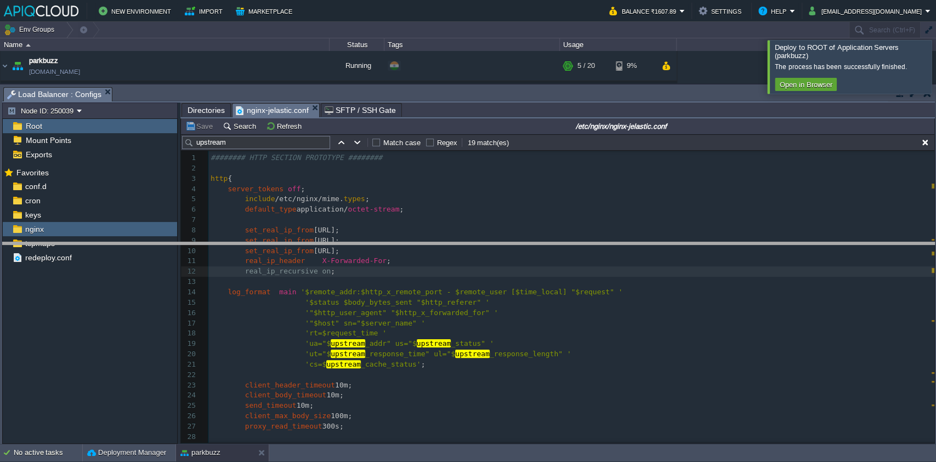
drag, startPoint x: 496, startPoint y: 96, endPoint x: 478, endPoint y: 260, distance: 164.8
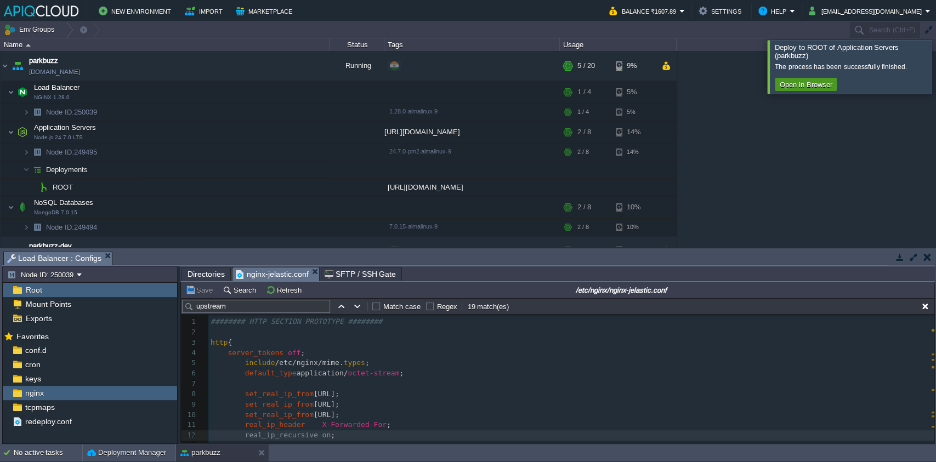
click at [815, 82] on button "Open in Browser" at bounding box center [805, 84] width 59 height 10
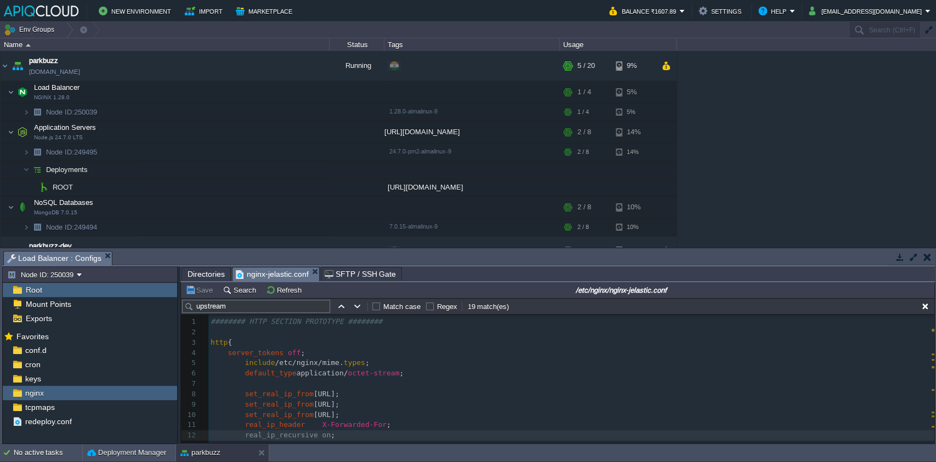
click at [760, 384] on pre "​" at bounding box center [571, 384] width 726 height 10
drag, startPoint x: 933, startPoint y: 322, endPoint x: 935, endPoint y: 345, distance: 23.0
click at [935, 352] on div "Tasks Activity Log Archive Git / SVN Load Balancer : Configs Node ID: 250039 Ro…" at bounding box center [468, 346] width 937 height 196
click at [827, 362] on pre "include /etc/nginx/mime. types ;" at bounding box center [571, 363] width 726 height 10
click at [215, 88] on button "button" at bounding box center [214, 92] width 10 height 10
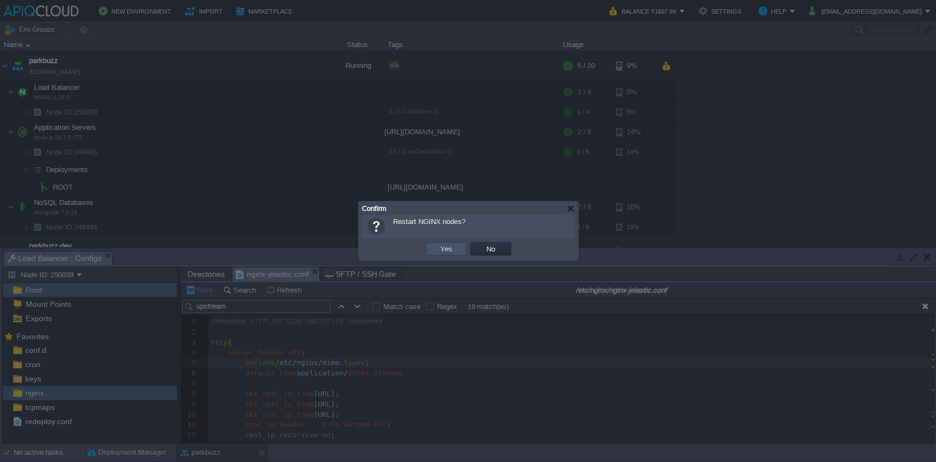
click at [453, 253] on button "Yes" at bounding box center [446, 249] width 19 height 10
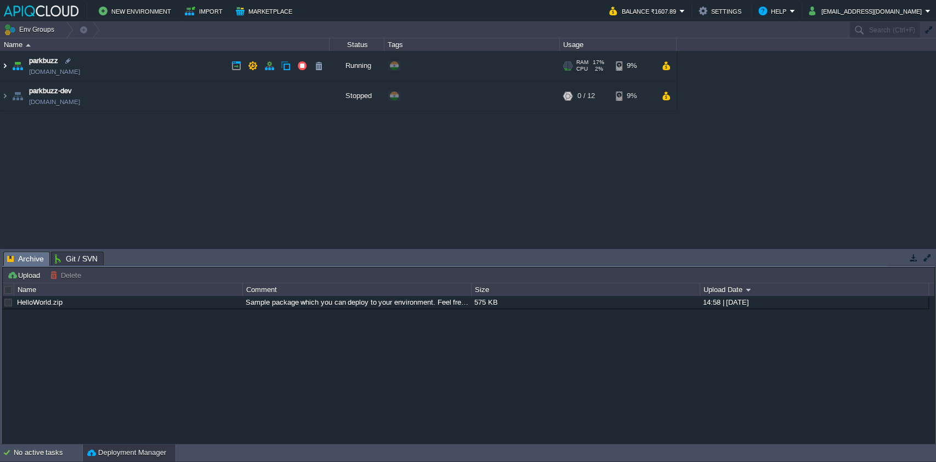
click at [8, 64] on img at bounding box center [5, 66] width 9 height 30
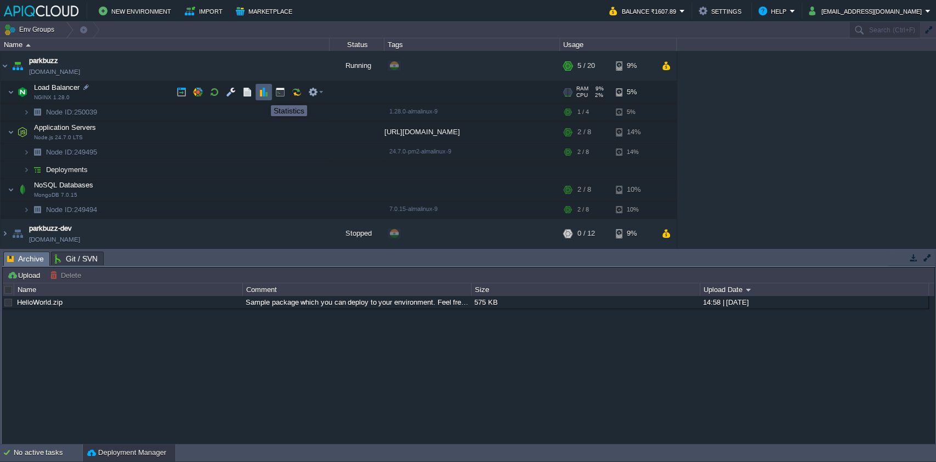
click at [263, 95] on button "button" at bounding box center [264, 92] width 10 height 10
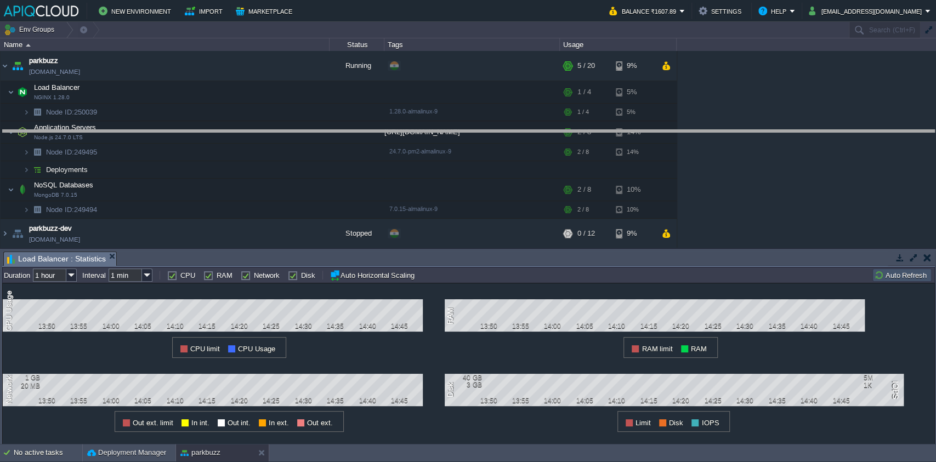
drag, startPoint x: 432, startPoint y: 265, endPoint x: 435, endPoint y: 115, distance: 150.8
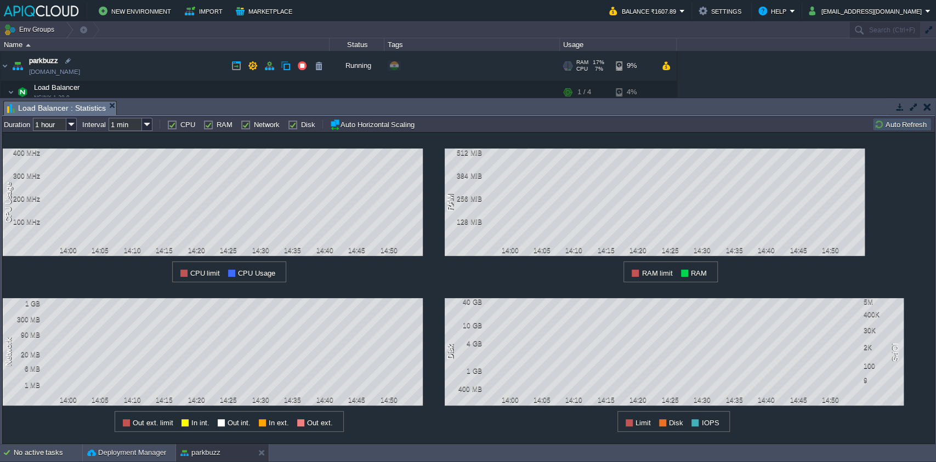
click at [58, 73] on link "[DOMAIN_NAME]" at bounding box center [54, 71] width 51 height 11
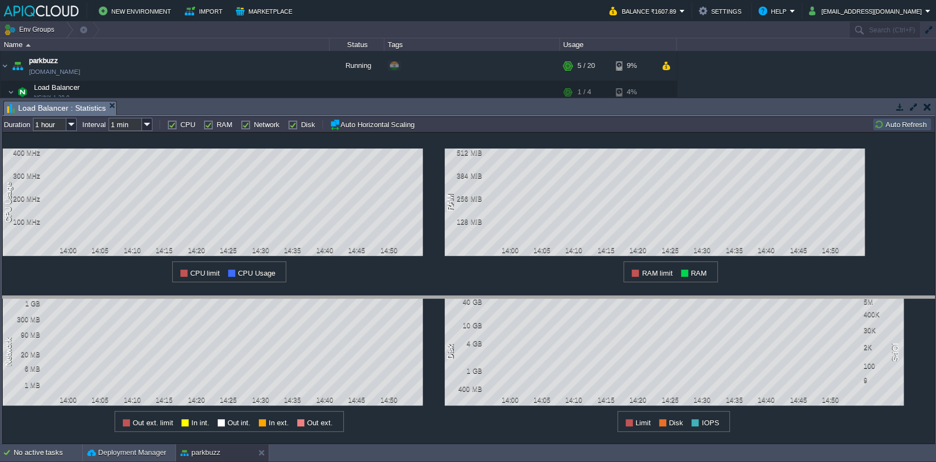
drag, startPoint x: 335, startPoint y: 109, endPoint x: 316, endPoint y: 304, distance: 196.6
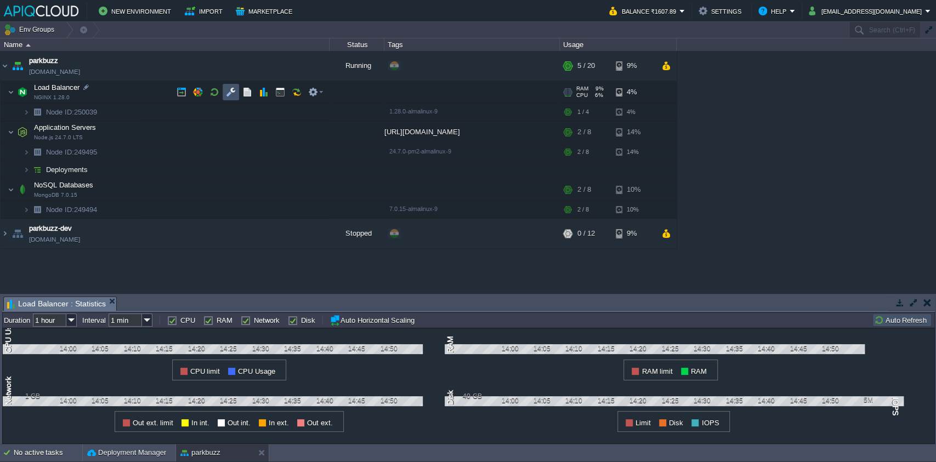
click at [226, 95] on button "button" at bounding box center [231, 92] width 10 height 10
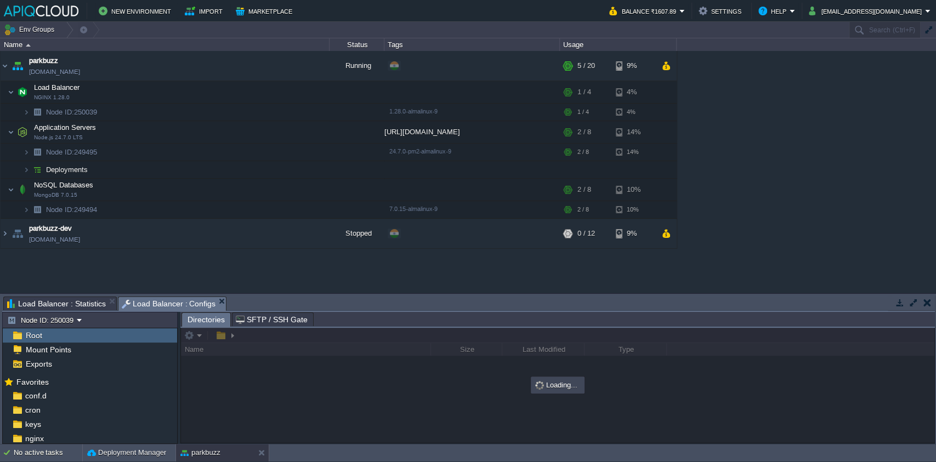
click at [71, 332] on div "Root" at bounding box center [90, 335] width 174 height 14
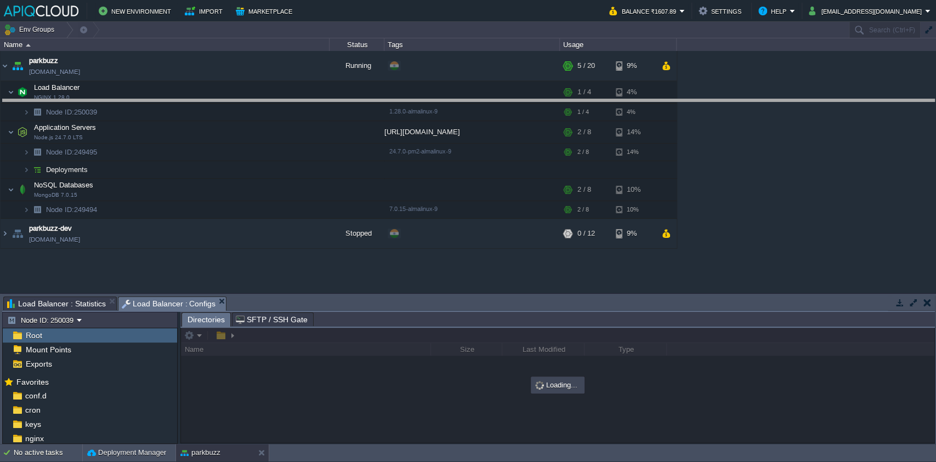
drag, startPoint x: 293, startPoint y: 298, endPoint x: 337, endPoint y: 99, distance: 203.6
click at [340, 98] on body "New Environment Import Marketplace Bonus ₹0.00 Upgrade Account Balance ₹1607.89…" at bounding box center [468, 231] width 936 height 462
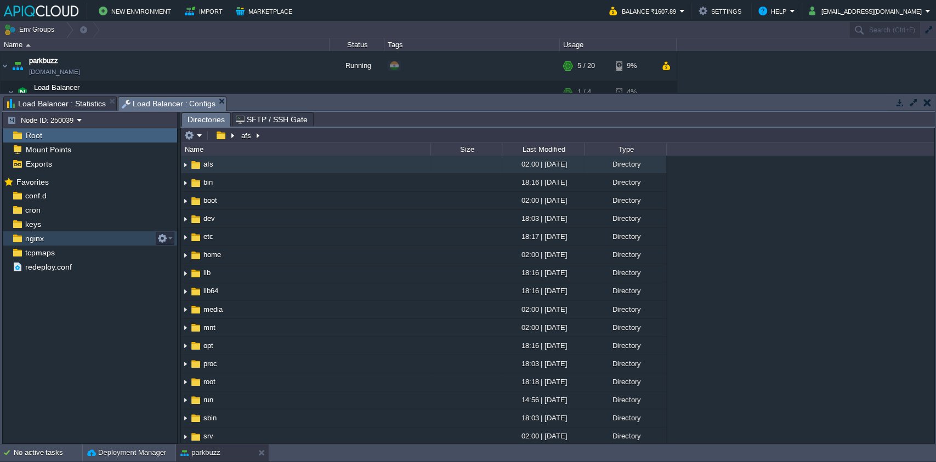
click at [92, 238] on div "nginx" at bounding box center [90, 238] width 174 height 14
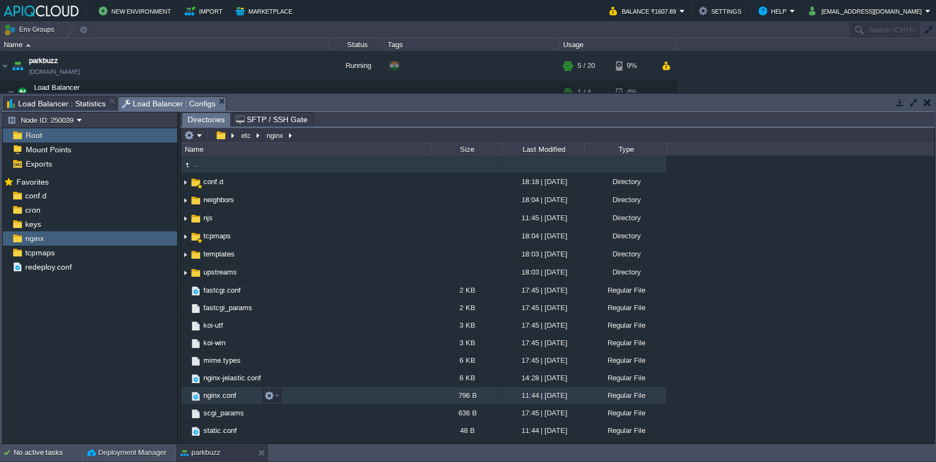
scroll to position [49, 0]
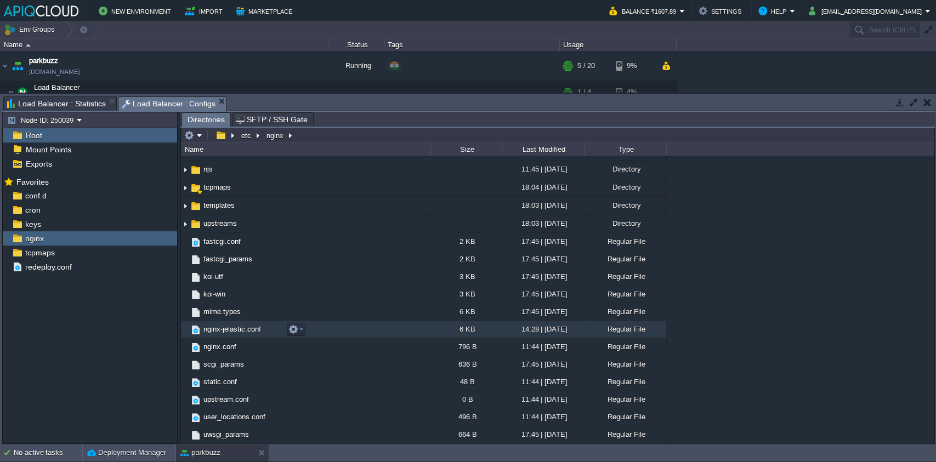
click at [244, 323] on td "nginx-jelastic.conf" at bounding box center [305, 330] width 249 height 18
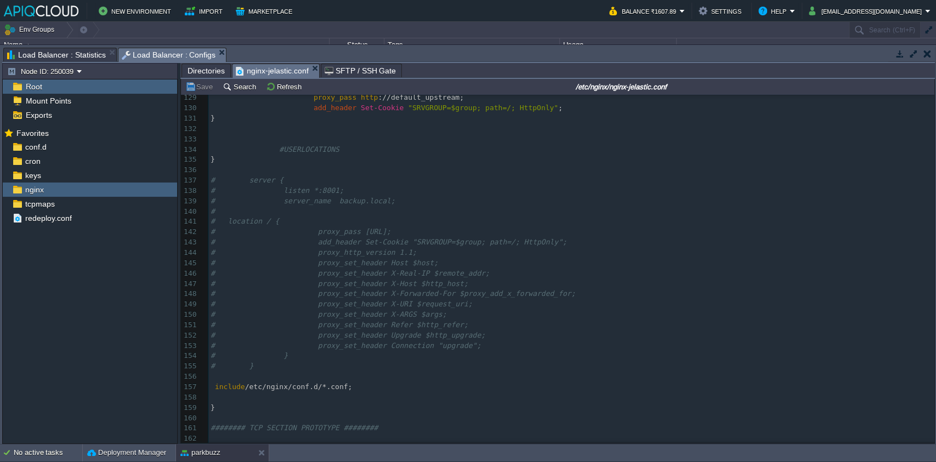
scroll to position [1012, 0]
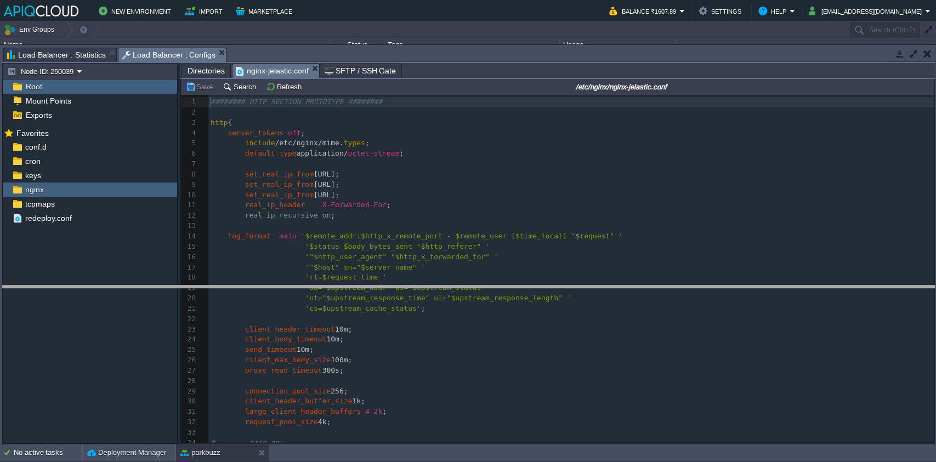
drag, startPoint x: 526, startPoint y: 53, endPoint x: 507, endPoint y: 305, distance: 252.9
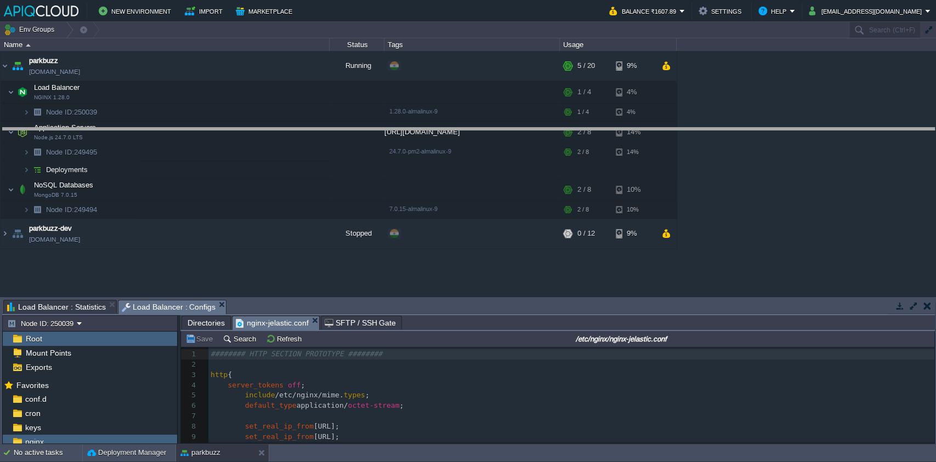
drag, startPoint x: 508, startPoint y: 305, endPoint x: 513, endPoint y: 116, distance: 189.2
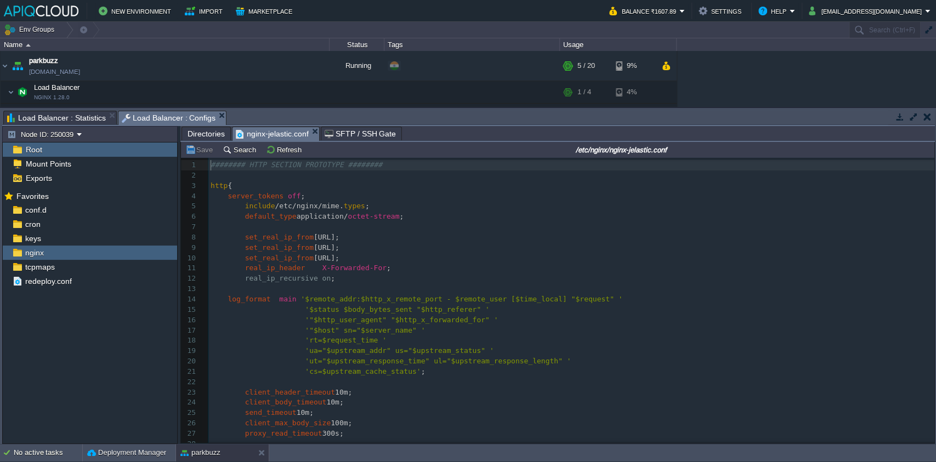
click at [474, 388] on pre "client_header_timeout 10m;" at bounding box center [571, 393] width 726 height 10
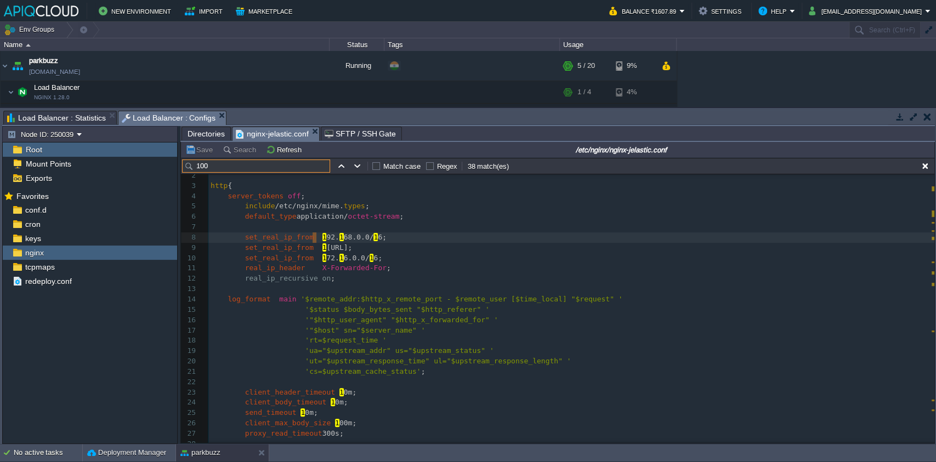
type input "1000"
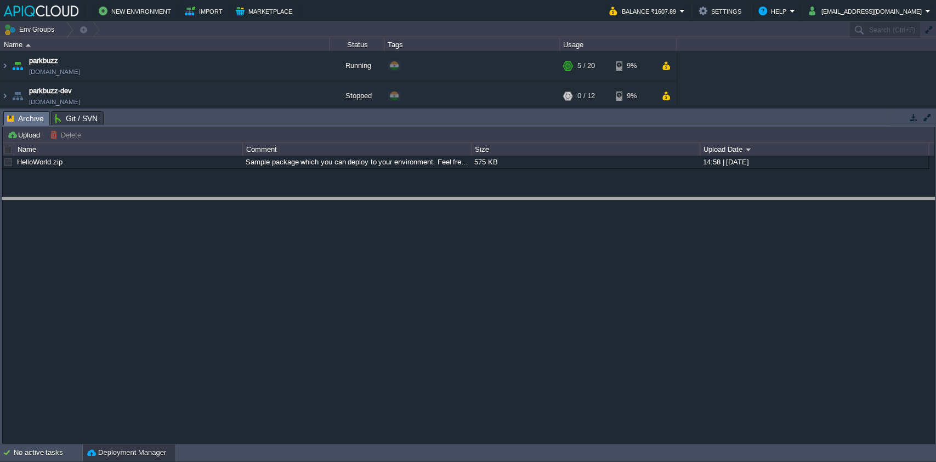
drag, startPoint x: 436, startPoint y: 113, endPoint x: 430, endPoint y: 230, distance: 117.5
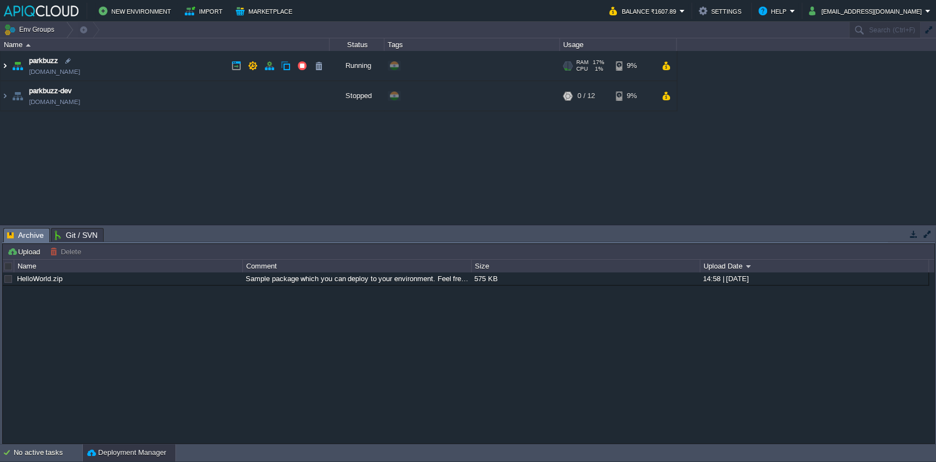
click at [7, 68] on img at bounding box center [5, 66] width 9 height 30
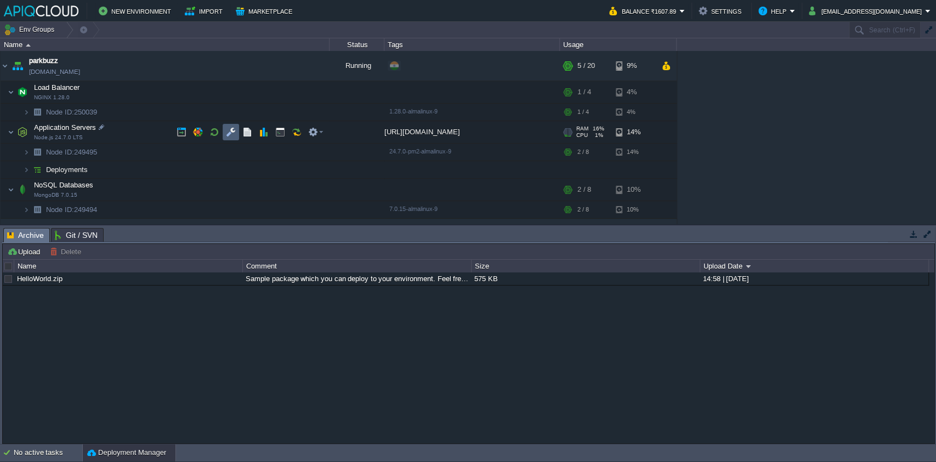
click at [234, 135] on button "button" at bounding box center [231, 132] width 10 height 10
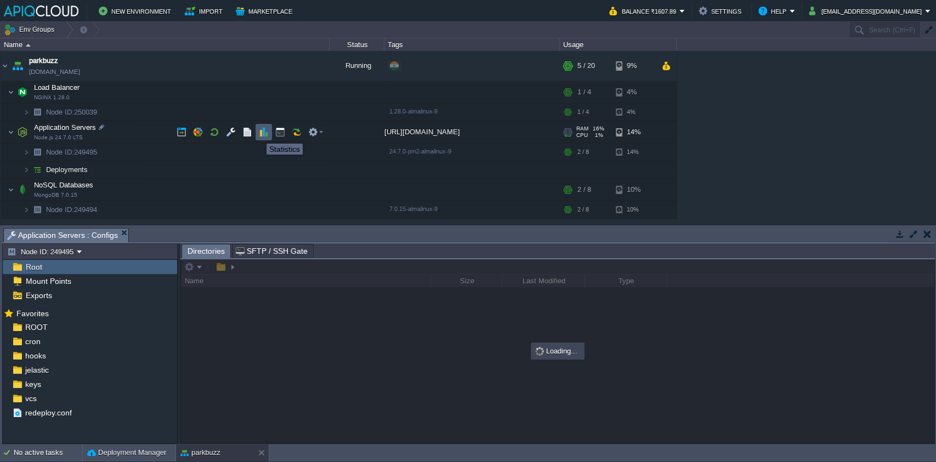
click at [259, 134] on button "button" at bounding box center [264, 132] width 10 height 10
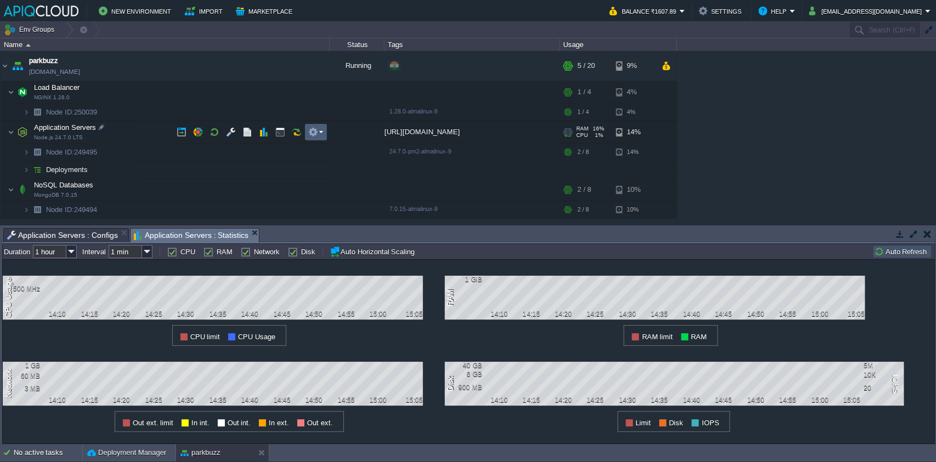
click at [316, 130] on button "button" at bounding box center [313, 132] width 10 height 10
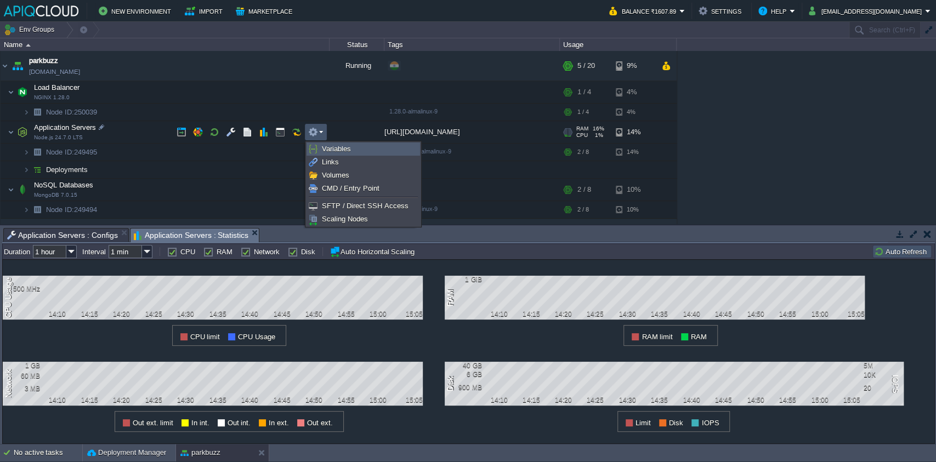
click at [327, 150] on span "Variables" at bounding box center [336, 149] width 29 height 8
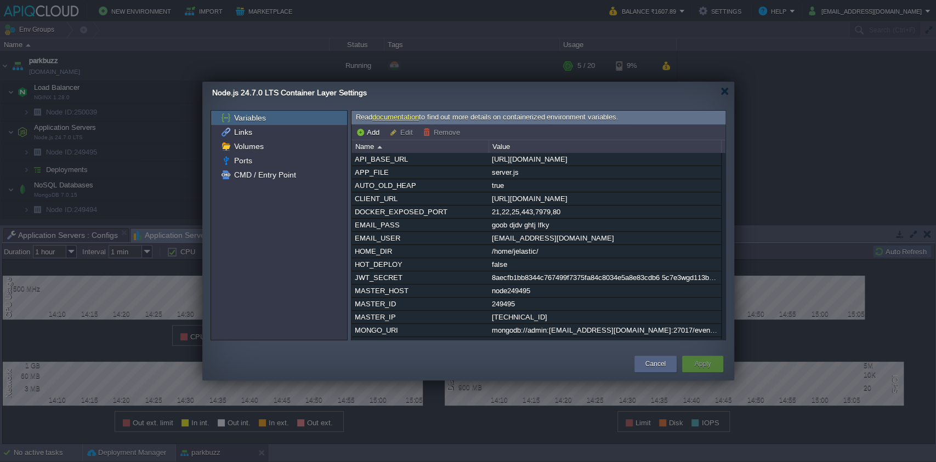
click at [710, 89] on div "Node.js 24.7.0 LTS Container Layer Settings" at bounding box center [473, 93] width 522 height 22
click at [722, 94] on div at bounding box center [724, 91] width 8 height 8
